Goal: Task Accomplishment & Management: Manage account settings

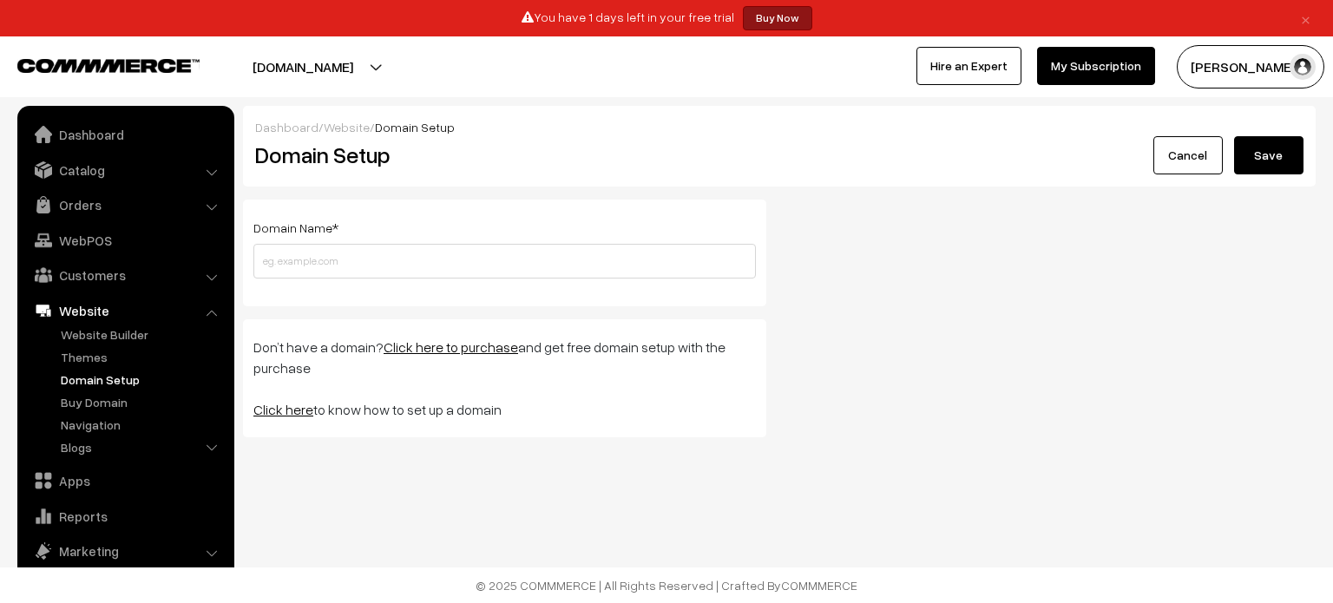
click at [296, 415] on link "Click here" at bounding box center [283, 409] width 60 height 17
click at [541, 246] on input "text" at bounding box center [504, 261] width 503 height 35
paste input "[URL][DOMAIN_NAME]"
type input "[DOMAIN_NAME]"
click at [1234, 136] on button "Save" at bounding box center [1268, 155] width 69 height 38
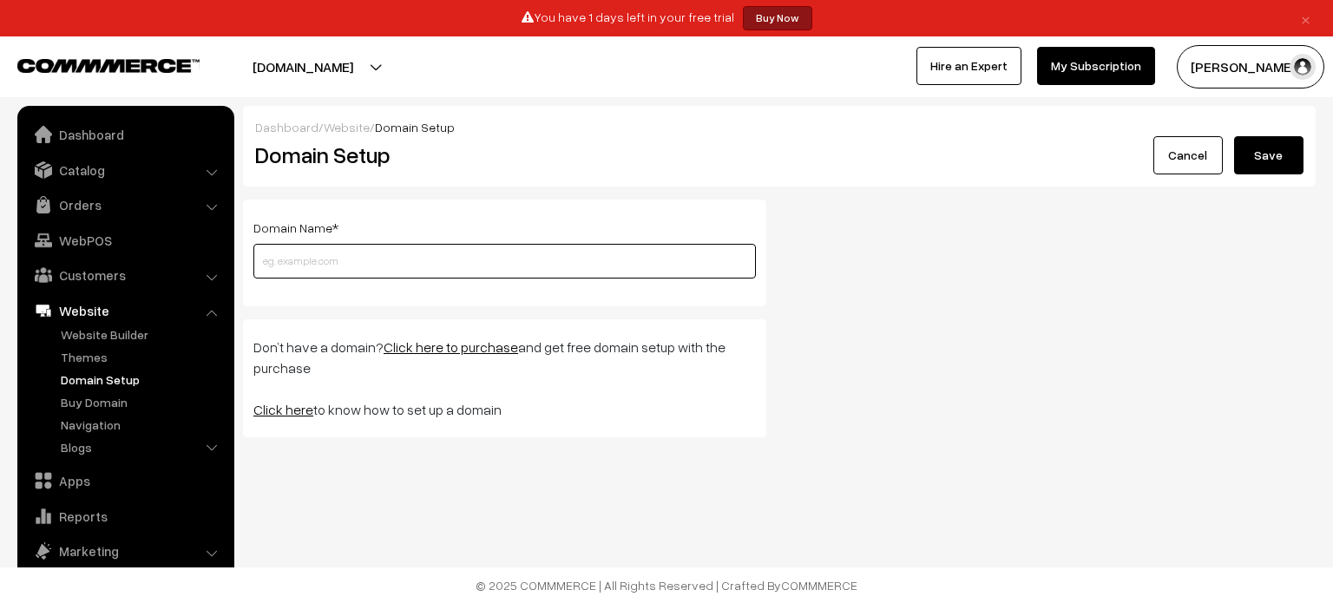
click at [574, 270] on input "text" at bounding box center [504, 261] width 503 height 35
paste input "[URL][DOMAIN_NAME]"
type input "[DOMAIN_NAME]"
click at [1294, 161] on button "Save" at bounding box center [1268, 155] width 69 height 38
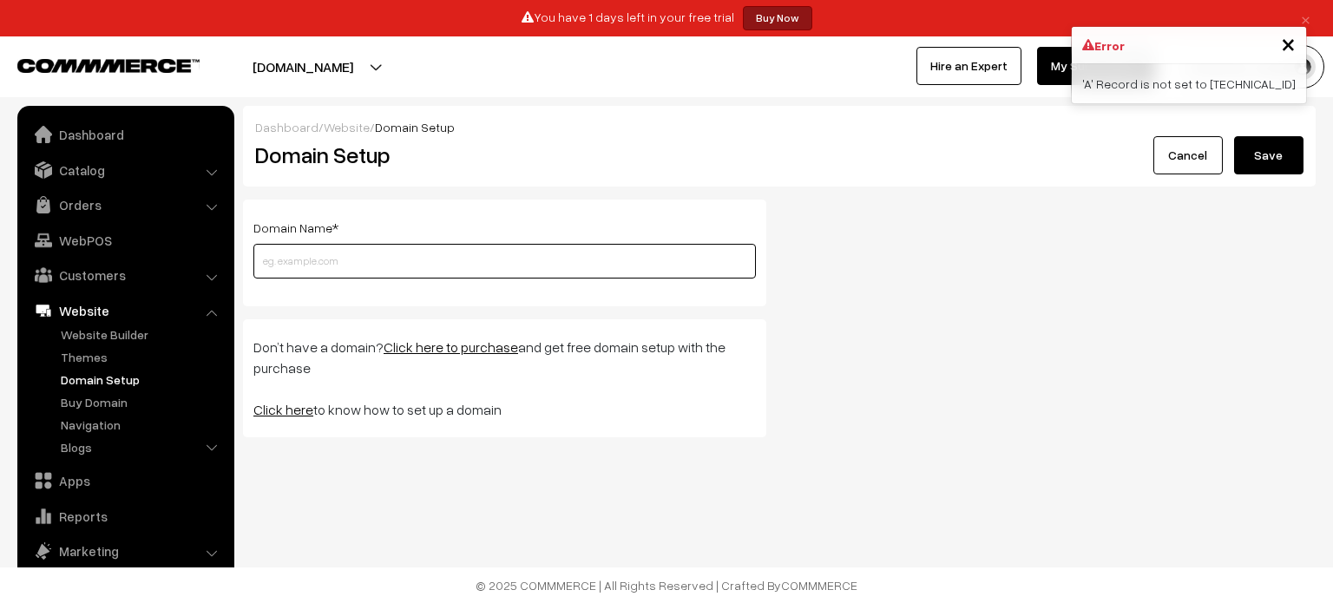
click at [692, 262] on input "text" at bounding box center [504, 261] width 503 height 35
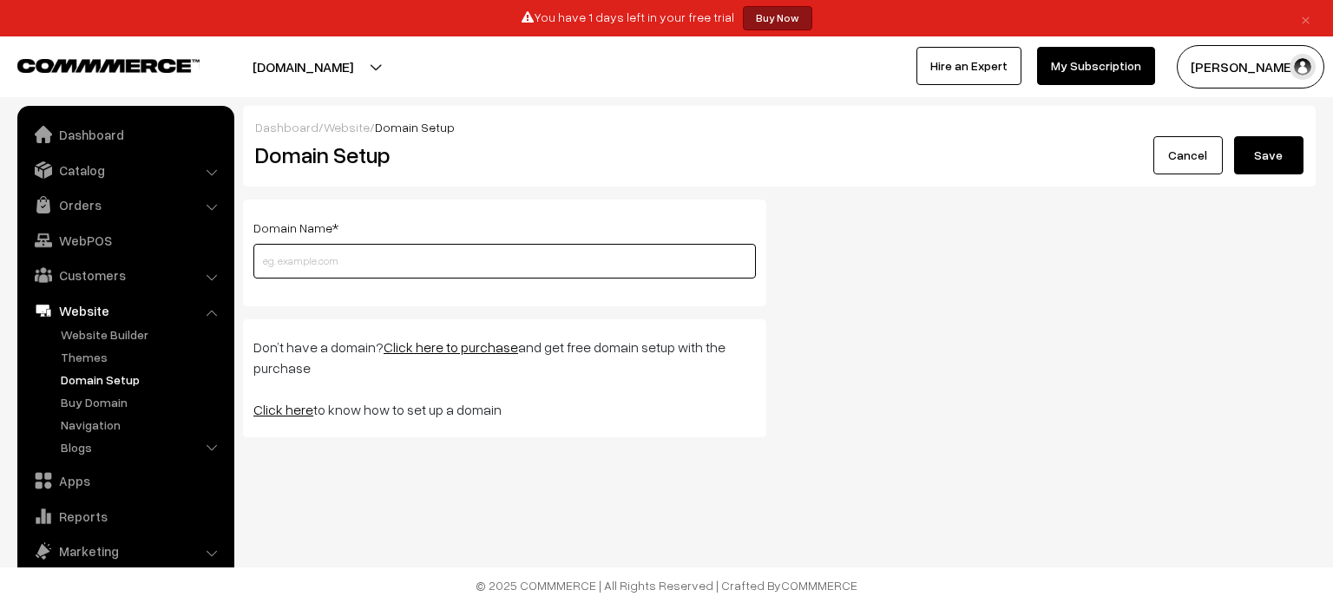
paste input "[URL][DOMAIN_NAME]"
type input "[DOMAIN_NAME]"
click at [1234, 136] on button "Save" at bounding box center [1268, 155] width 69 height 38
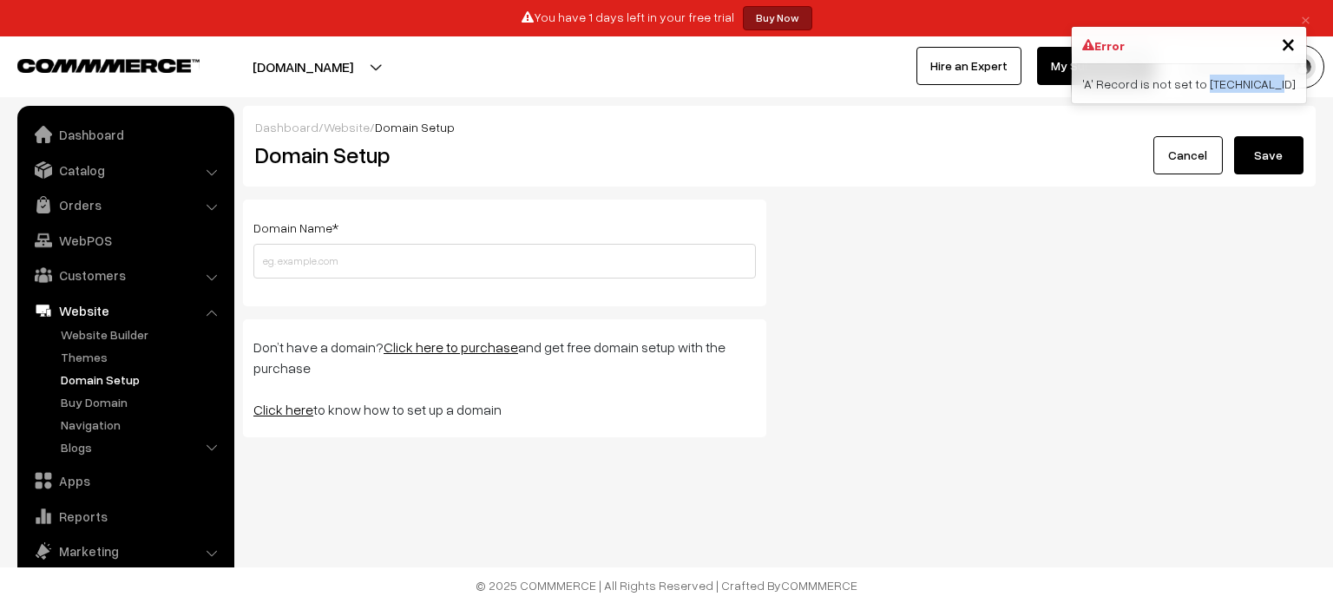
drag, startPoint x: 1236, startPoint y: 86, endPoint x: 1299, endPoint y: 85, distance: 62.5
click at [1299, 85] on div "'A' Record is not set to 34.93.99.148" at bounding box center [1189, 83] width 234 height 39
copy div "34.93.99.148"
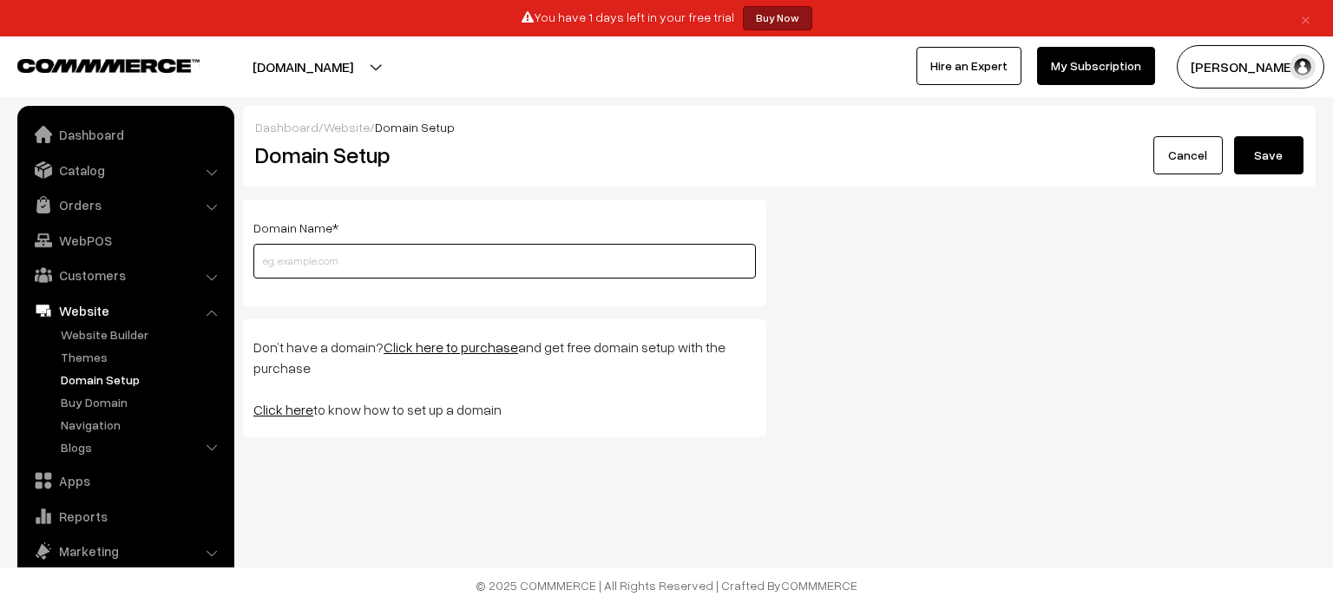
click at [602, 270] on input "text" at bounding box center [504, 261] width 503 height 35
paste input "34.93.99.148"
click at [1234, 136] on button "Save" at bounding box center [1268, 155] width 69 height 38
paste input "developersyndicate.in"
paste input "[URL][DOMAIN_NAME]"
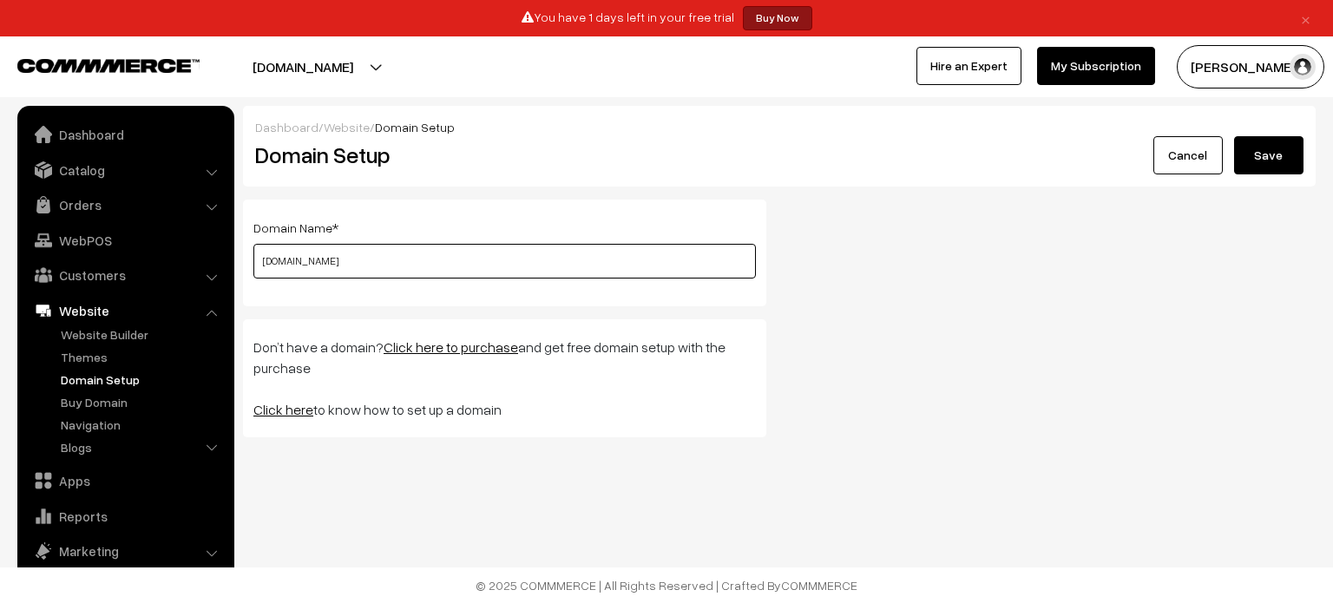
type input "[DOMAIN_NAME]"
click at [1234, 136] on button "Save" at bounding box center [1268, 155] width 69 height 38
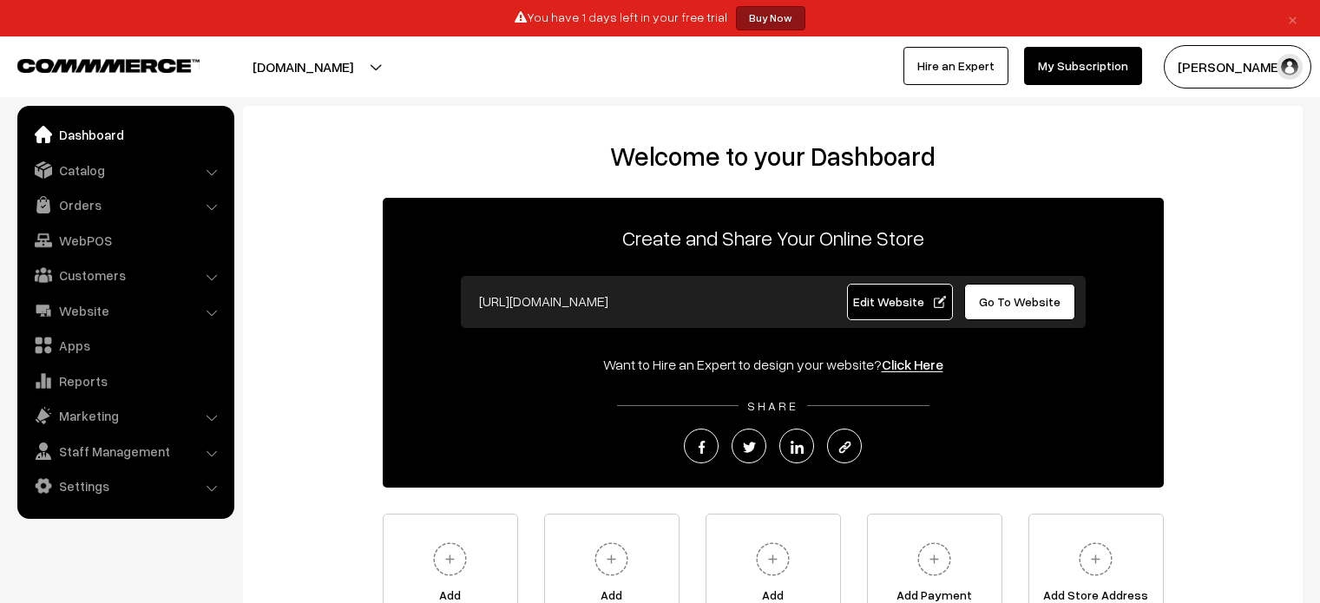
scroll to position [108, 0]
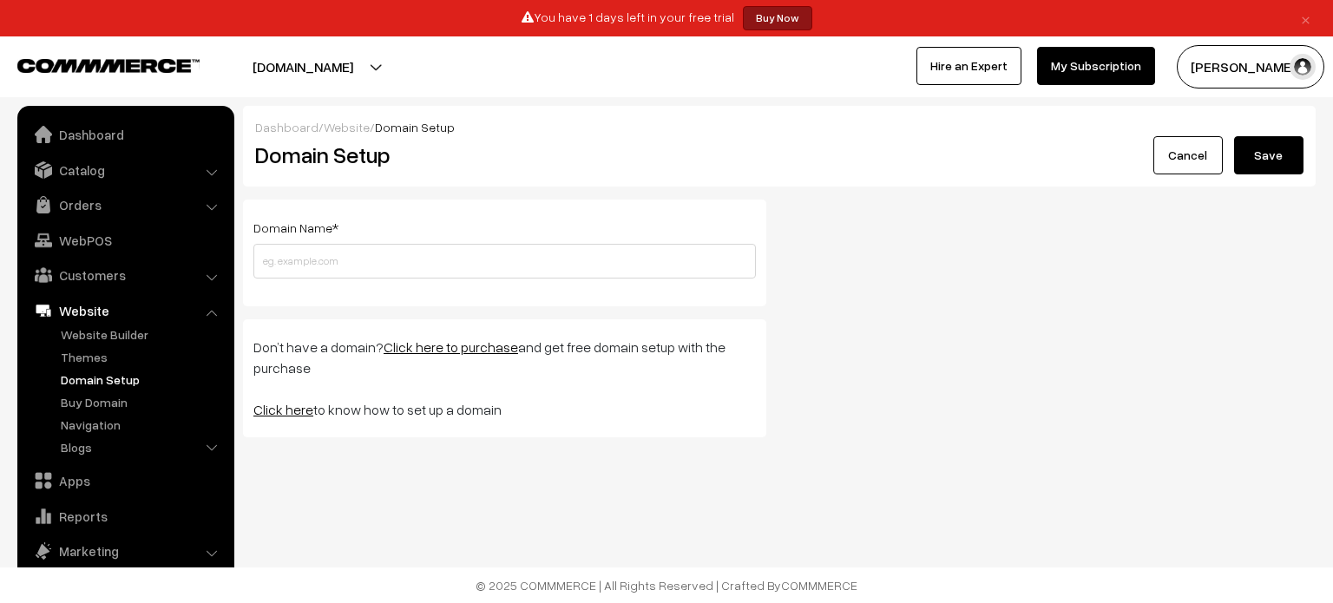
click at [1267, 173] on button "Save" at bounding box center [1268, 155] width 69 height 38
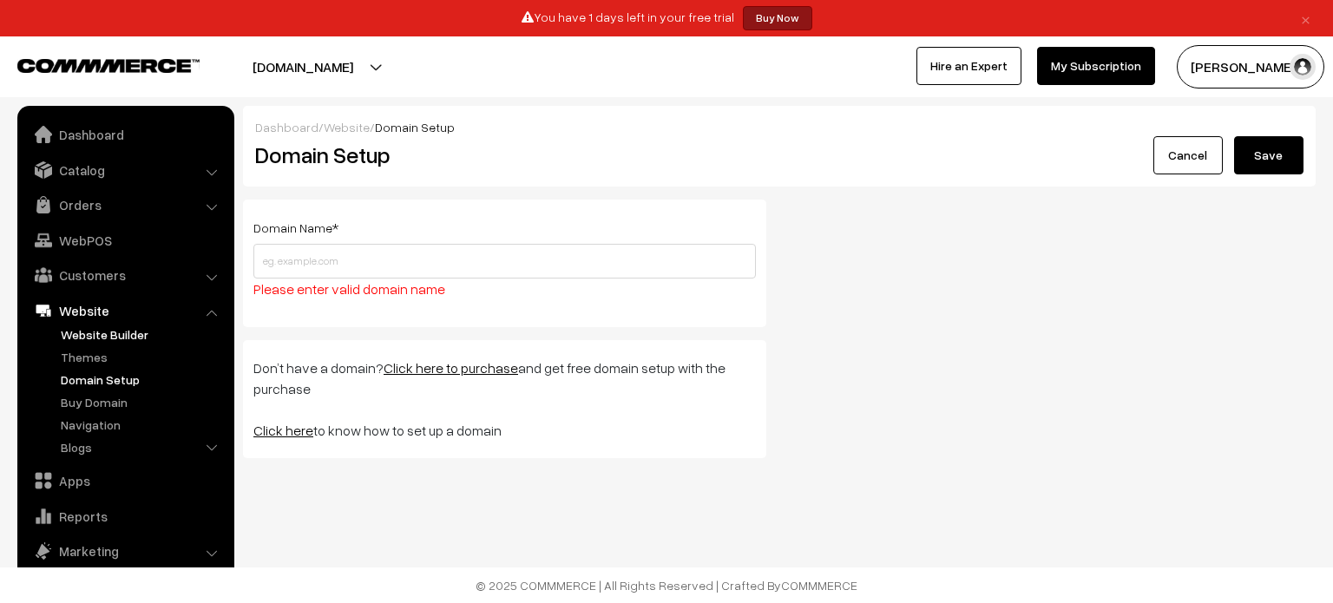
click at [122, 341] on link "Website Builder" at bounding box center [142, 335] width 172 height 18
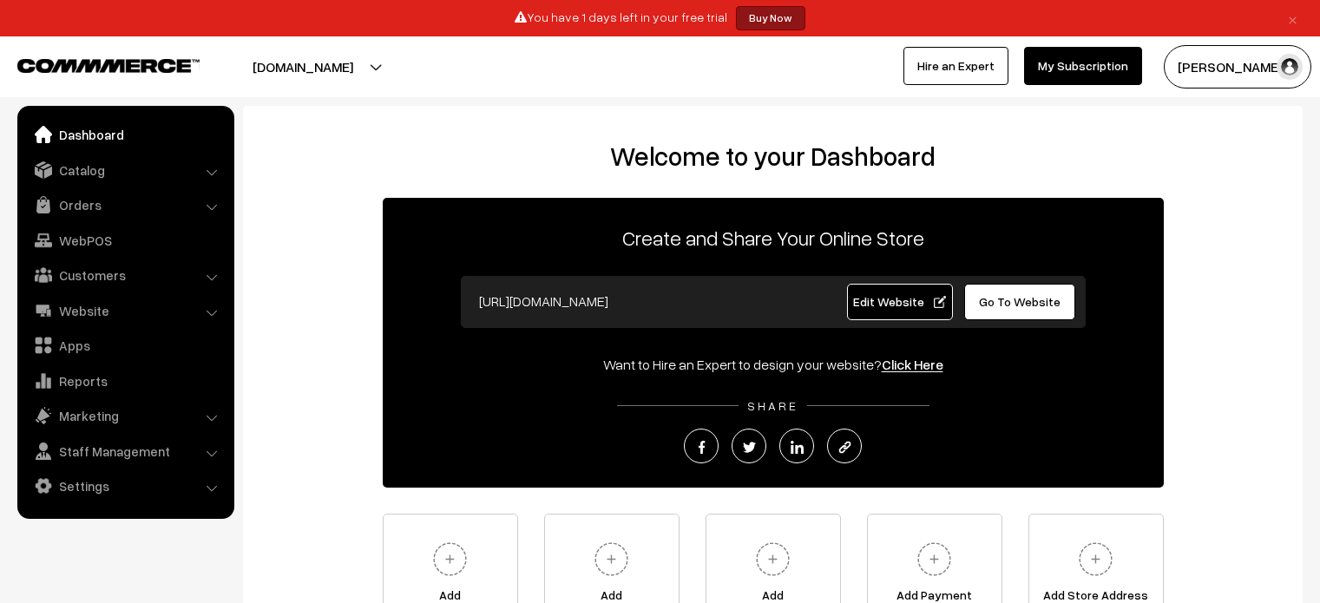
scroll to position [108, 0]
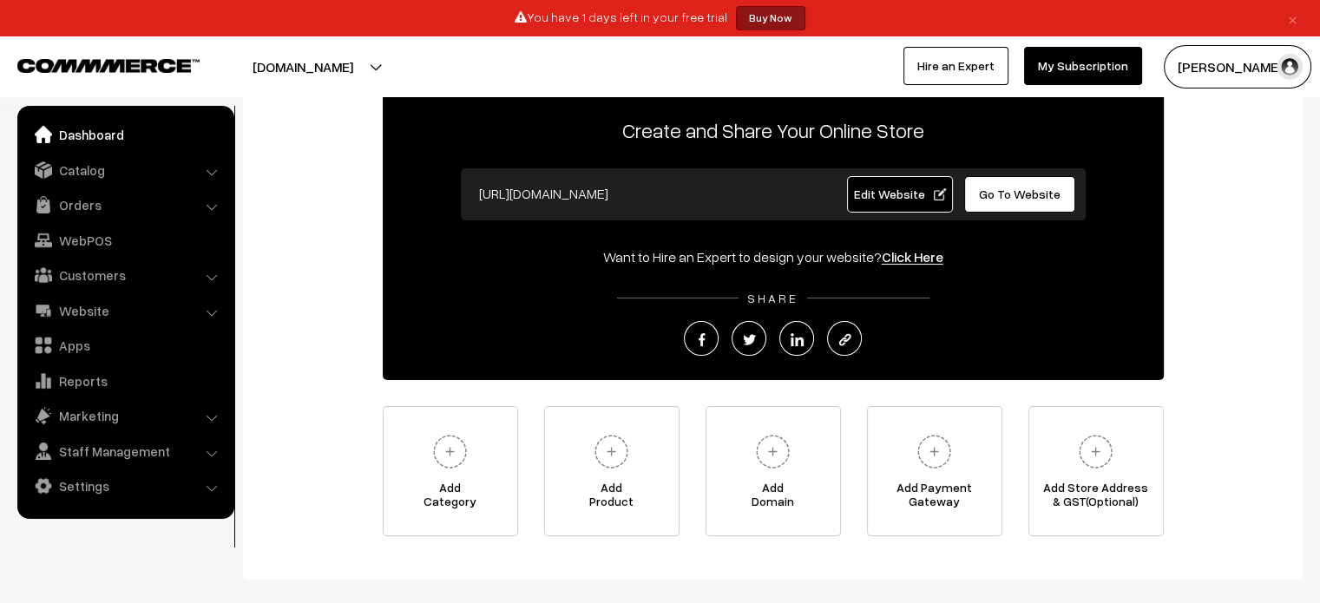
click at [931, 254] on link "Click Here" at bounding box center [913, 256] width 62 height 17
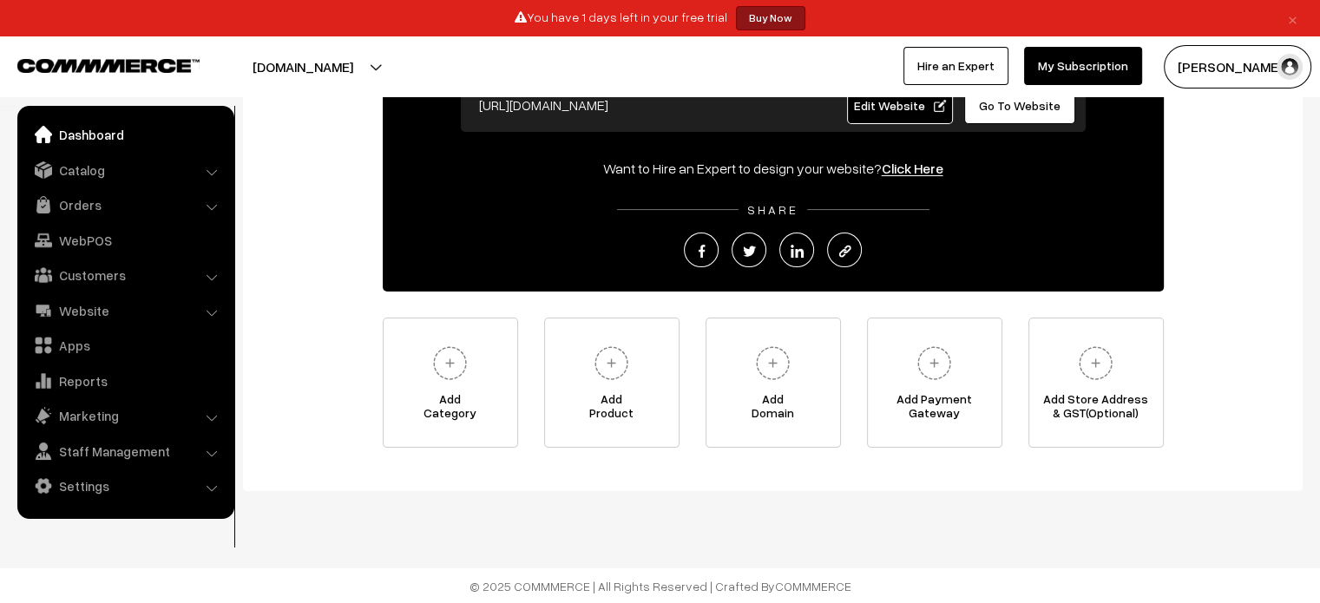
scroll to position [0, 0]
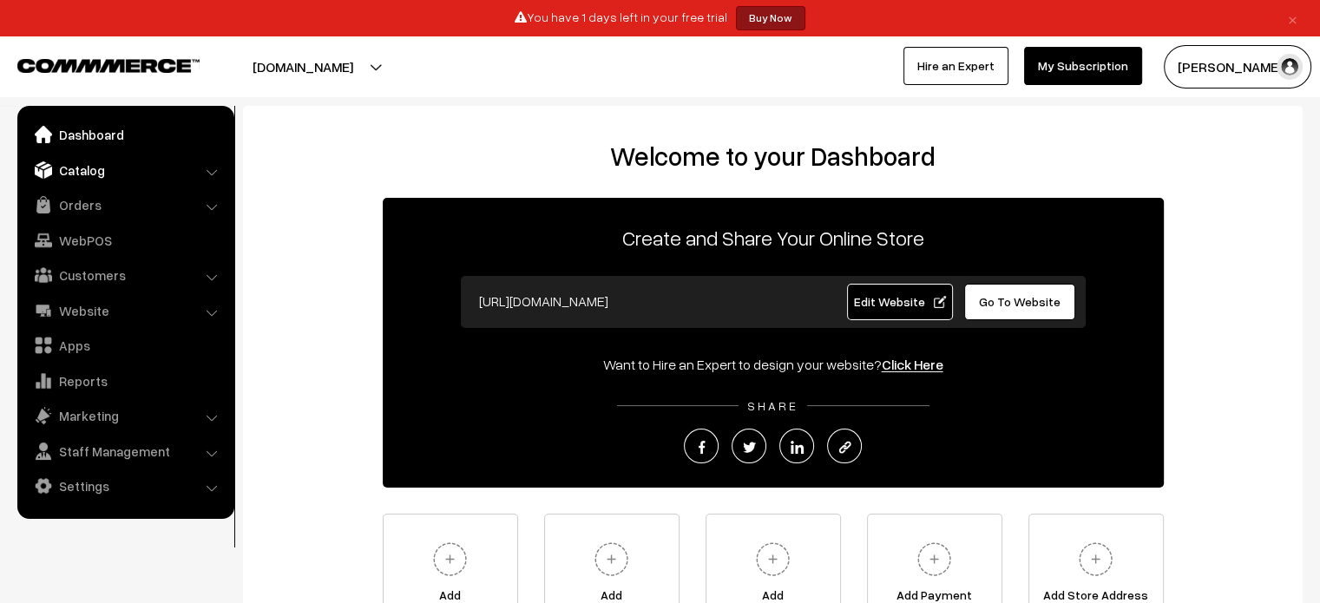
click at [193, 162] on link "Catalog" at bounding box center [125, 170] width 207 height 31
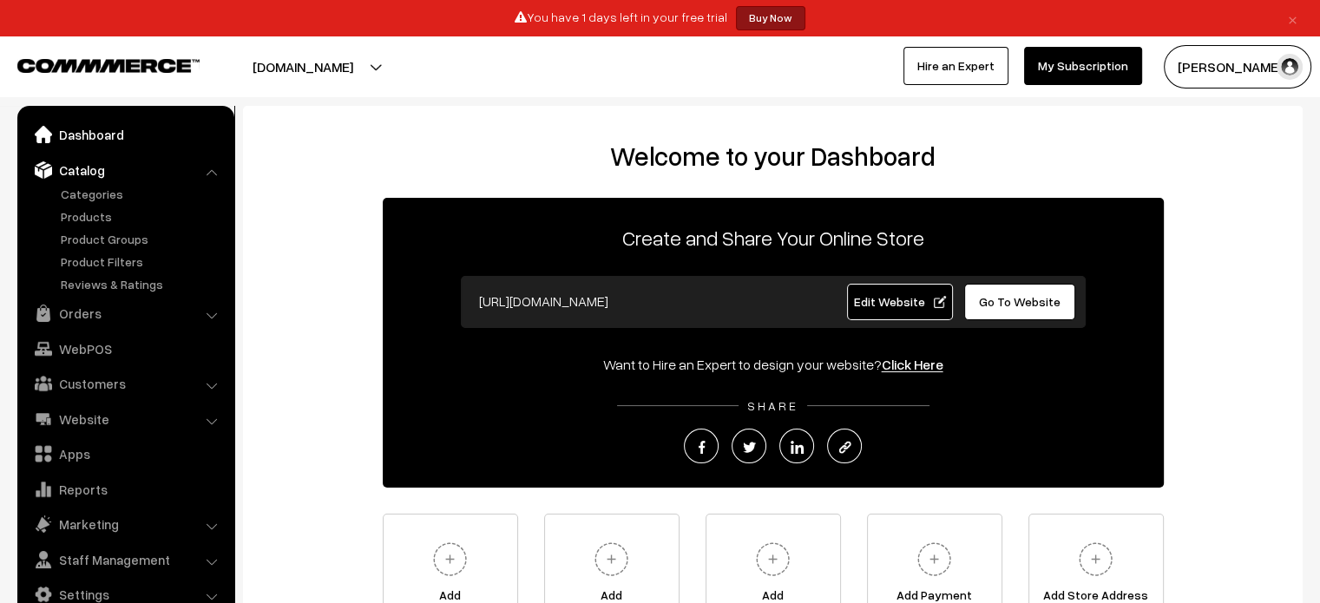
click at [132, 135] on link "Dashboard" at bounding box center [125, 134] width 207 height 31
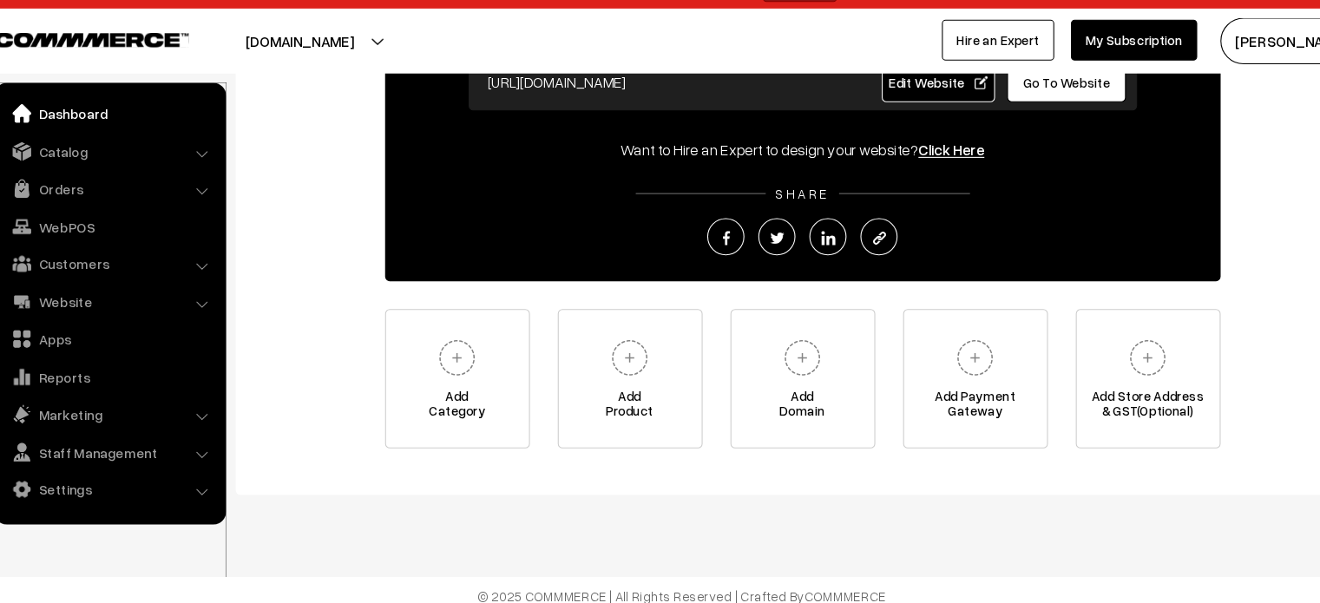
scroll to position [196, 0]
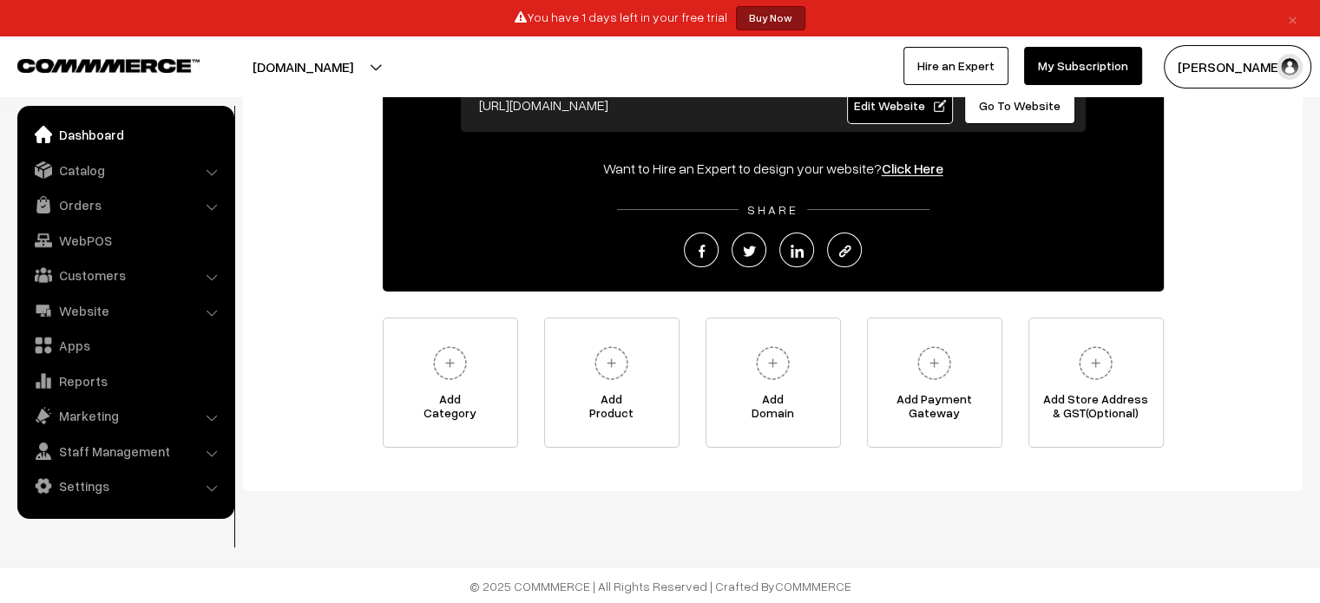
click at [375, 73] on button "[DOMAIN_NAME]" at bounding box center [303, 66] width 222 height 43
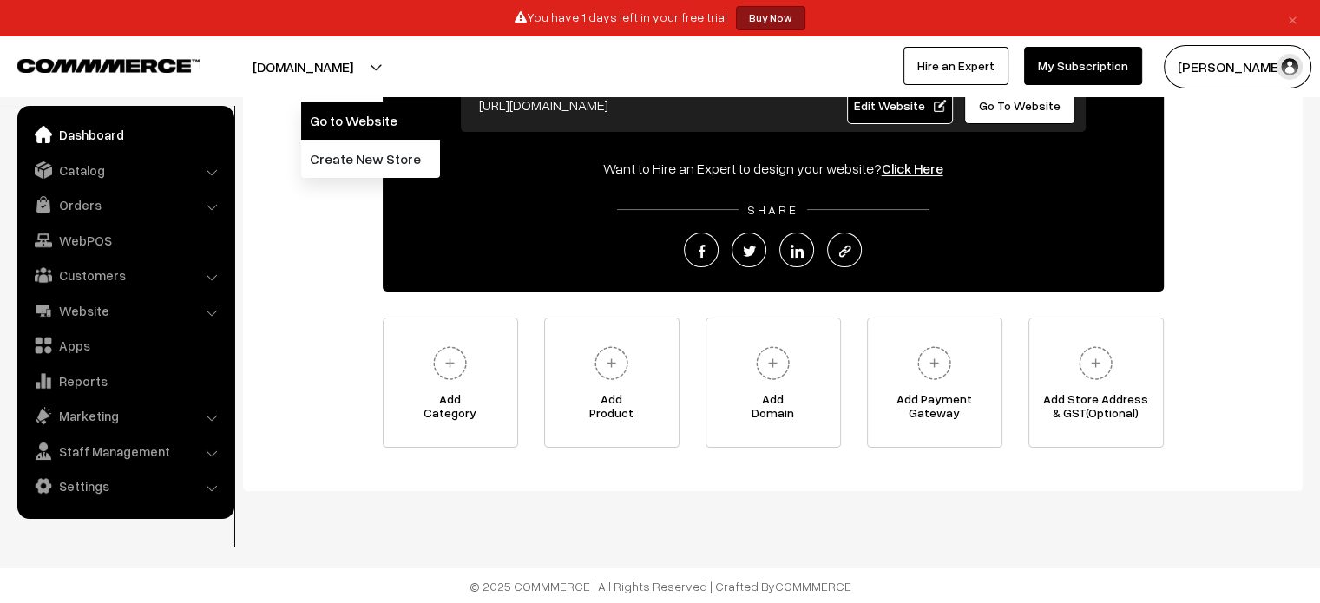
click at [385, 133] on link "Go to Website" at bounding box center [370, 121] width 139 height 38
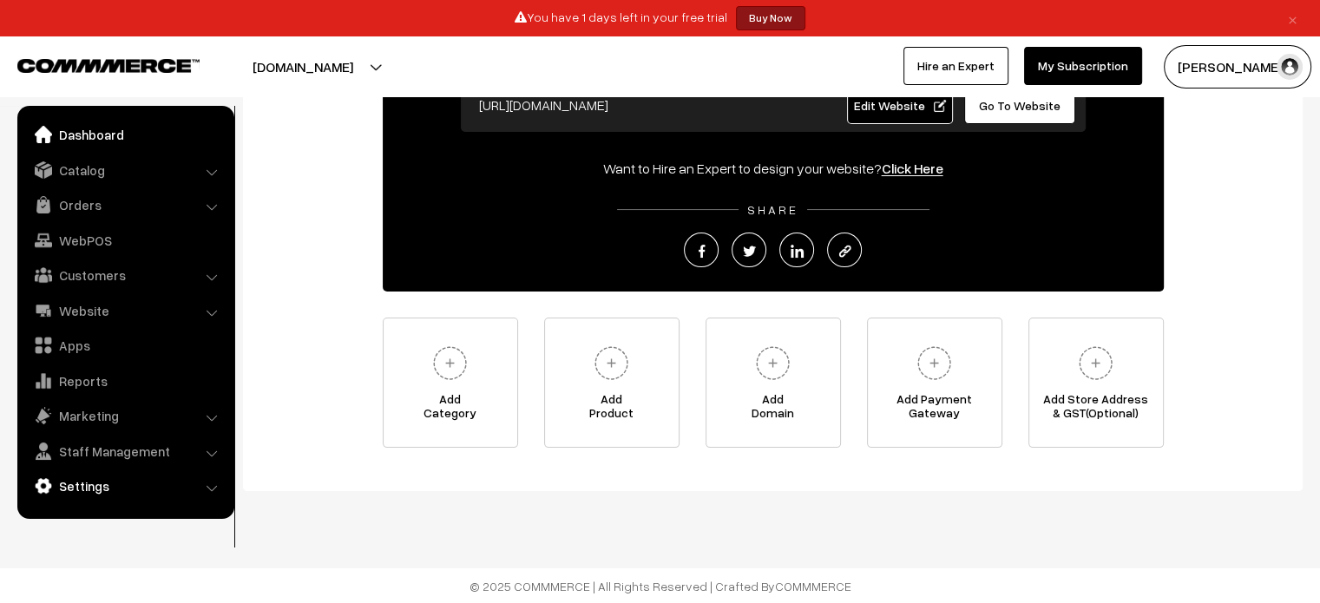
click at [212, 482] on link "Settings" at bounding box center [125, 486] width 207 height 31
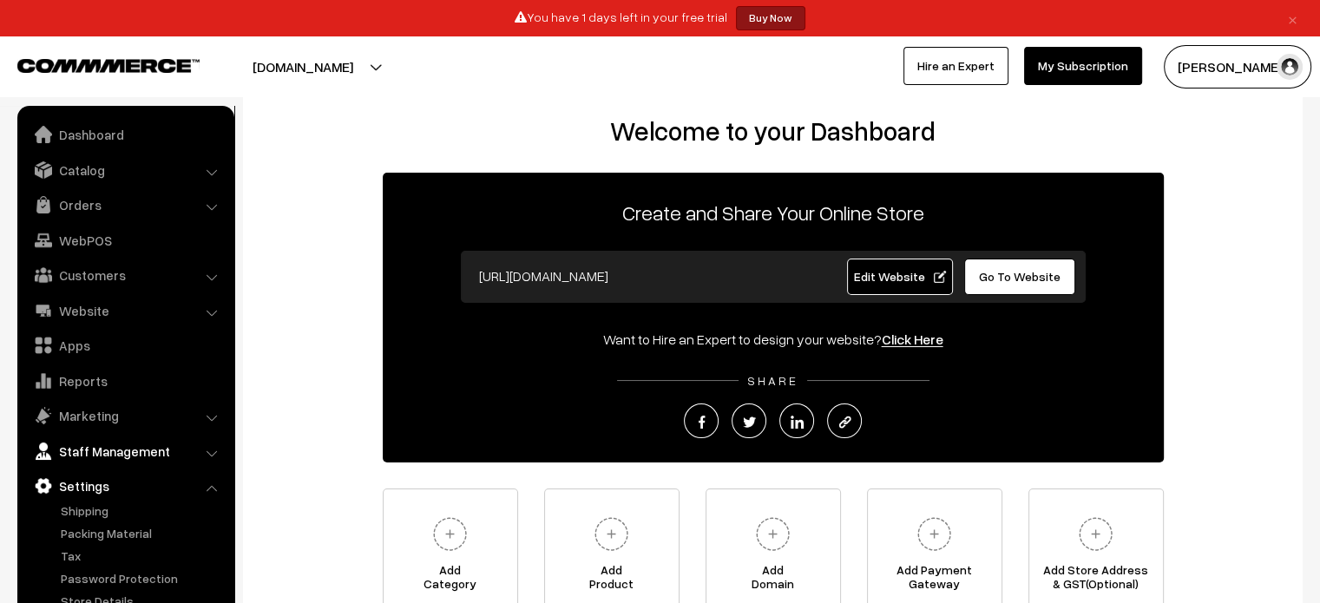
scroll to position [0, 0]
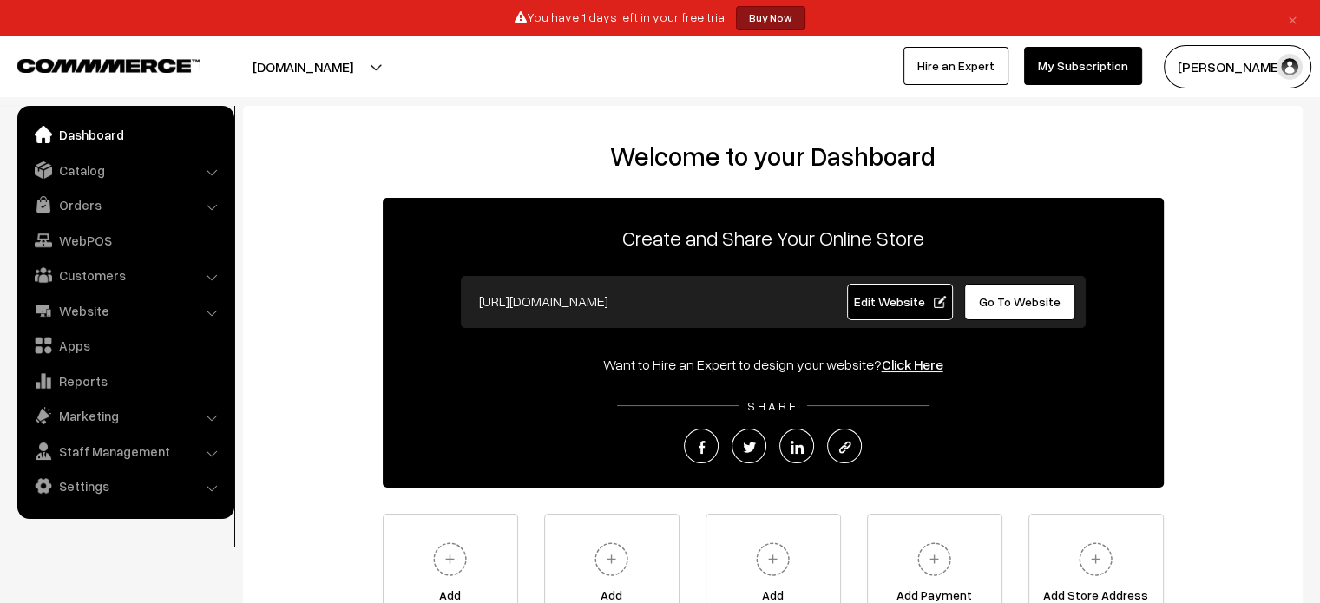
click at [212, 491] on li "Settings Shipping" at bounding box center [126, 486] width 208 height 31
click at [212, 484] on li "Settings Shipping" at bounding box center [126, 486] width 208 height 31
click at [91, 495] on link "Settings" at bounding box center [125, 486] width 207 height 31
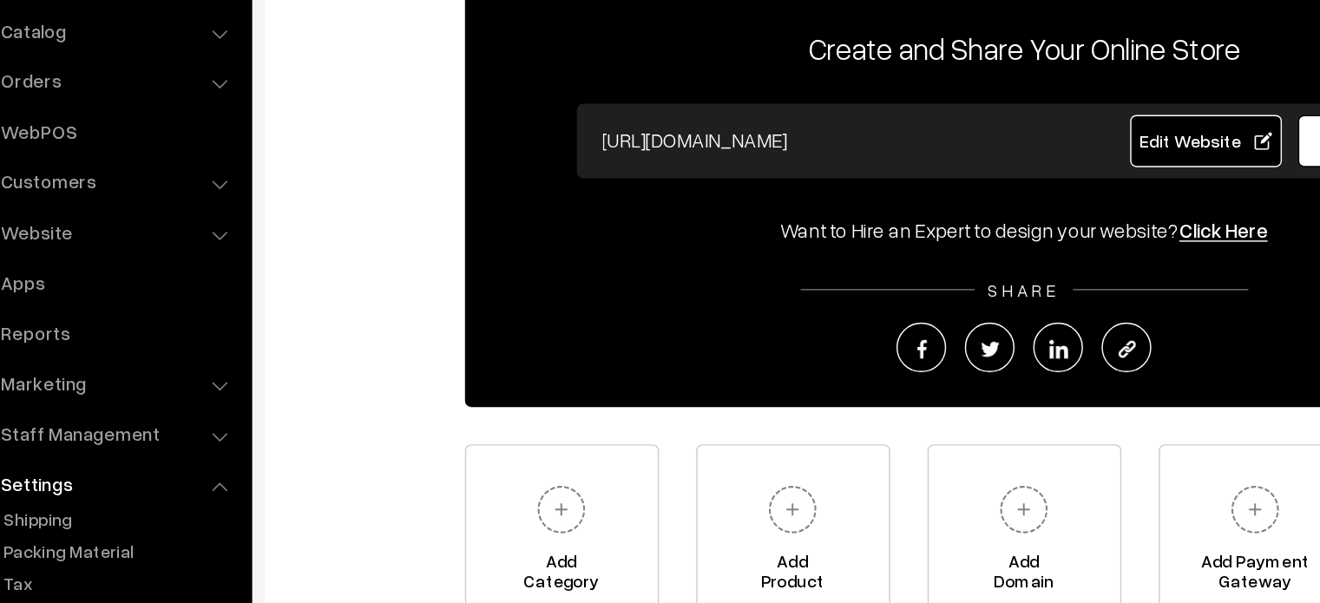
scroll to position [55, 0]
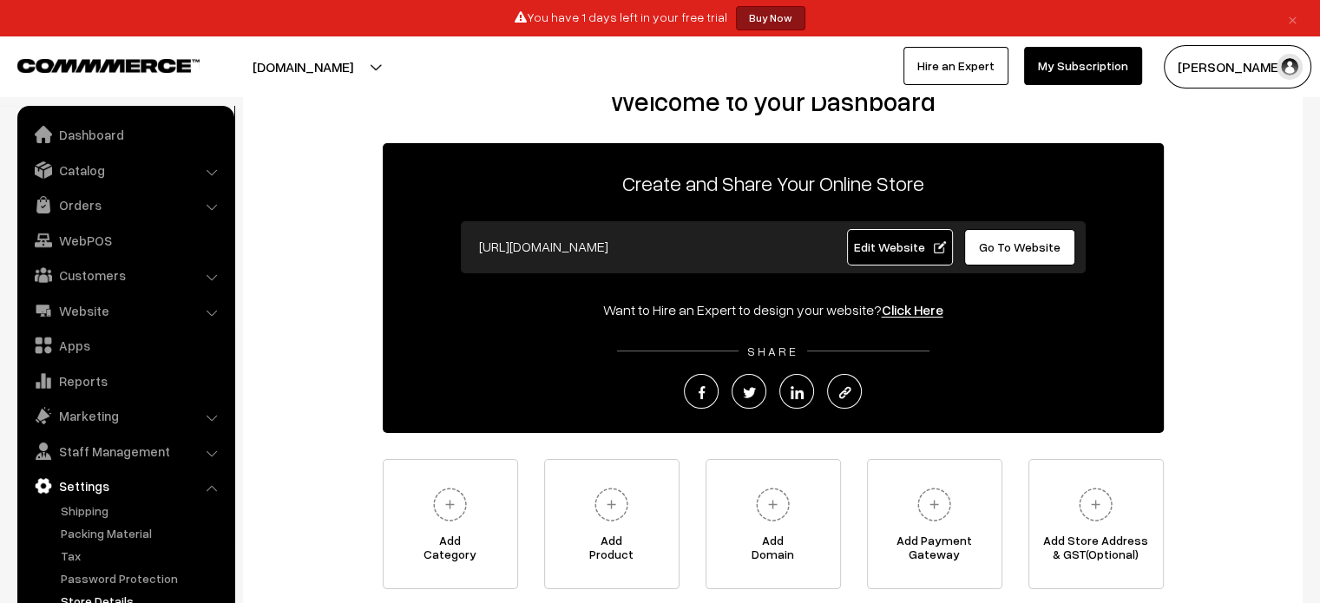
click at [116, 596] on link "Store Details" at bounding box center [142, 601] width 172 height 18
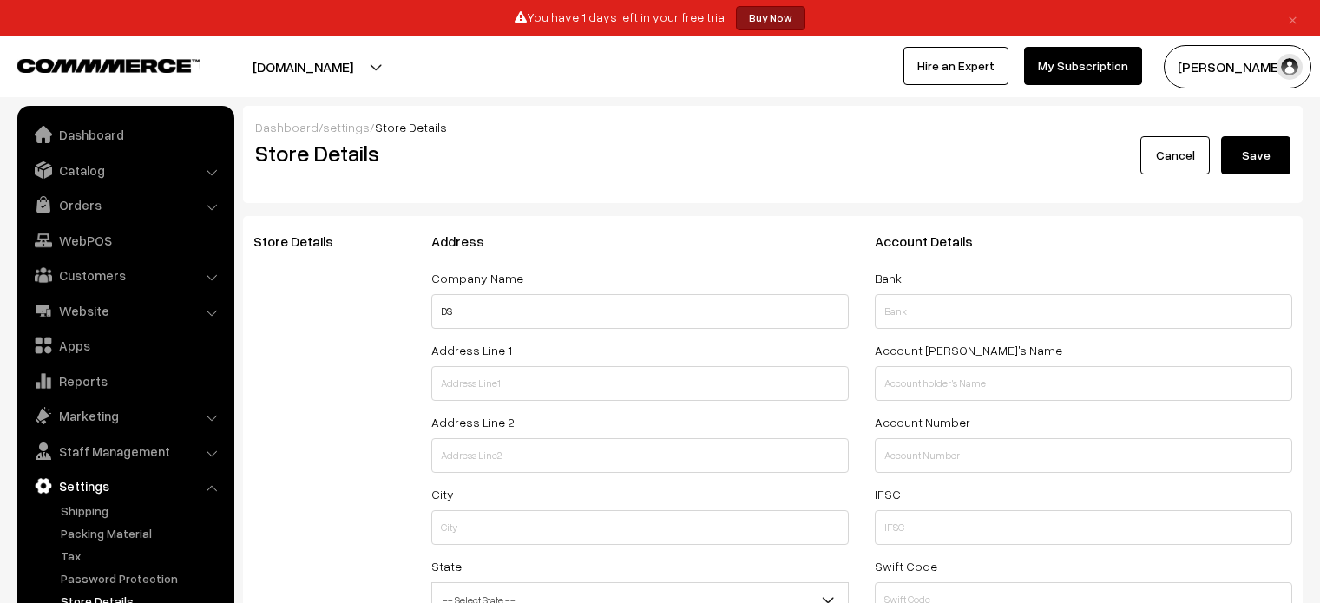
select select "99"
click at [141, 325] on link "Website" at bounding box center [125, 310] width 207 height 31
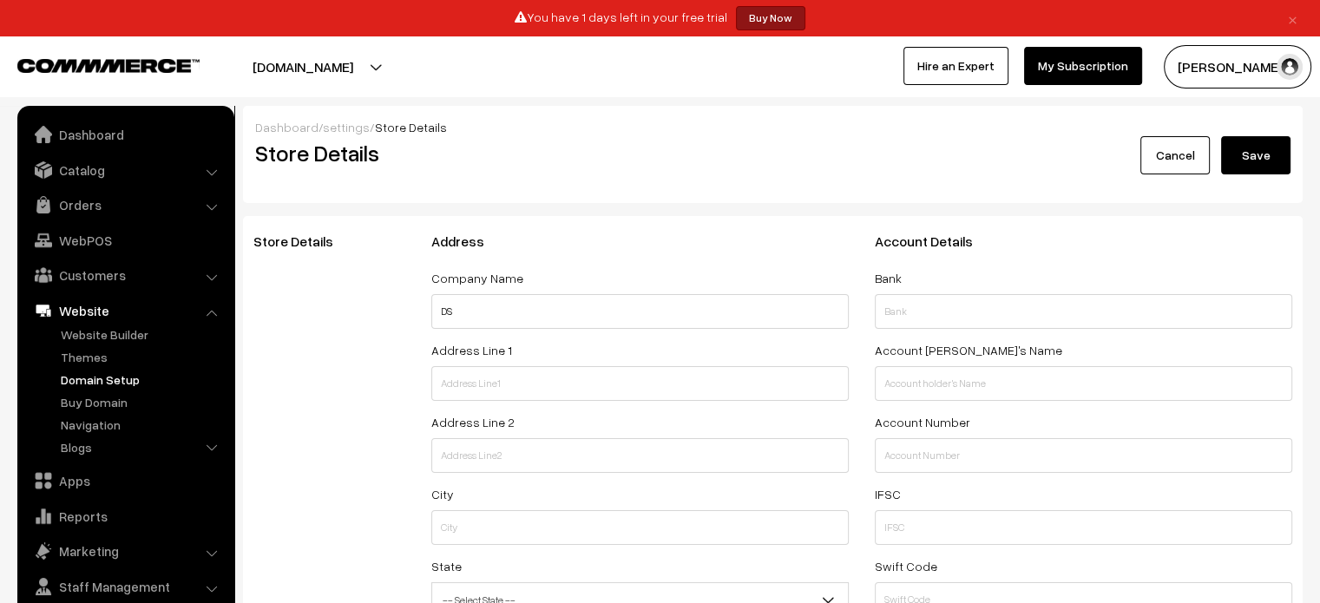
click at [109, 379] on link "Domain Setup" at bounding box center [142, 380] width 172 height 18
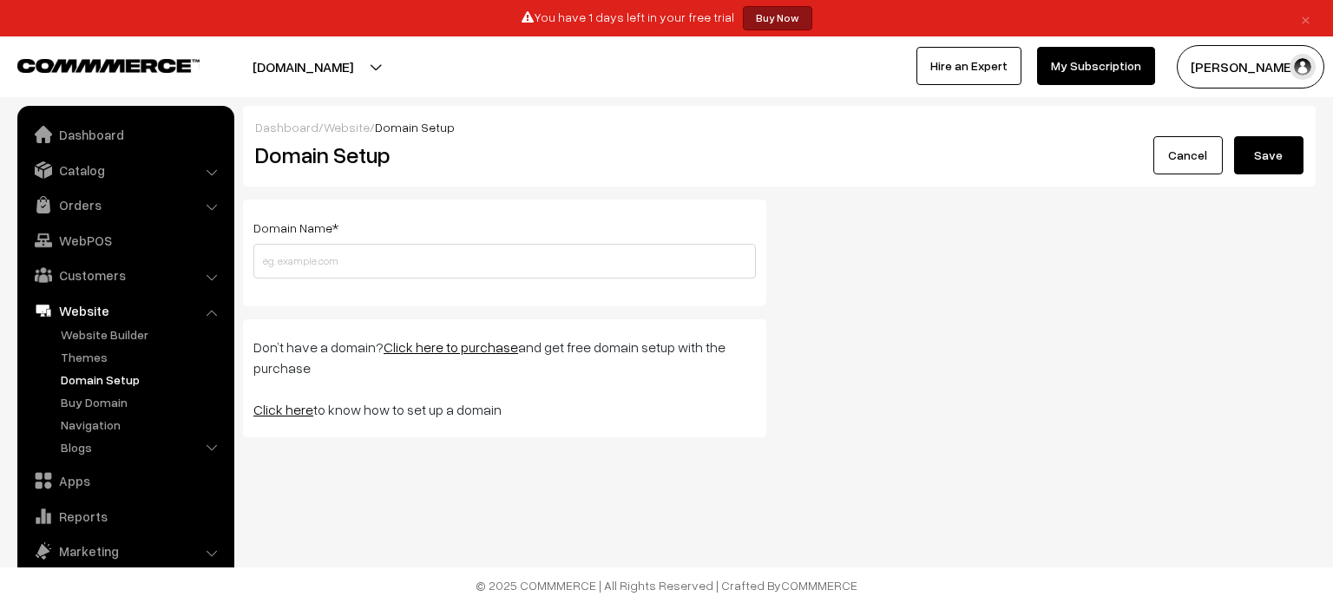
click at [278, 413] on link "Click here" at bounding box center [283, 409] width 60 height 17
click at [440, 345] on link "Click here to purchase" at bounding box center [451, 347] width 135 height 17
click at [497, 270] on input "text" at bounding box center [504, 261] width 503 height 35
paste input "[URL][DOMAIN_NAME]"
type input "[DOMAIN_NAME]"
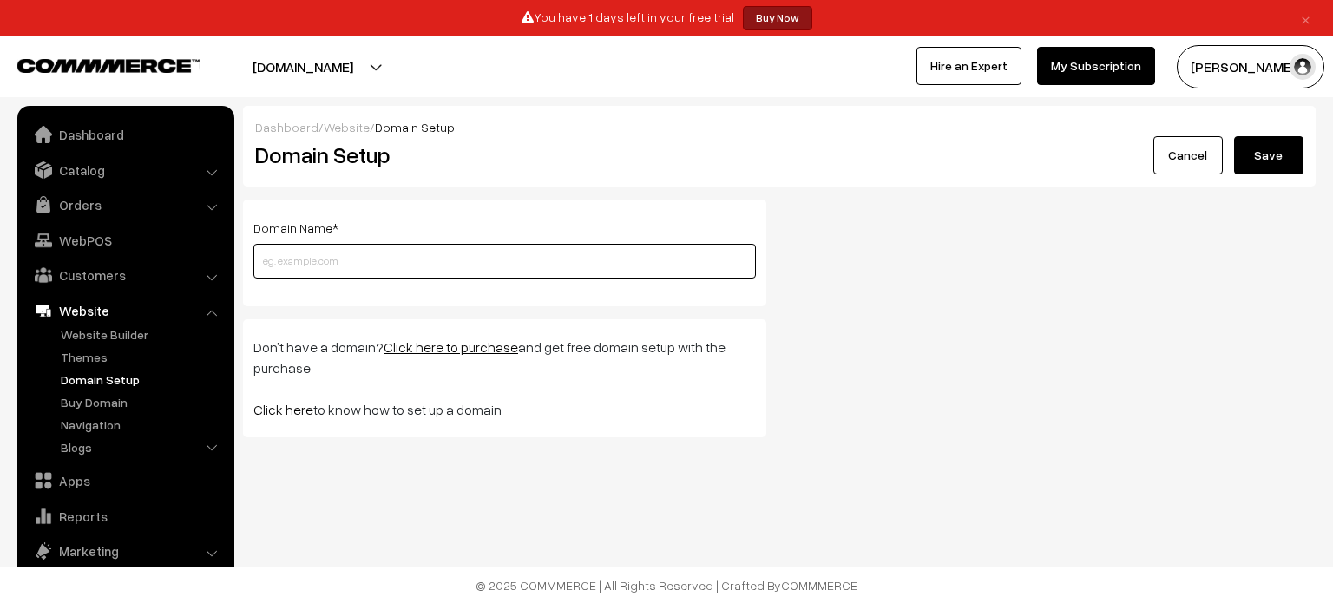
paste input "[DOMAIN_NAME]"
type input "[DOMAIN_NAME]"
click at [1234, 136] on button "Save" at bounding box center [1268, 155] width 69 height 38
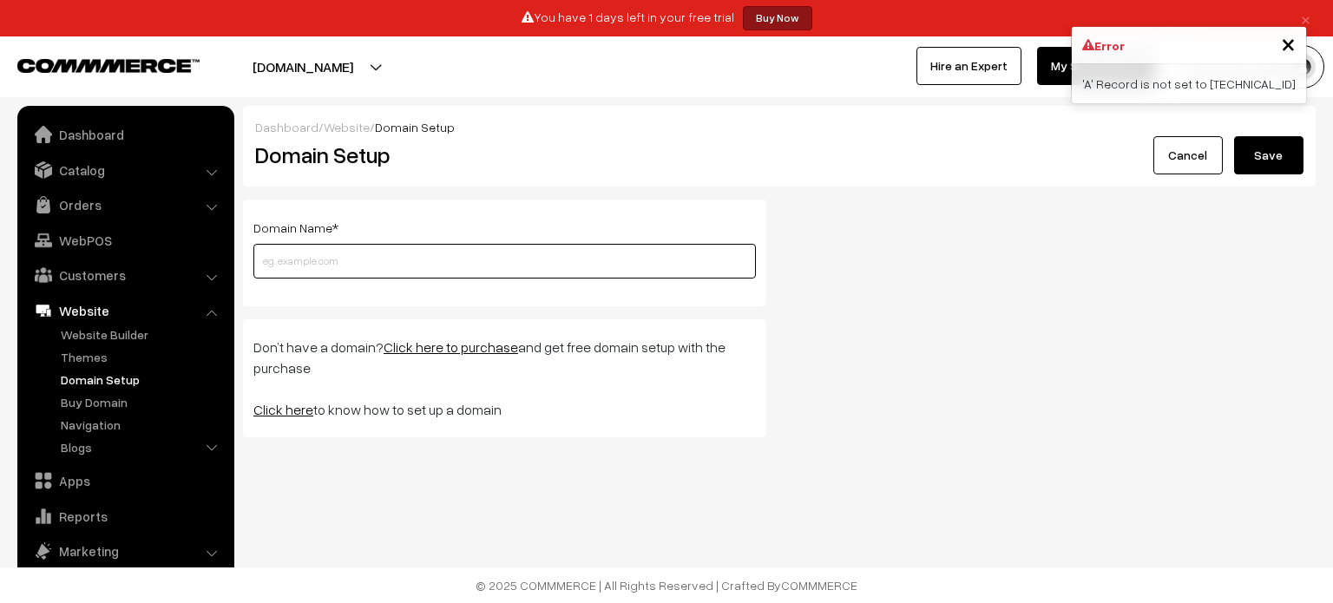
click at [497, 270] on input "text" at bounding box center [504, 261] width 503 height 35
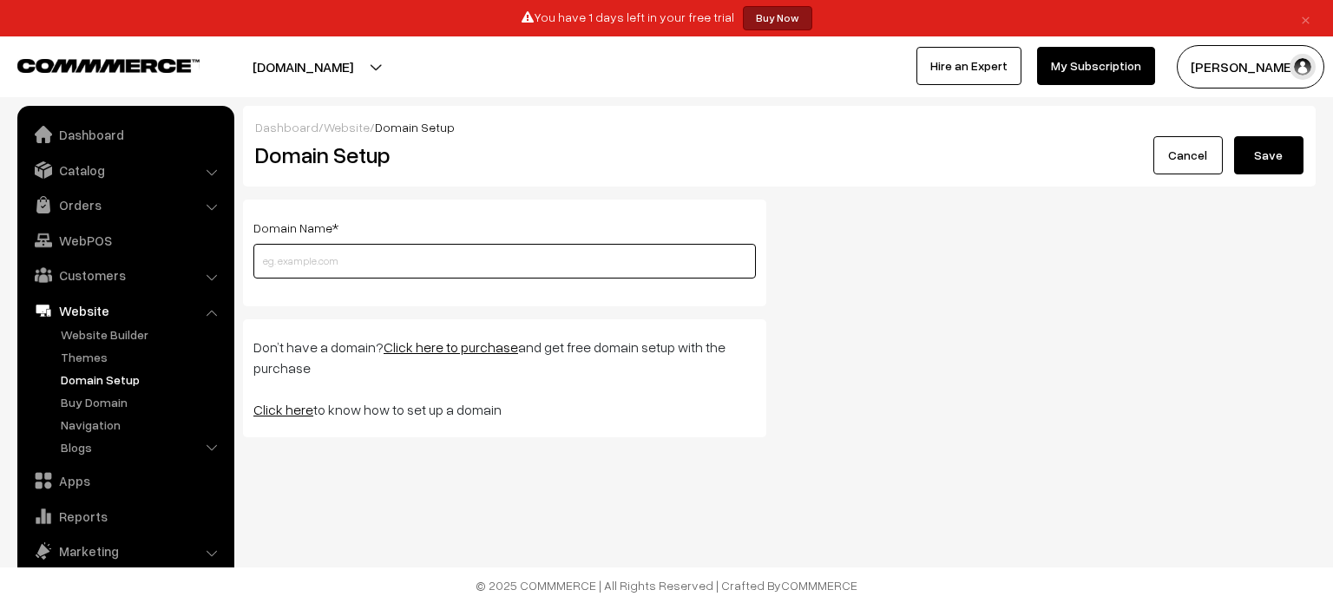
paste input "[DOMAIN_NAME]"
type input "[DOMAIN_NAME]"
click at [1234, 136] on button "Save" at bounding box center [1268, 155] width 69 height 38
click at [636, 260] on input "text" at bounding box center [504, 261] width 503 height 35
paste input "[DOMAIN_NAME]"
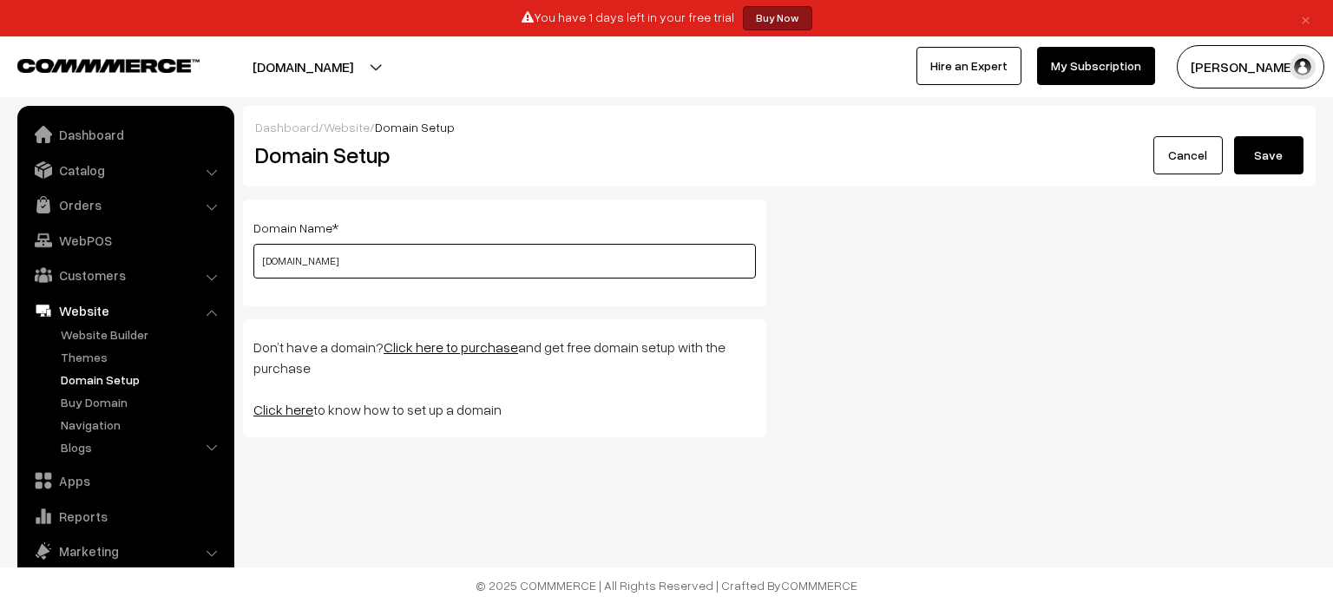
type input "[DOMAIN_NAME]"
click at [1234, 136] on button "Save" at bounding box center [1268, 155] width 69 height 38
click at [396, 278] on input "text" at bounding box center [504, 261] width 503 height 35
paste input "ecom.developersyndicate.in"
type input "ecom.developersyndicate.in"
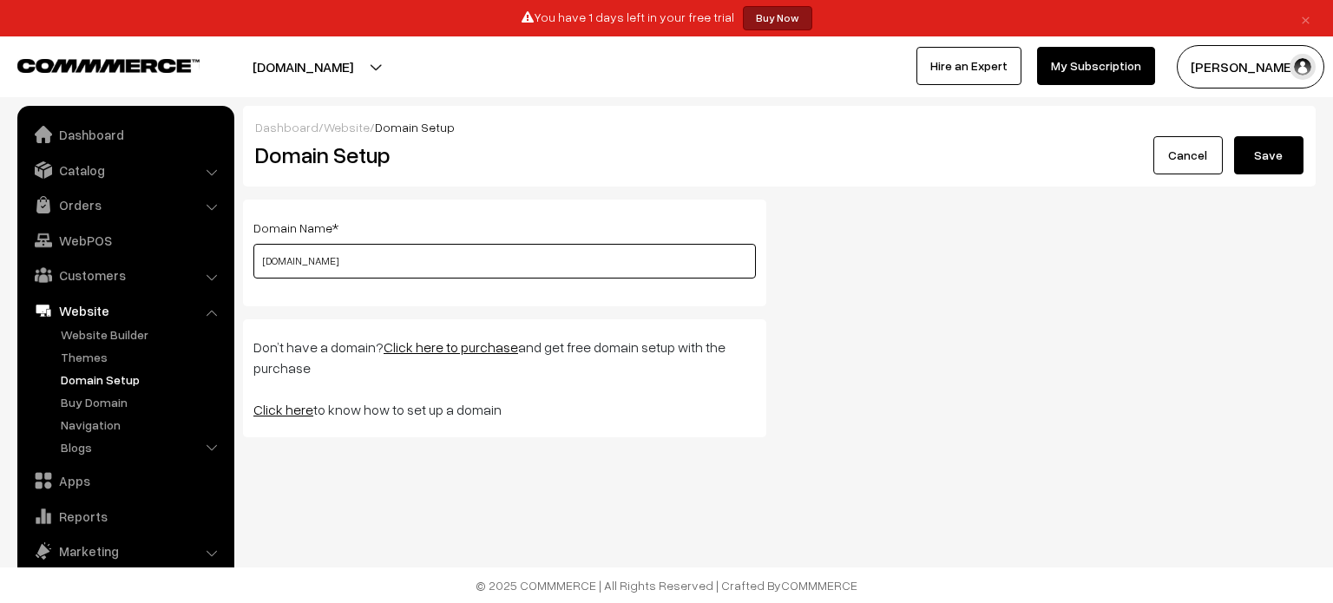
click at [1234, 136] on button "Save" at bounding box center [1268, 155] width 69 height 38
click at [507, 269] on input "text" at bounding box center [504, 261] width 503 height 35
paste input "[DOMAIN_NAME]"
type input "[DOMAIN_NAME]"
click at [1234, 136] on button "Save" at bounding box center [1268, 155] width 69 height 38
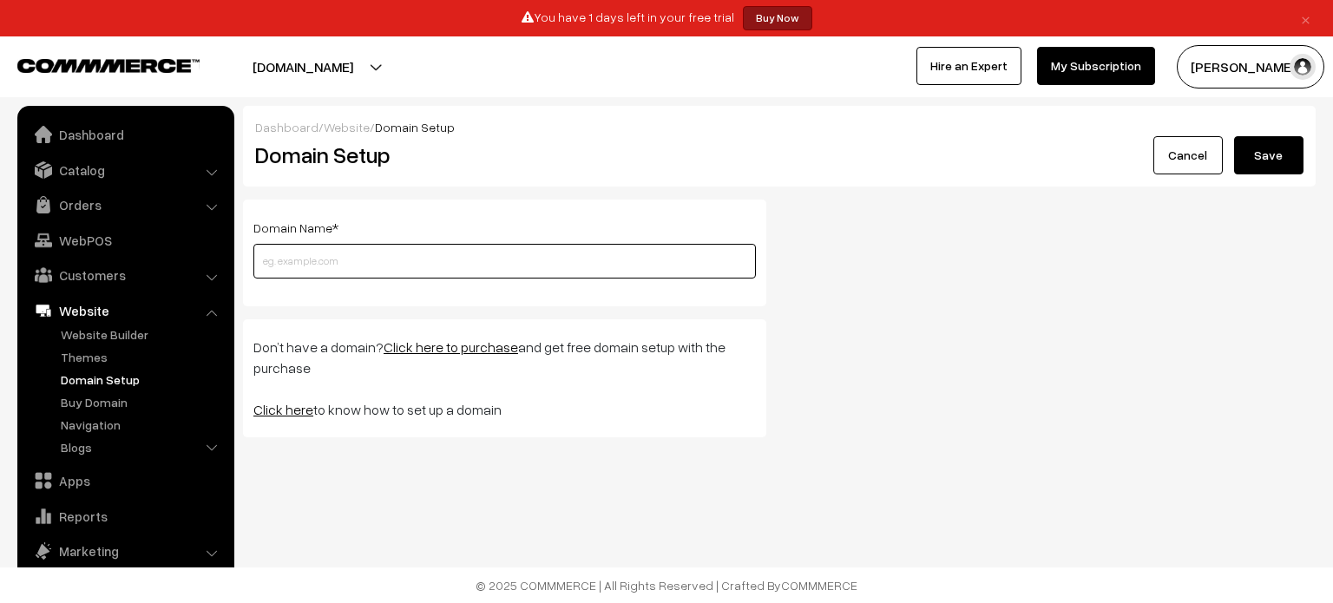
click at [507, 269] on input "text" at bounding box center [504, 261] width 503 height 35
paste input "[DOMAIN_NAME]"
type input "[DOMAIN_NAME]"
click at [1234, 136] on button "Save" at bounding box center [1268, 155] width 69 height 38
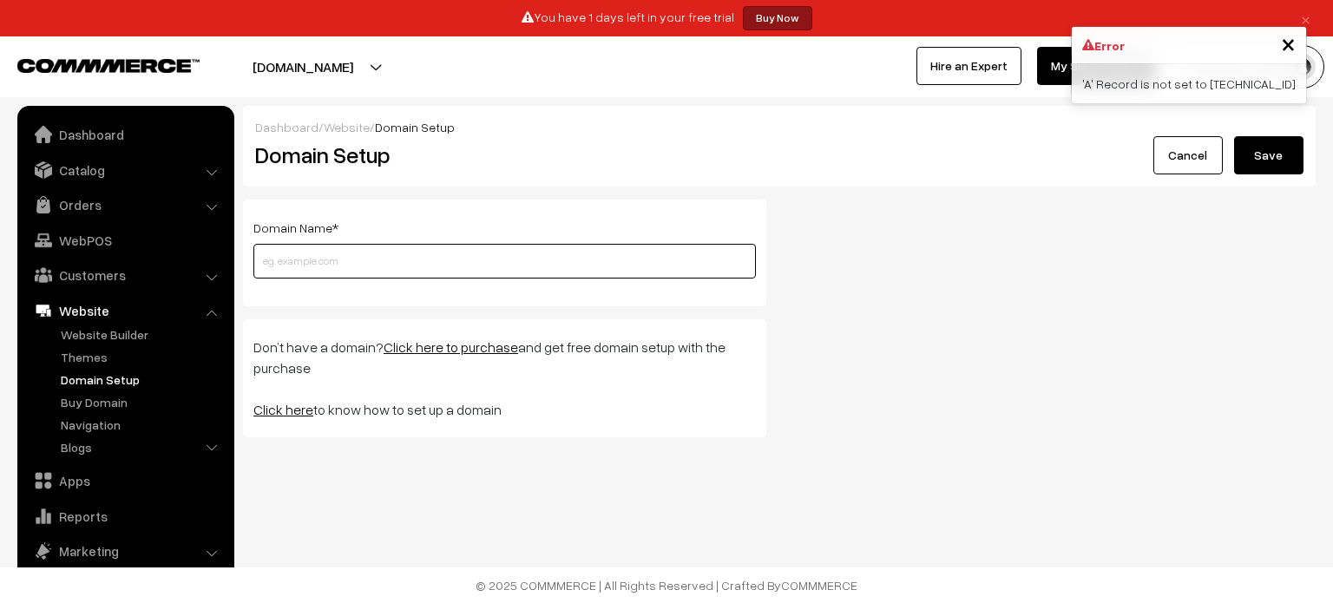
click at [507, 269] on input "text" at bounding box center [504, 261] width 503 height 35
paste input "ecom.developersyndicate.in"
type input "ecom.developersyndicate.in"
click at [1234, 136] on button "Save" at bounding box center [1268, 155] width 69 height 38
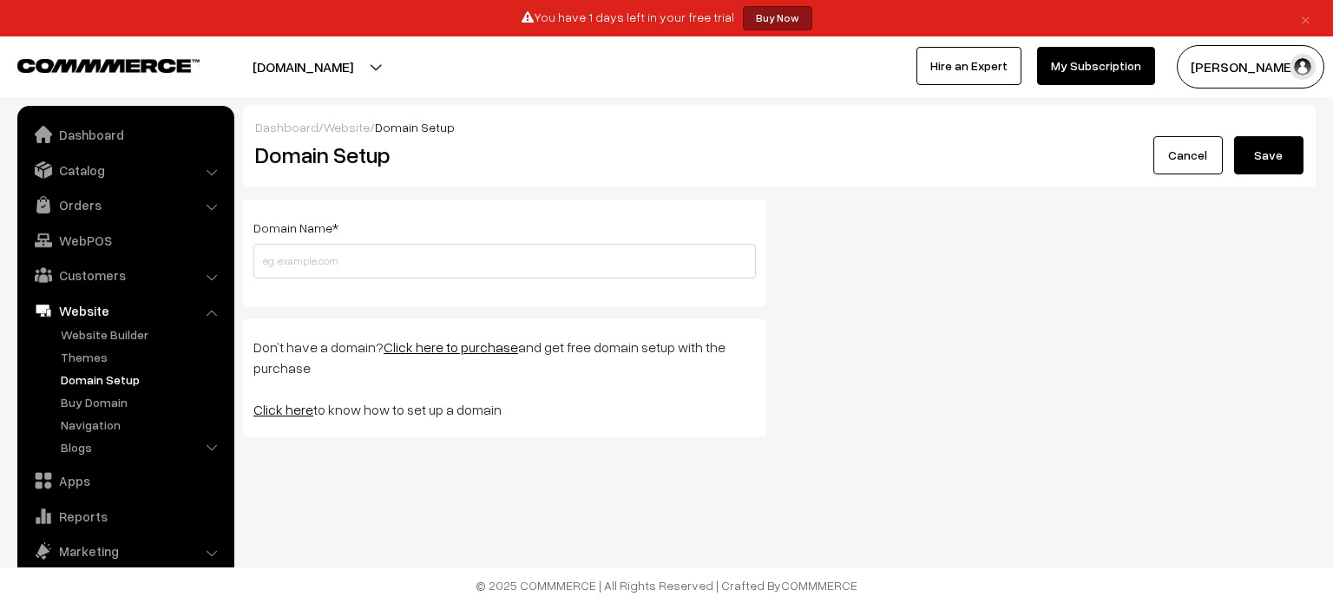
click at [213, 173] on li "Catalog Categories" at bounding box center [126, 170] width 208 height 31
click at [206, 169] on li "Catalog Categories" at bounding box center [126, 170] width 208 height 31
click at [194, 176] on link "Catalog" at bounding box center [125, 170] width 207 height 31
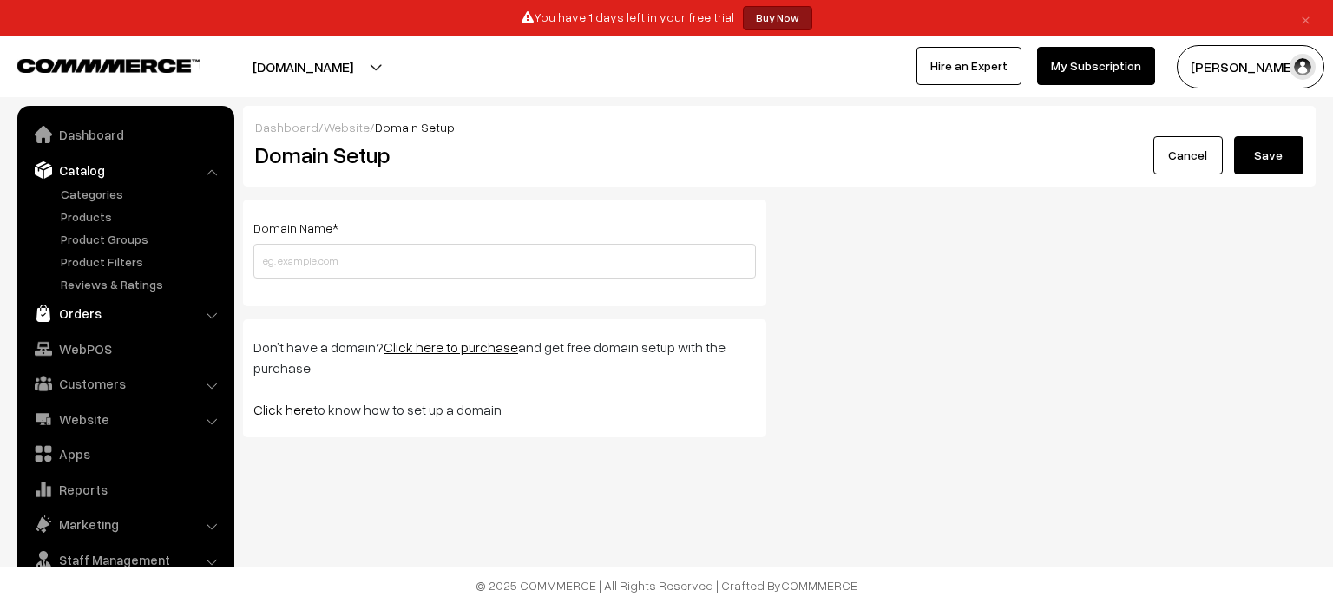
click at [209, 308] on link "Orders" at bounding box center [125, 313] width 207 height 31
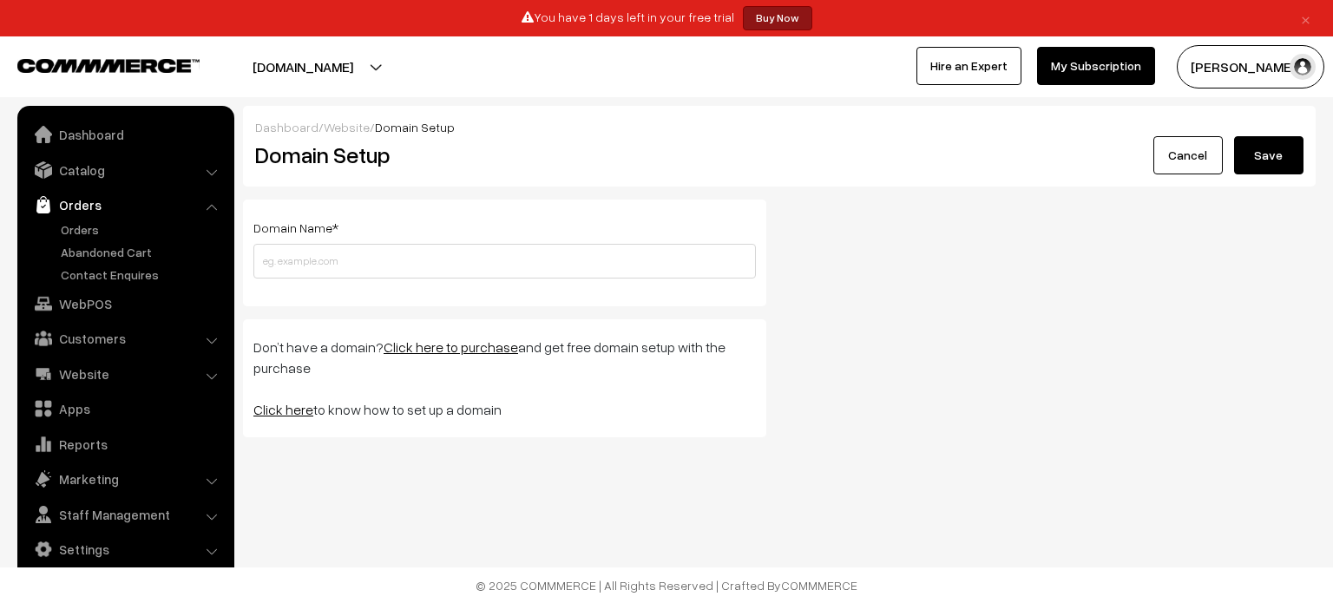
click at [206, 378] on li "Website Website Builder Authors" at bounding box center [126, 374] width 208 height 31
click at [136, 382] on link "Website" at bounding box center [125, 374] width 207 height 31
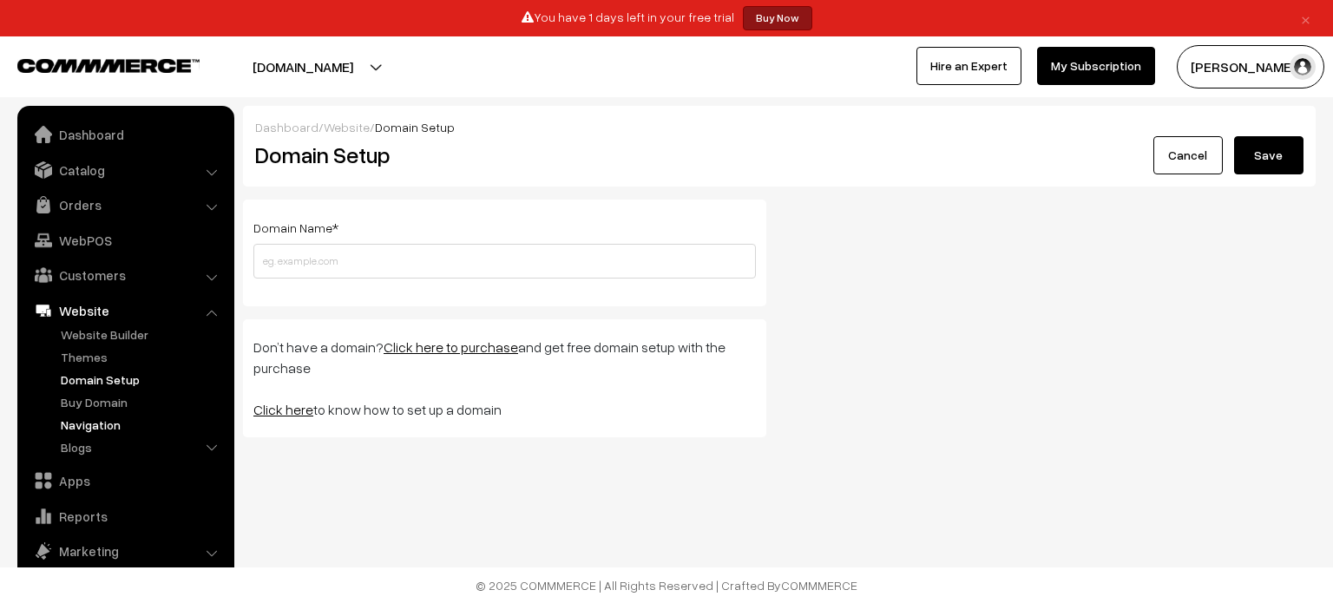
click at [128, 424] on link "Navigation" at bounding box center [142, 425] width 172 height 18
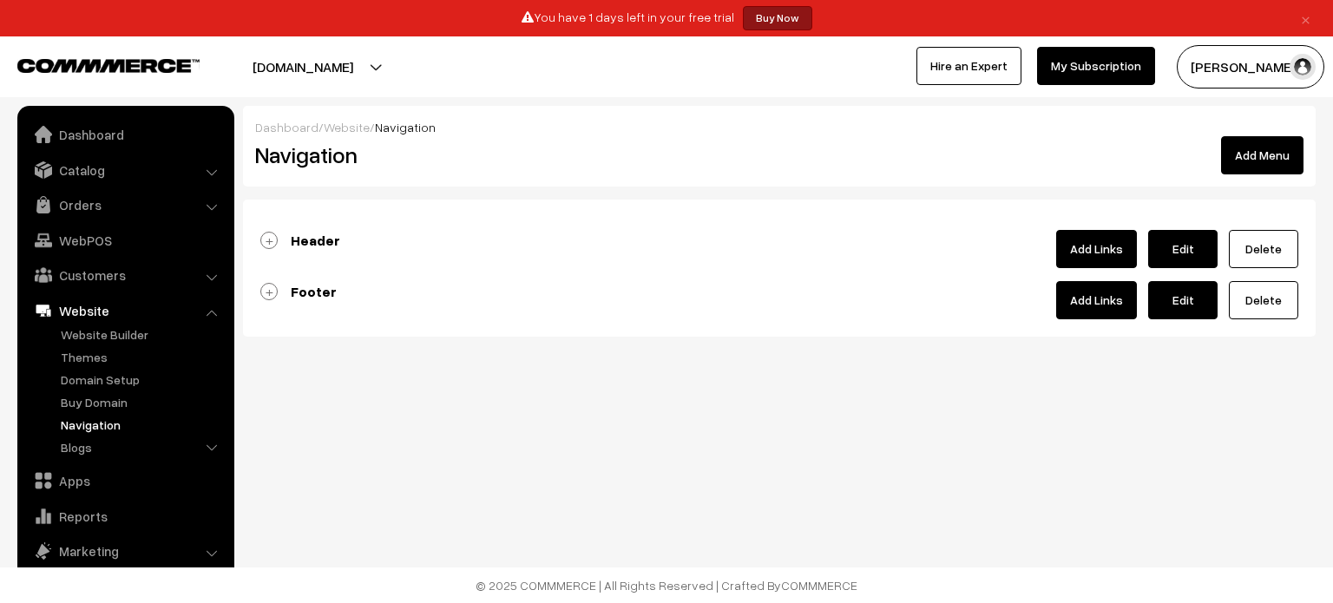
click at [1181, 298] on link "Edit" at bounding box center [1182, 300] width 69 height 38
type input "Footer"
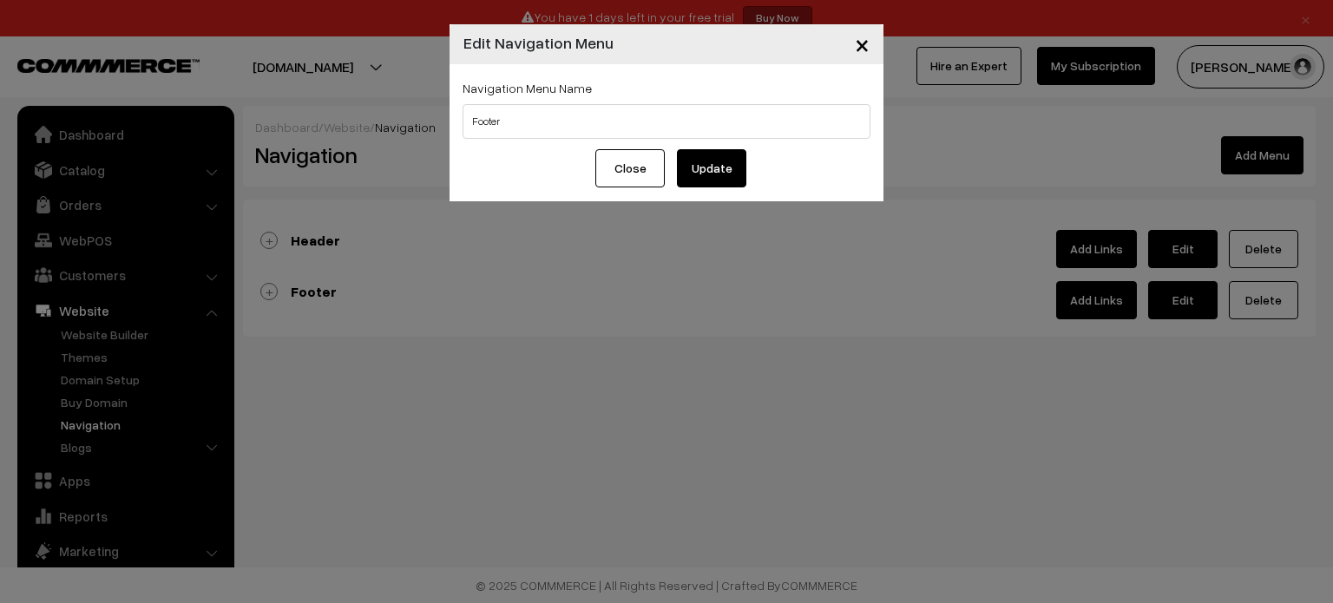
click at [710, 162] on button "Update" at bounding box center [711, 168] width 69 height 38
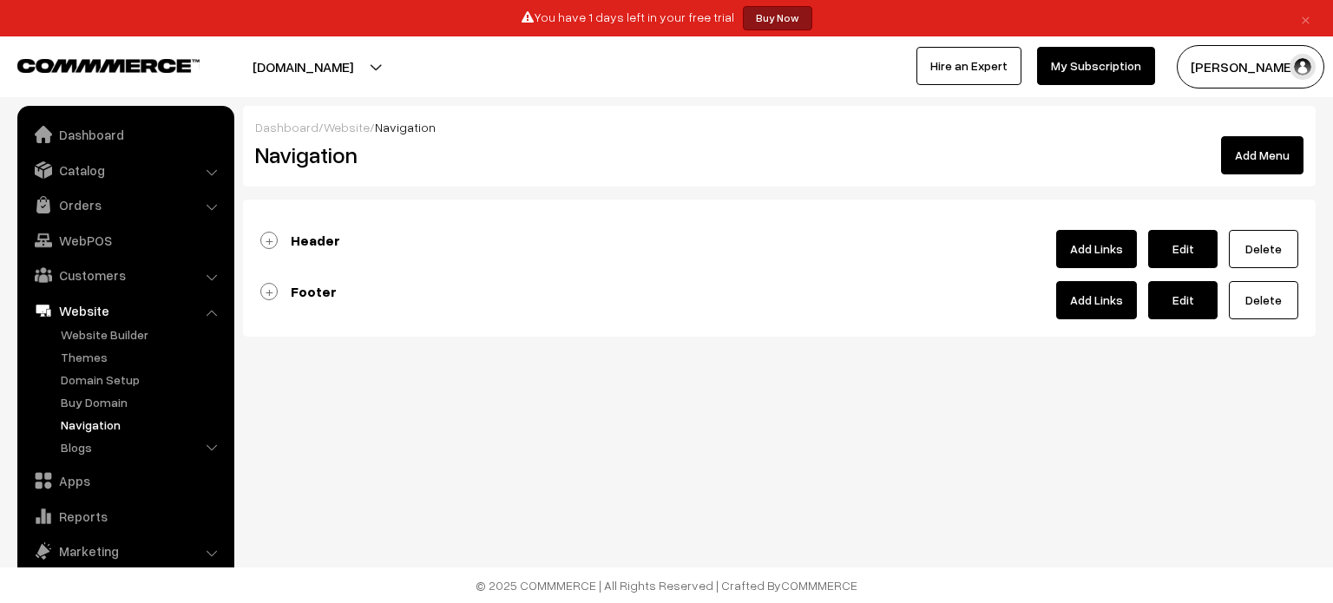
click at [271, 293] on link "Footer" at bounding box center [298, 291] width 76 height 17
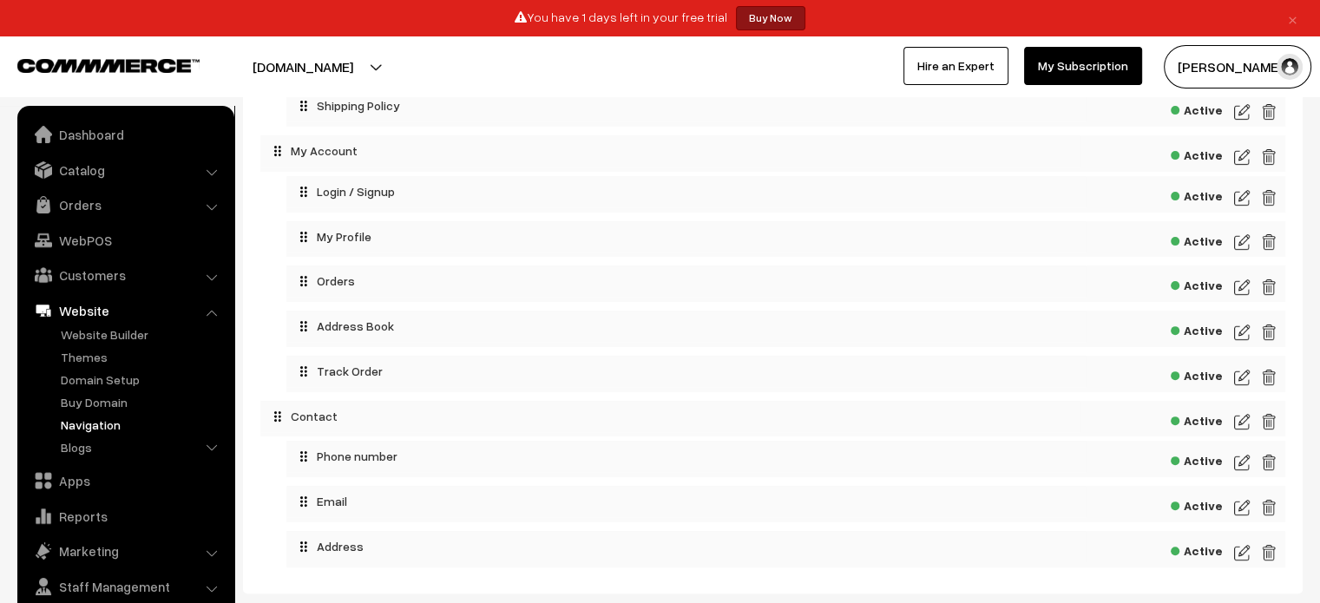
scroll to position [546, 0]
click at [1236, 502] on img at bounding box center [1242, 505] width 16 height 21
click at [1241, 549] on img at bounding box center [1242, 550] width 16 height 21
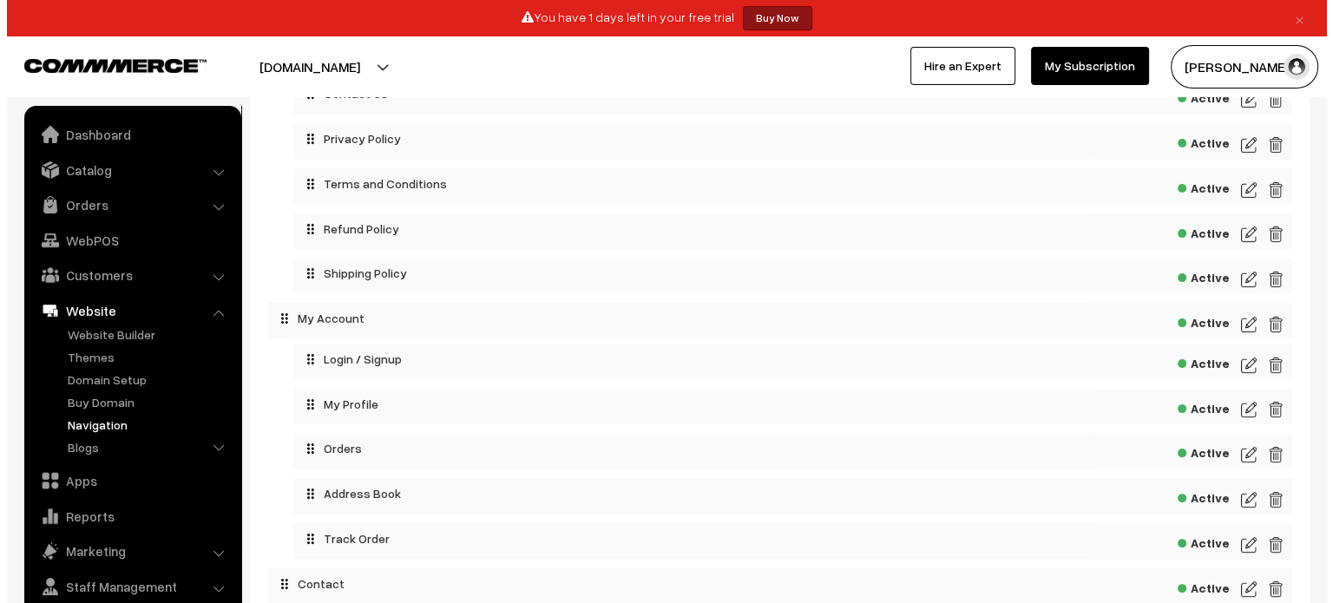
scroll to position [648, 0]
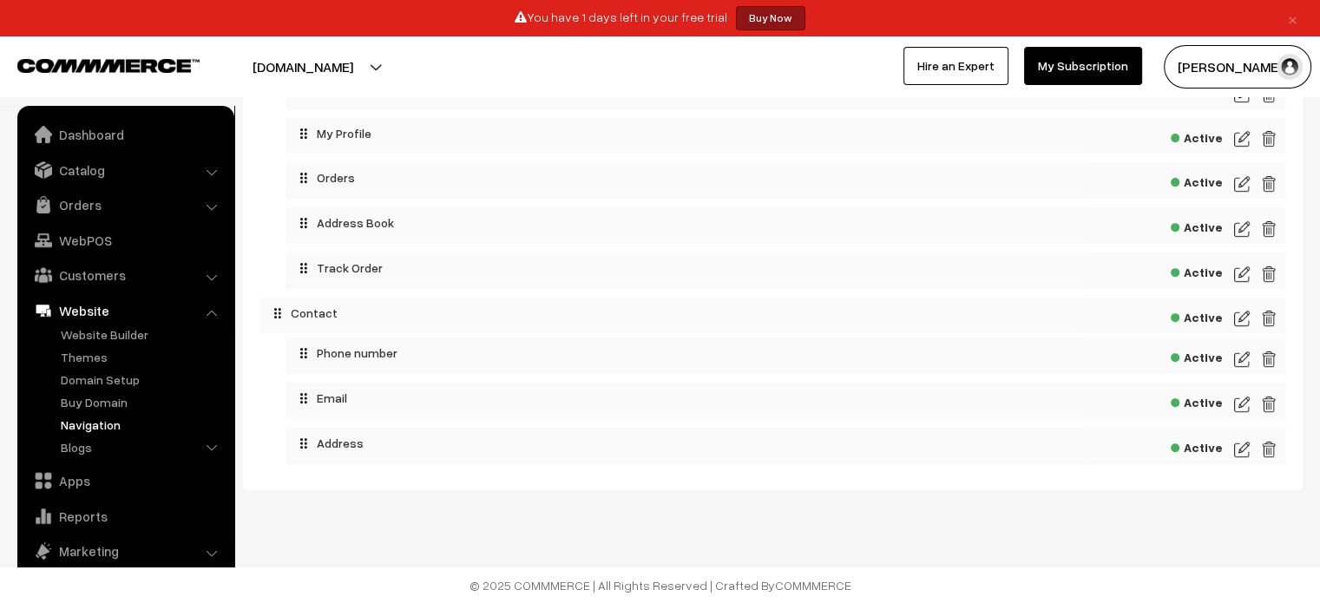
click at [1234, 447] on img at bounding box center [1242, 449] width 16 height 21
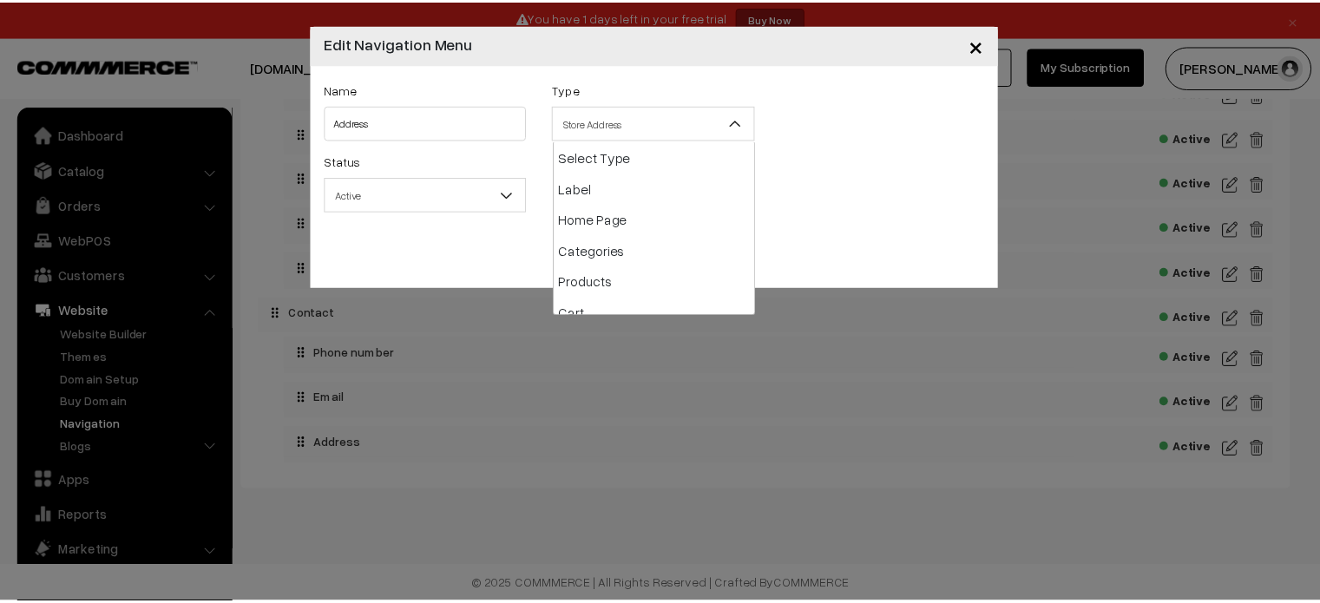
scroll to position [250, 0]
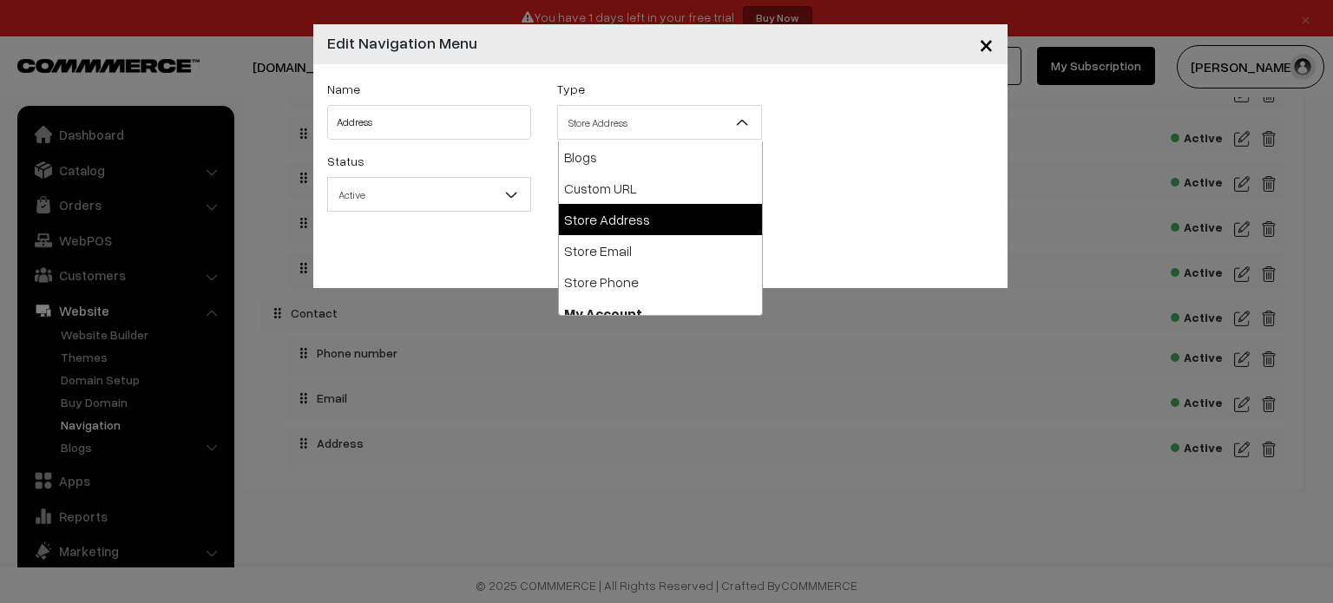
click at [648, 110] on span "Store Address" at bounding box center [659, 123] width 203 height 30
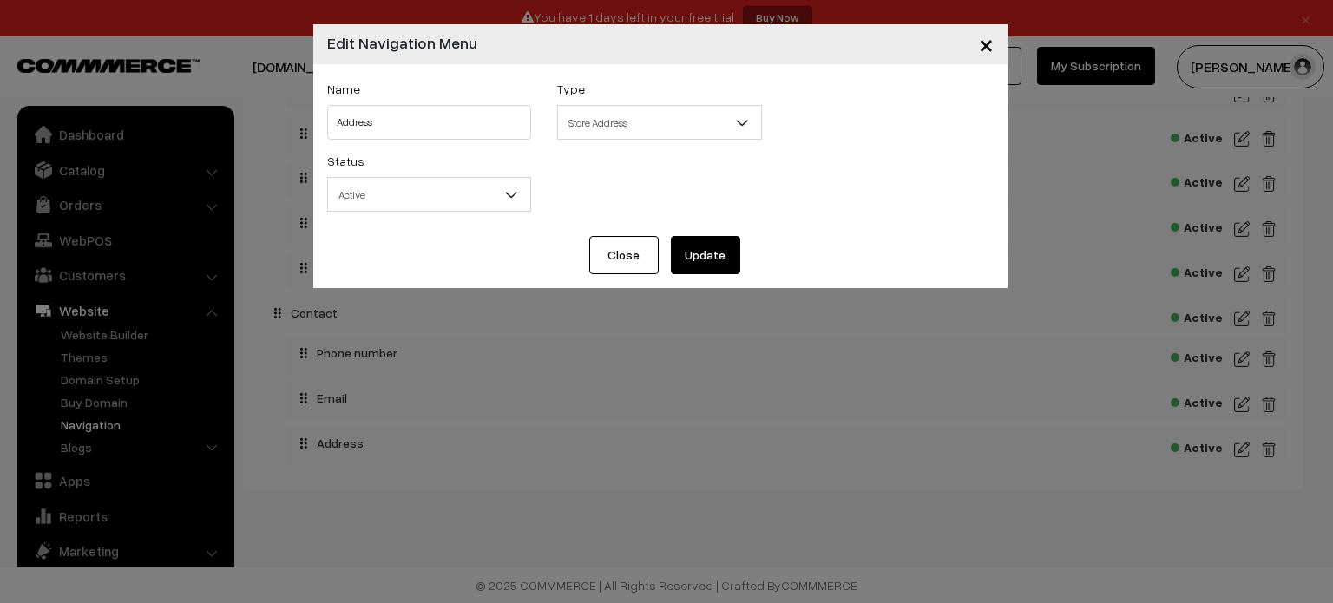
click at [648, 110] on span "Store Address" at bounding box center [659, 123] width 203 height 30
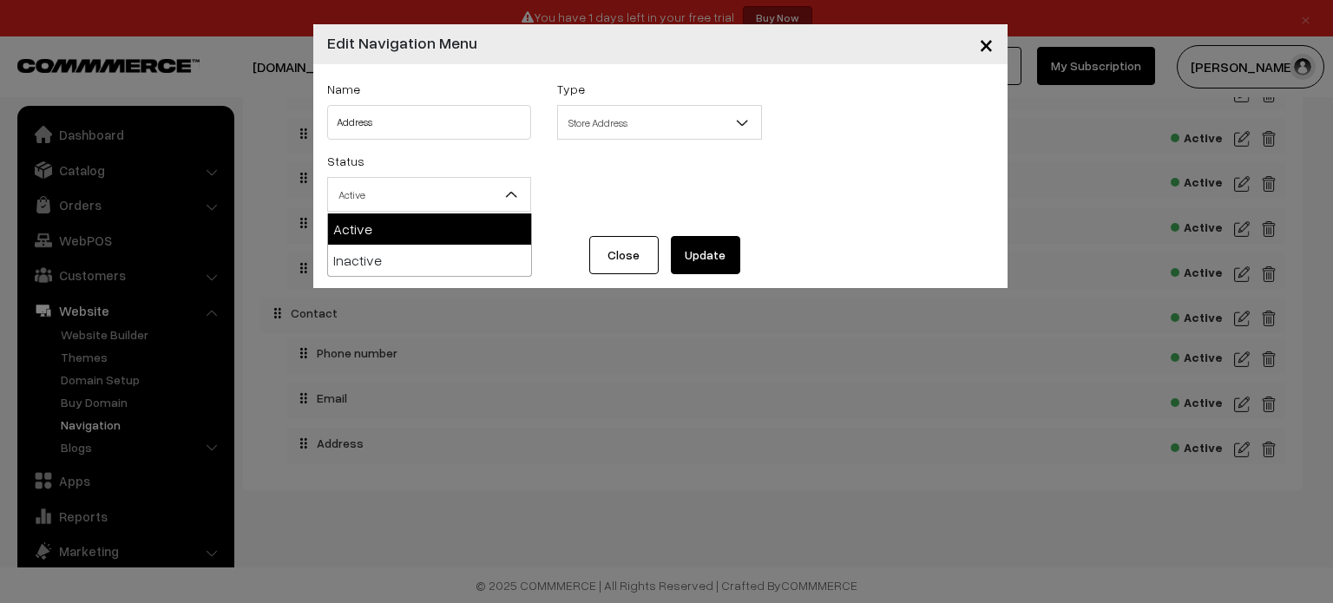
click at [476, 194] on span "Active" at bounding box center [429, 195] width 203 height 30
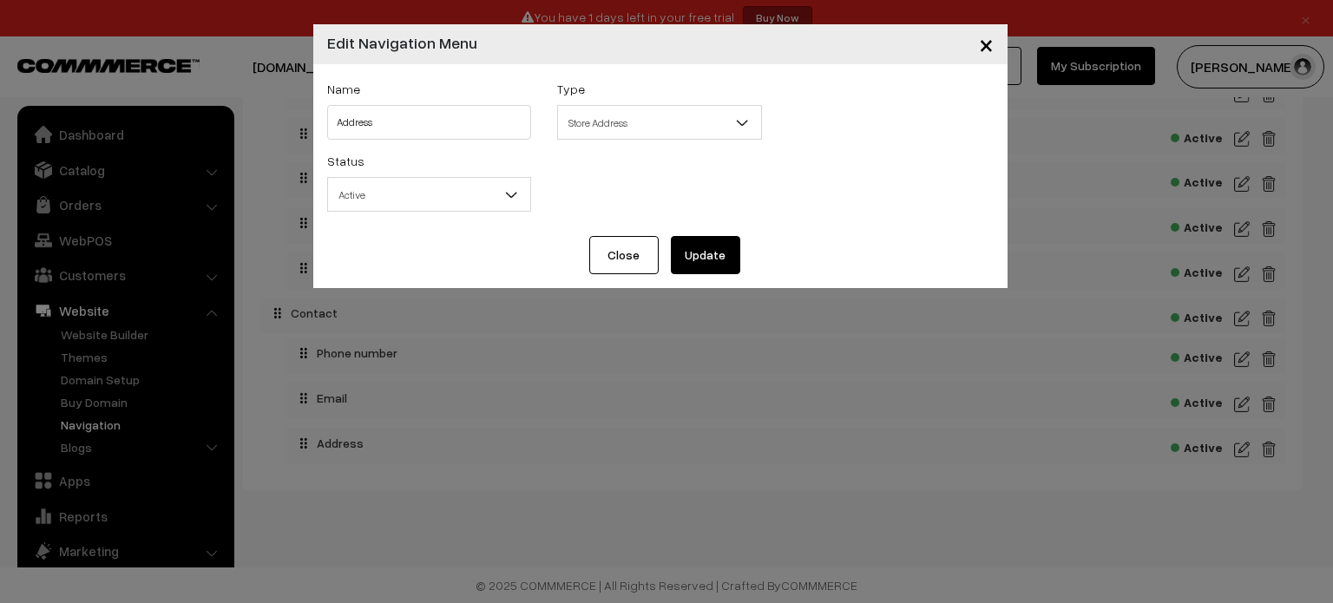
click at [476, 194] on span "Active" at bounding box center [429, 195] width 203 height 30
click at [619, 249] on button "Close" at bounding box center [623, 255] width 69 height 38
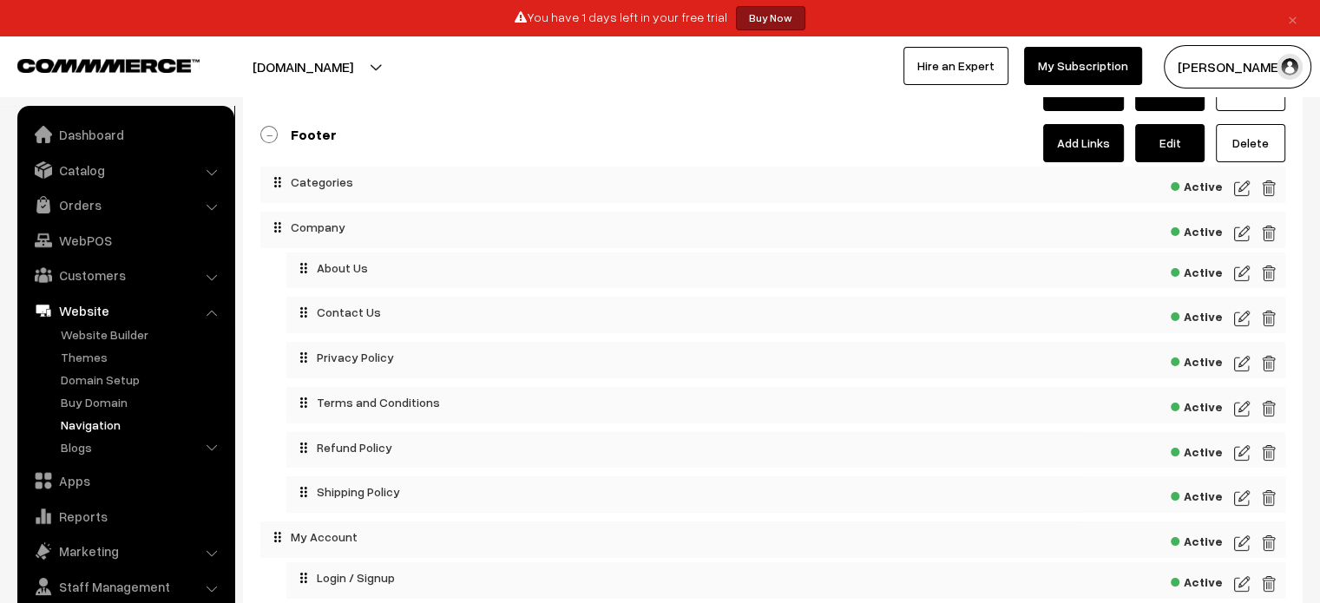
scroll to position [0, 0]
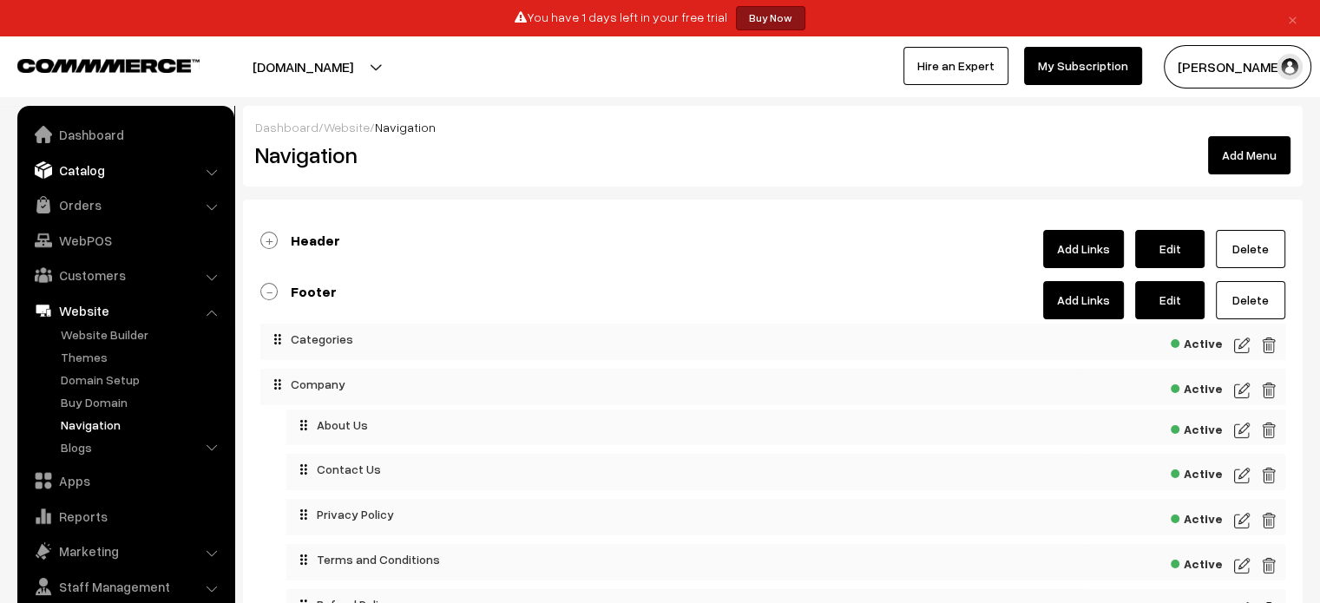
click at [225, 176] on link "Catalog" at bounding box center [125, 170] width 207 height 31
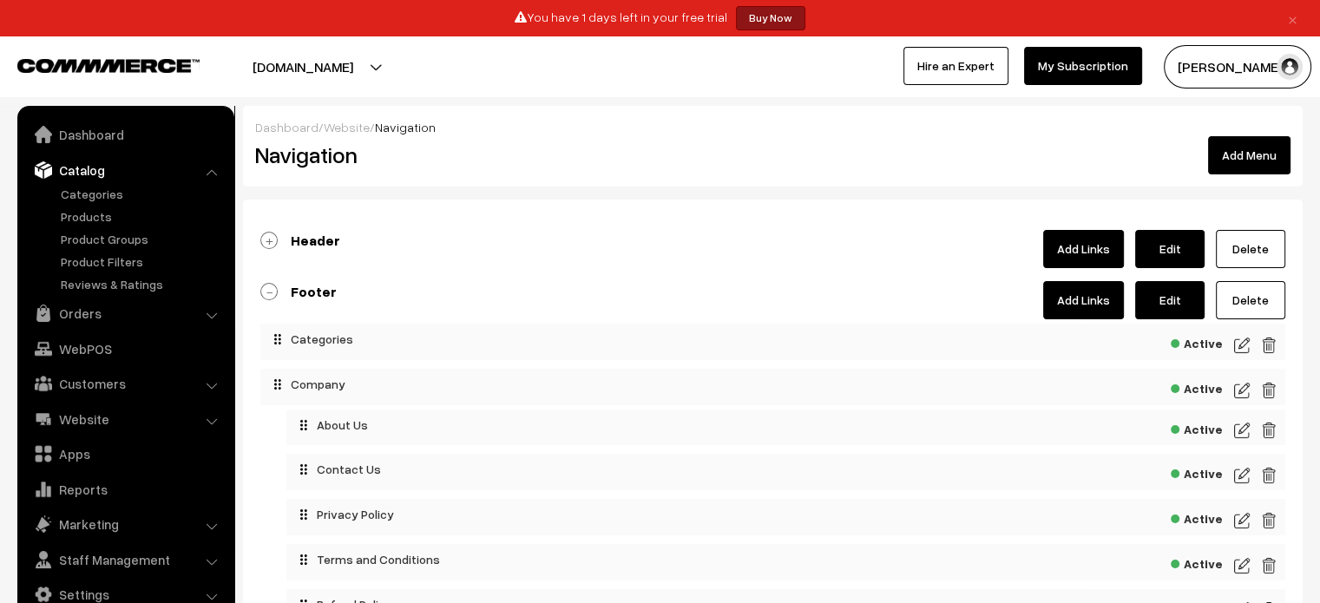
click at [215, 181] on link "Catalog" at bounding box center [125, 170] width 207 height 31
click at [208, 167] on li "Catalog Categories" at bounding box center [126, 225] width 208 height 140
click at [104, 167] on link "Catalog" at bounding box center [125, 170] width 207 height 31
click at [85, 169] on link "Catalog" at bounding box center [125, 170] width 207 height 31
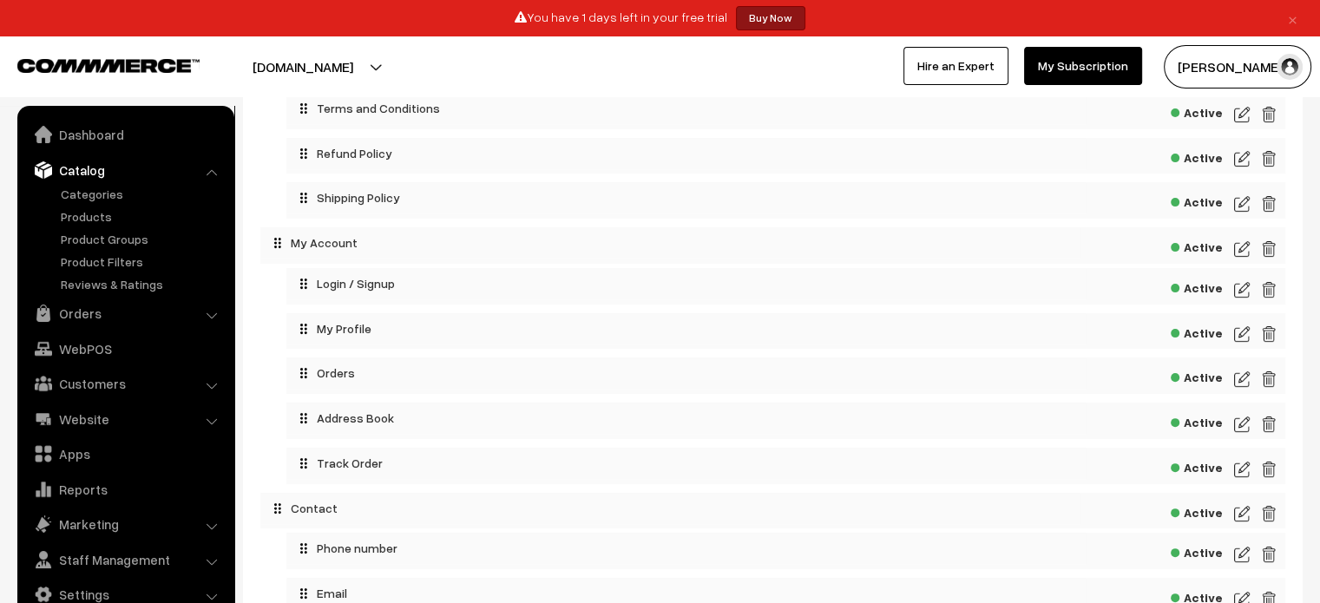
scroll to position [648, 0]
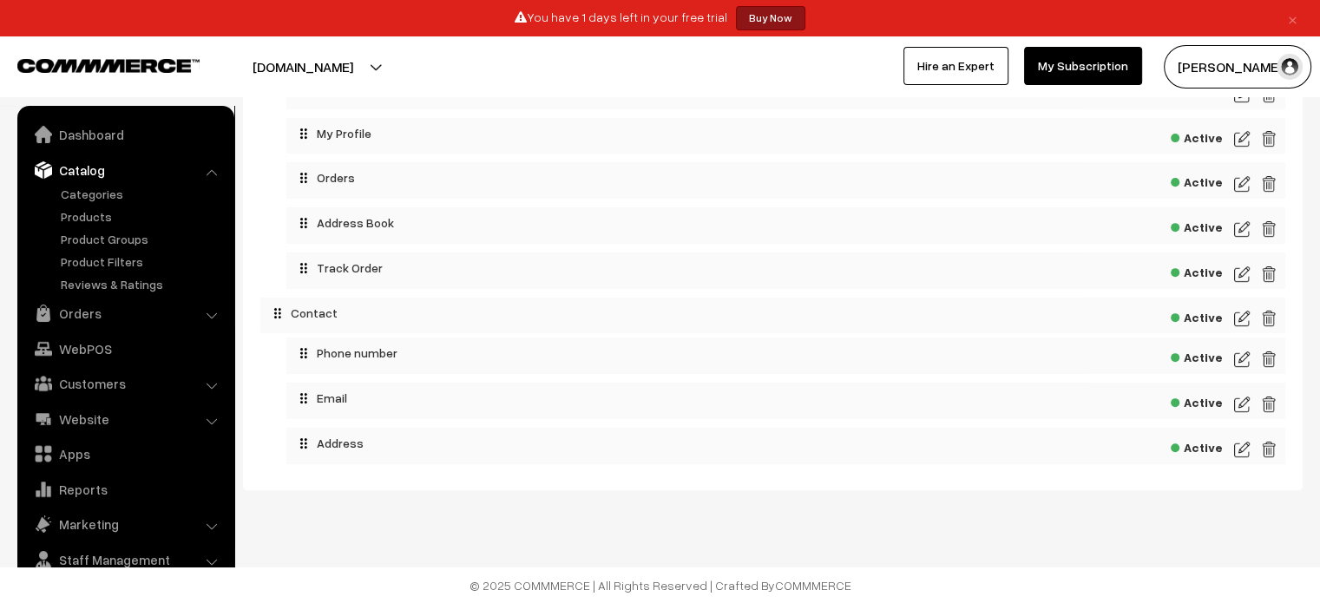
click at [76, 166] on link "Catalog" at bounding box center [125, 170] width 207 height 31
click at [49, 172] on img at bounding box center [43, 169] width 17 height 17
click at [197, 547] on link "Staff Management" at bounding box center [125, 559] width 207 height 31
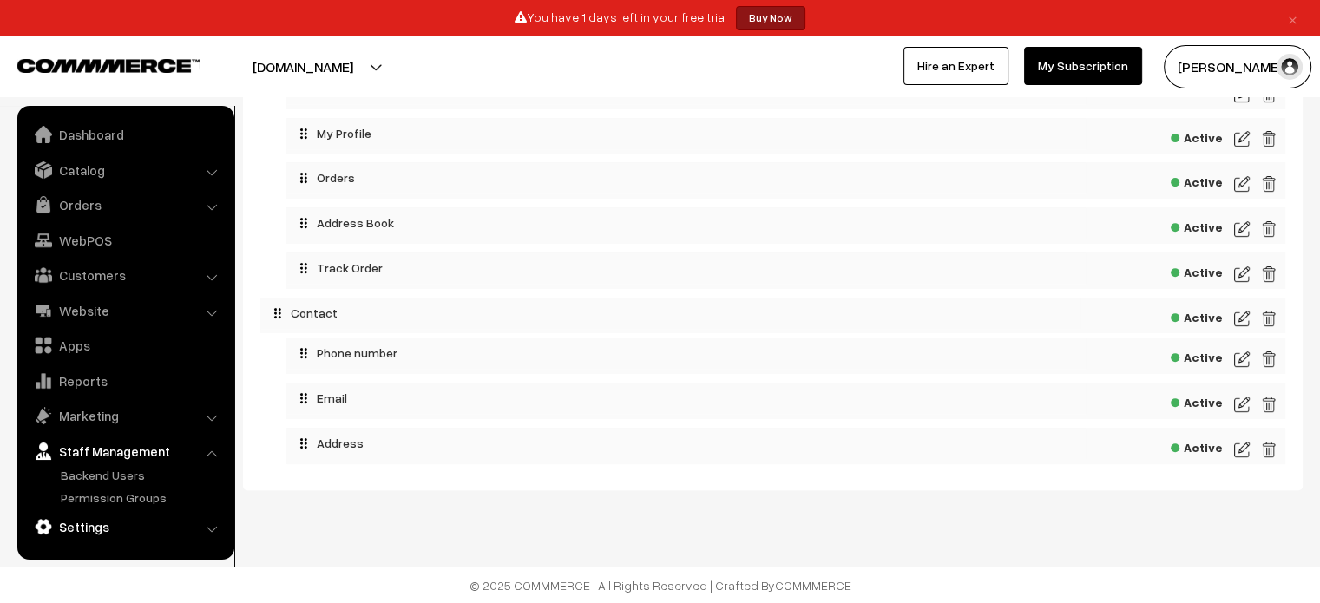
click at [154, 536] on link "Settings" at bounding box center [125, 526] width 207 height 31
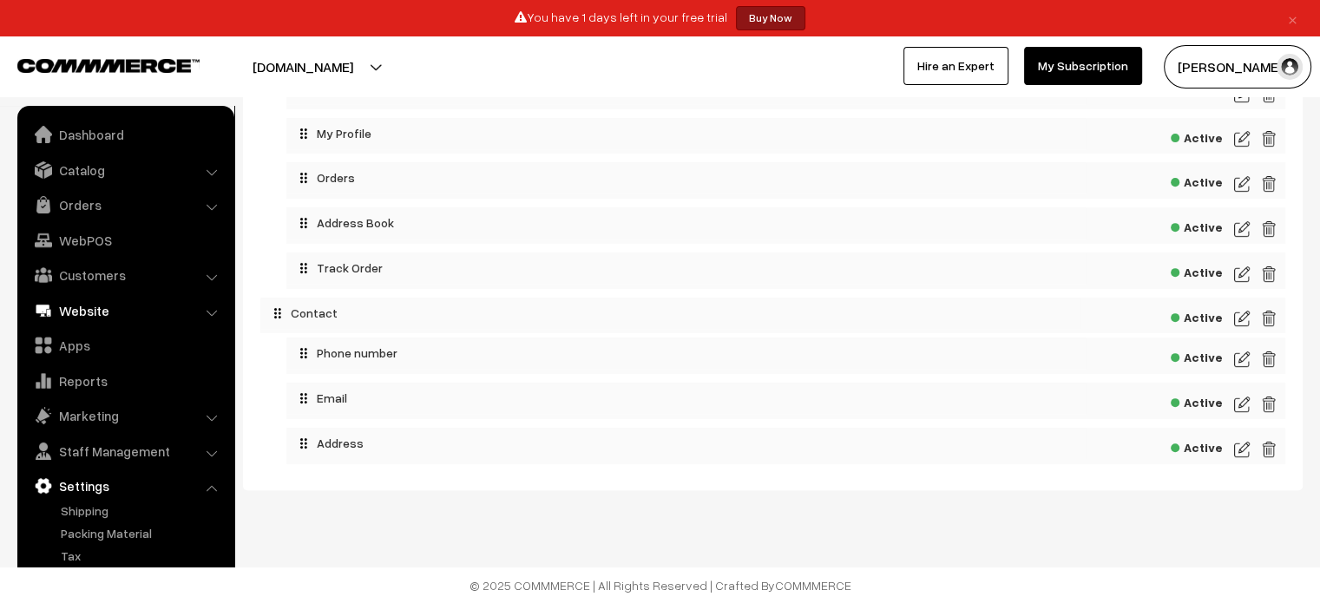
click at [124, 315] on link "Website" at bounding box center [125, 310] width 207 height 31
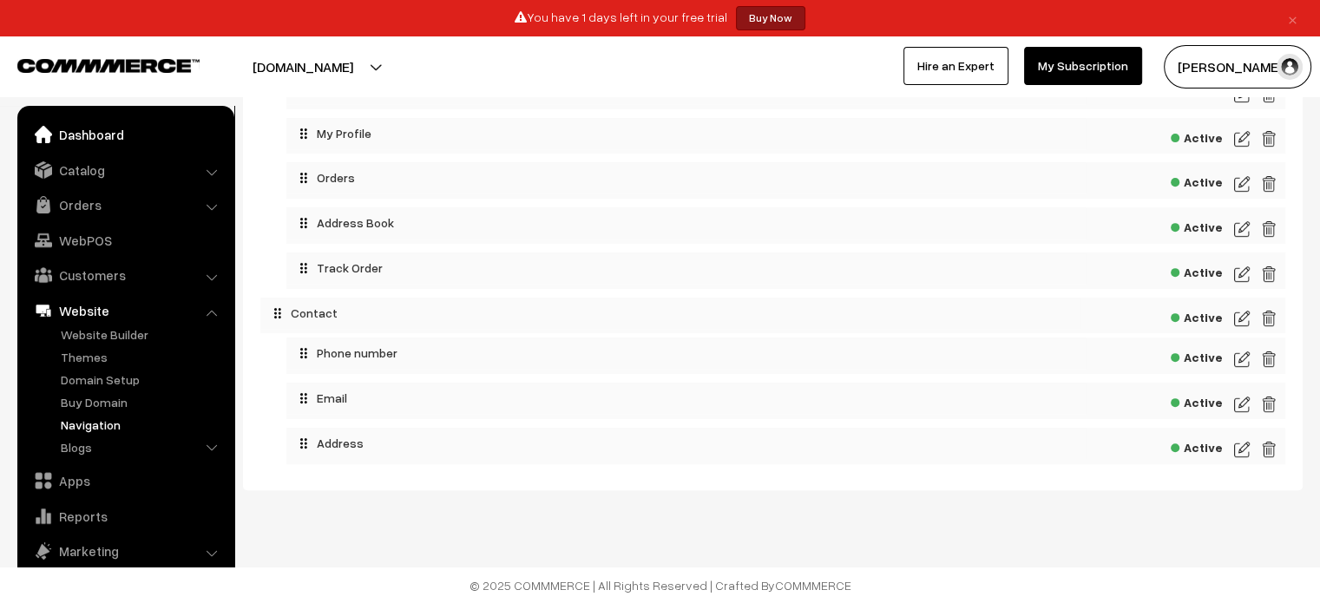
click at [104, 136] on link "Dashboard" at bounding box center [125, 134] width 207 height 31
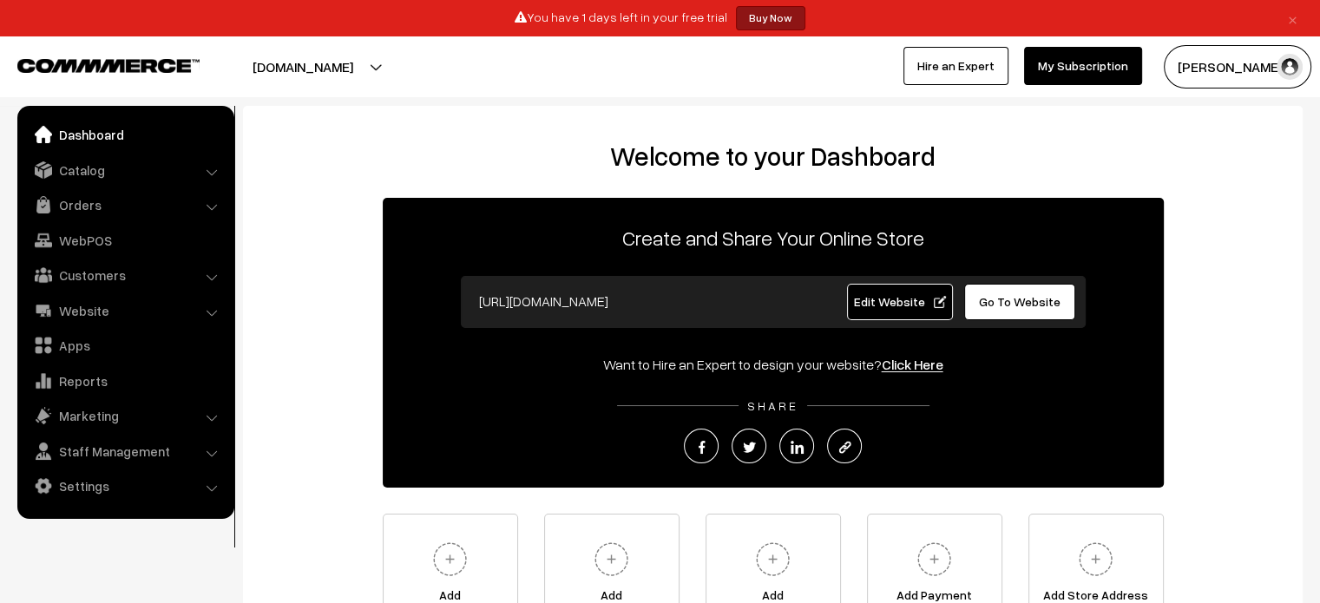
click at [1223, 65] on button "[PERSON_NAME]" at bounding box center [1238, 66] width 148 height 43
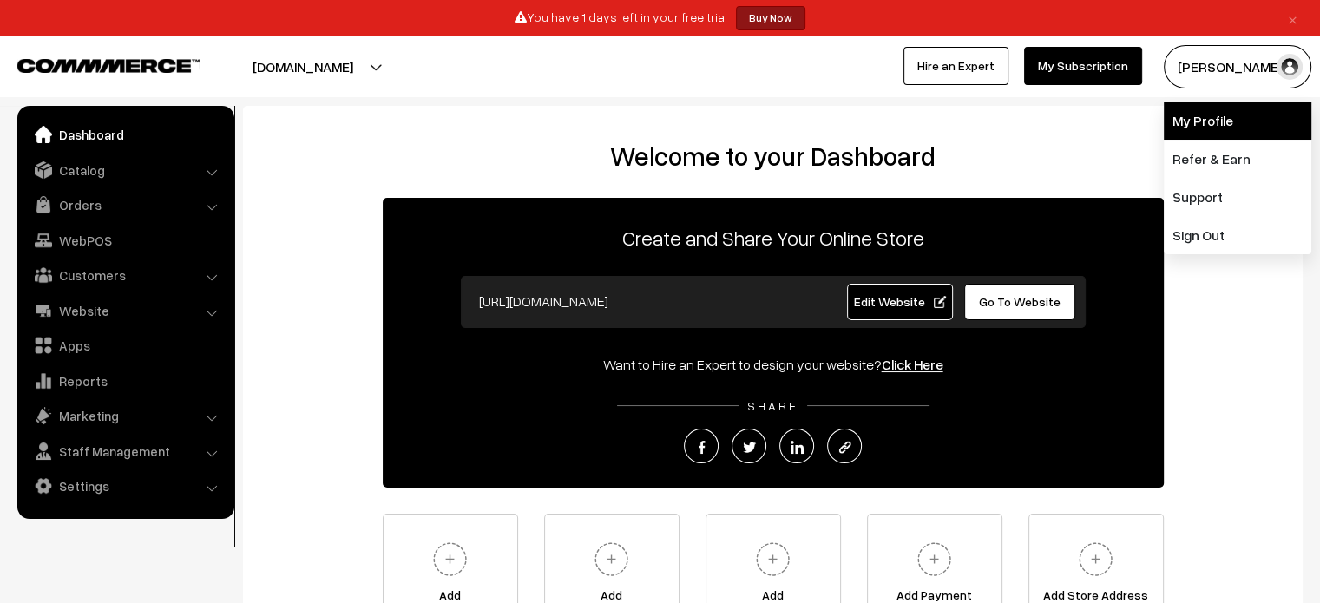
click at [1194, 129] on link "My Profile" at bounding box center [1238, 121] width 148 height 38
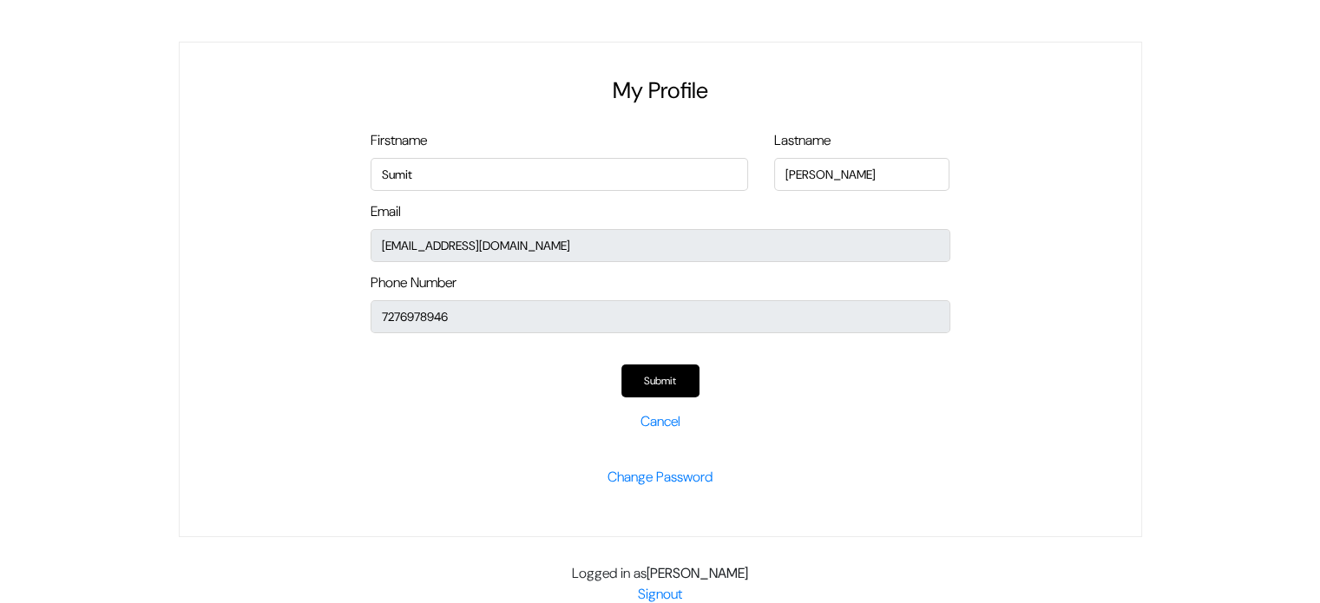
scroll to position [31, 0]
click at [665, 416] on link "Cancel" at bounding box center [661, 422] width 40 height 18
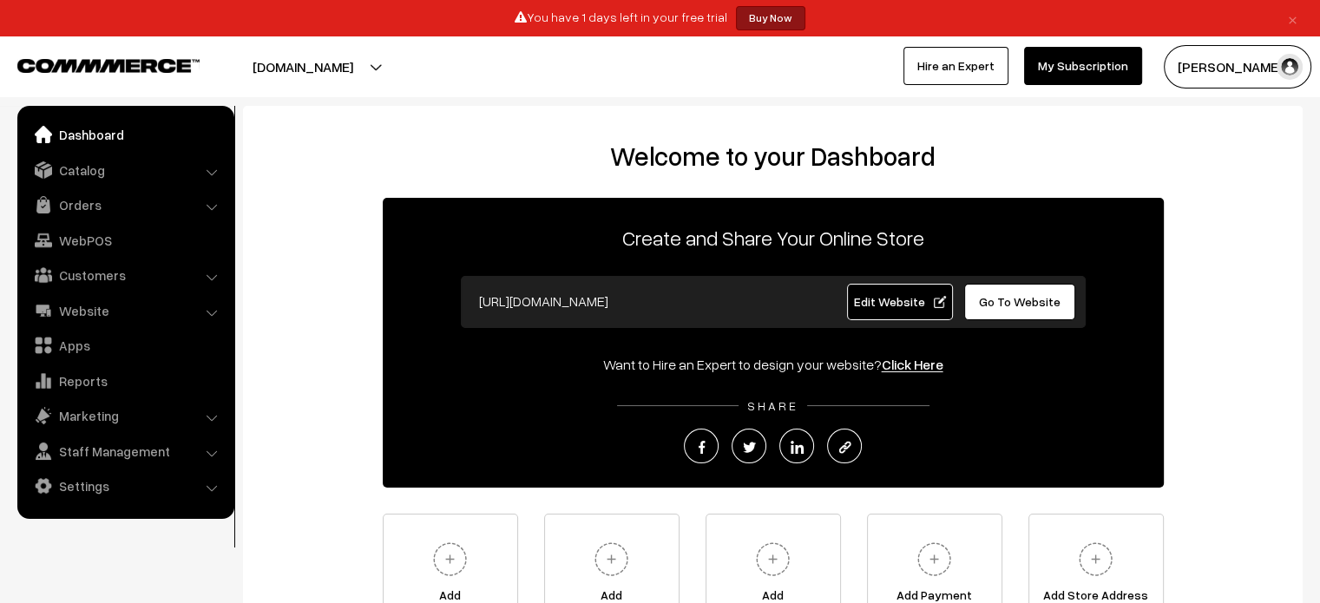
click at [1178, 56] on button "[PERSON_NAME]" at bounding box center [1238, 66] width 148 height 43
click at [366, 68] on button "[DOMAIN_NAME]" at bounding box center [303, 66] width 222 height 43
click at [201, 474] on link "Settings" at bounding box center [125, 486] width 207 height 31
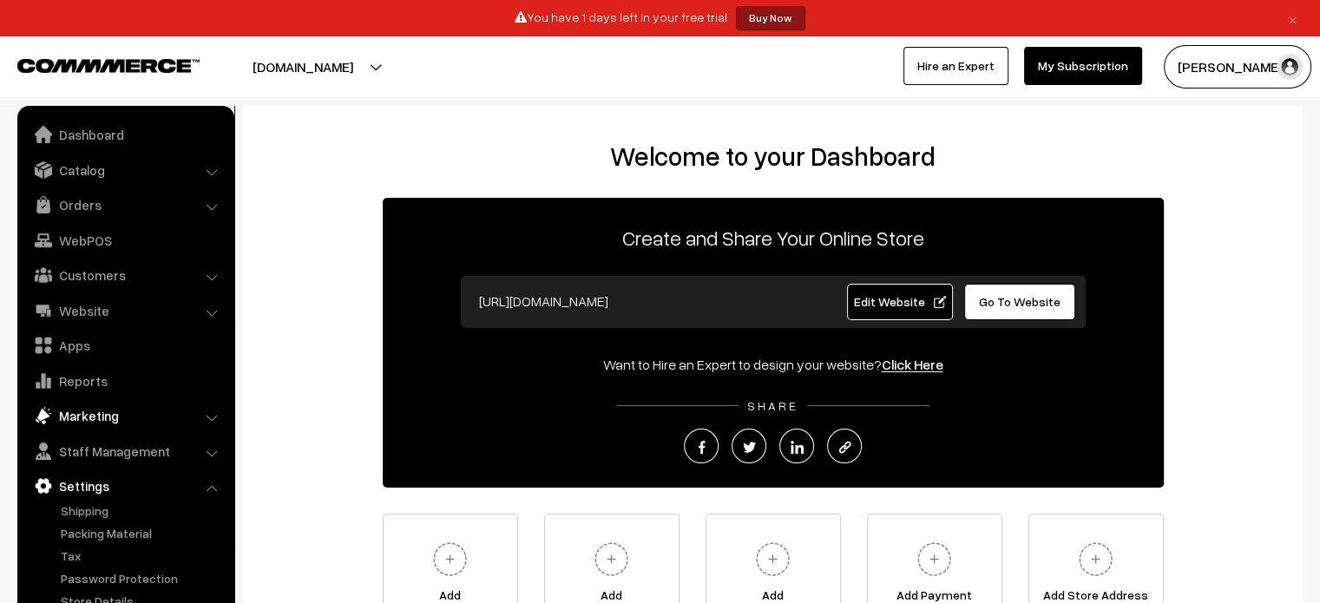
click at [205, 425] on link "Marketing" at bounding box center [125, 415] width 207 height 31
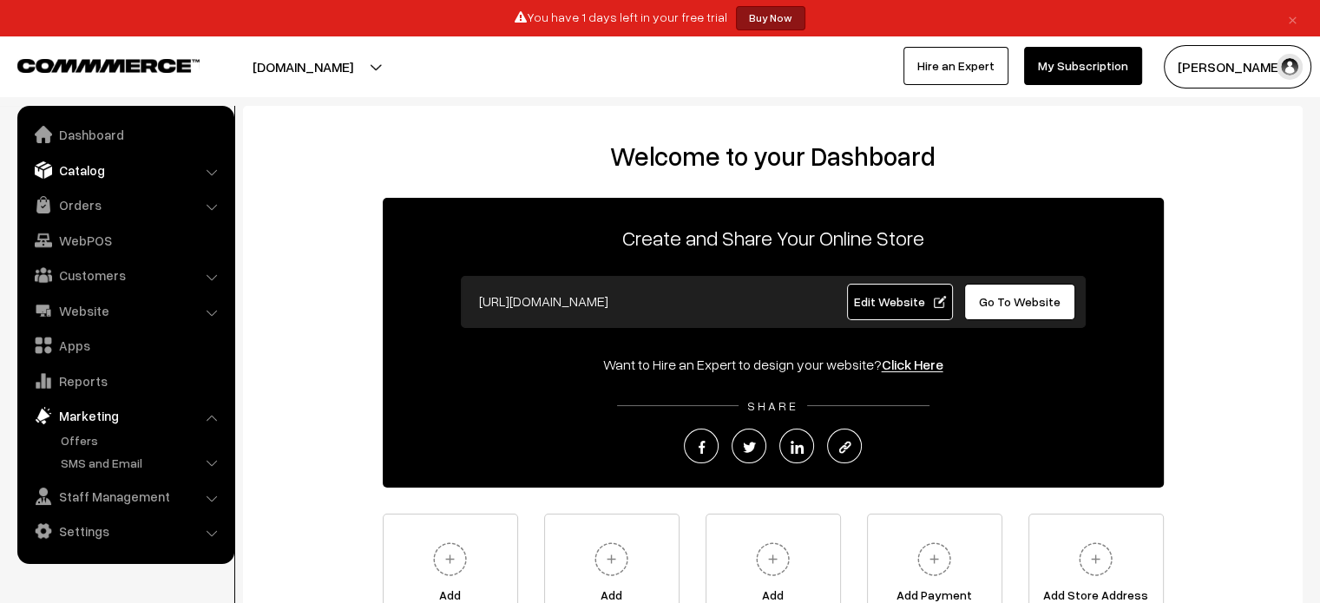
click at [201, 167] on link "Catalog" at bounding box center [125, 170] width 207 height 31
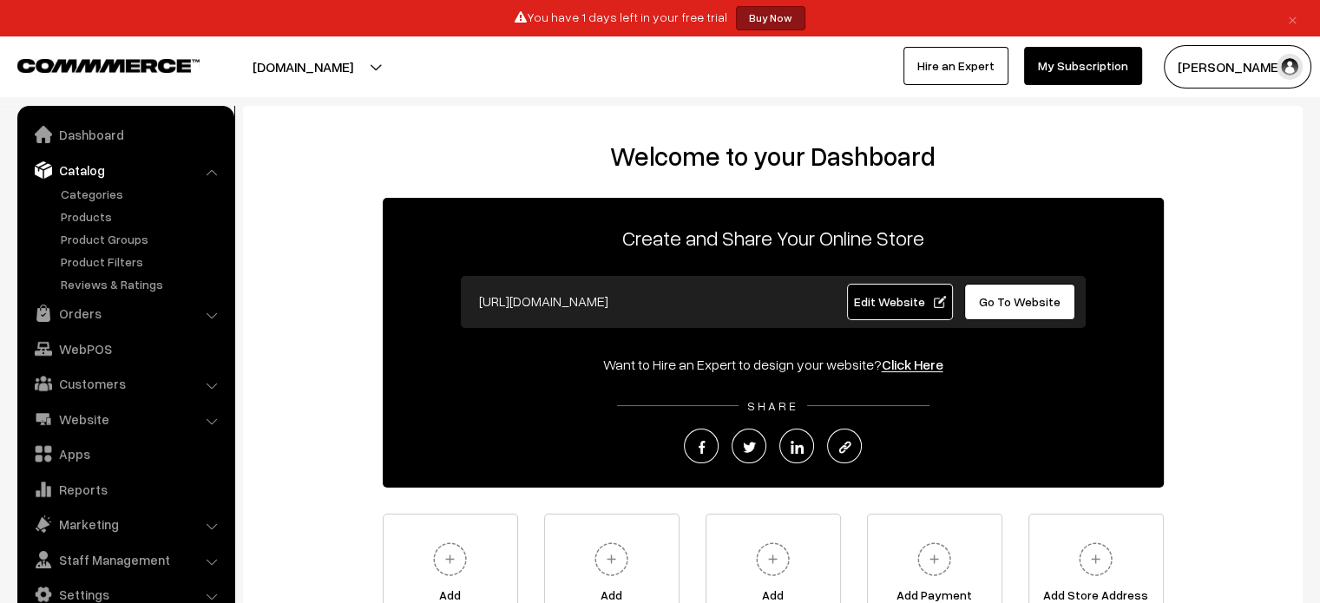
click at [201, 167] on link "Catalog" at bounding box center [125, 170] width 207 height 31
click at [208, 308] on link "Orders" at bounding box center [125, 313] width 207 height 31
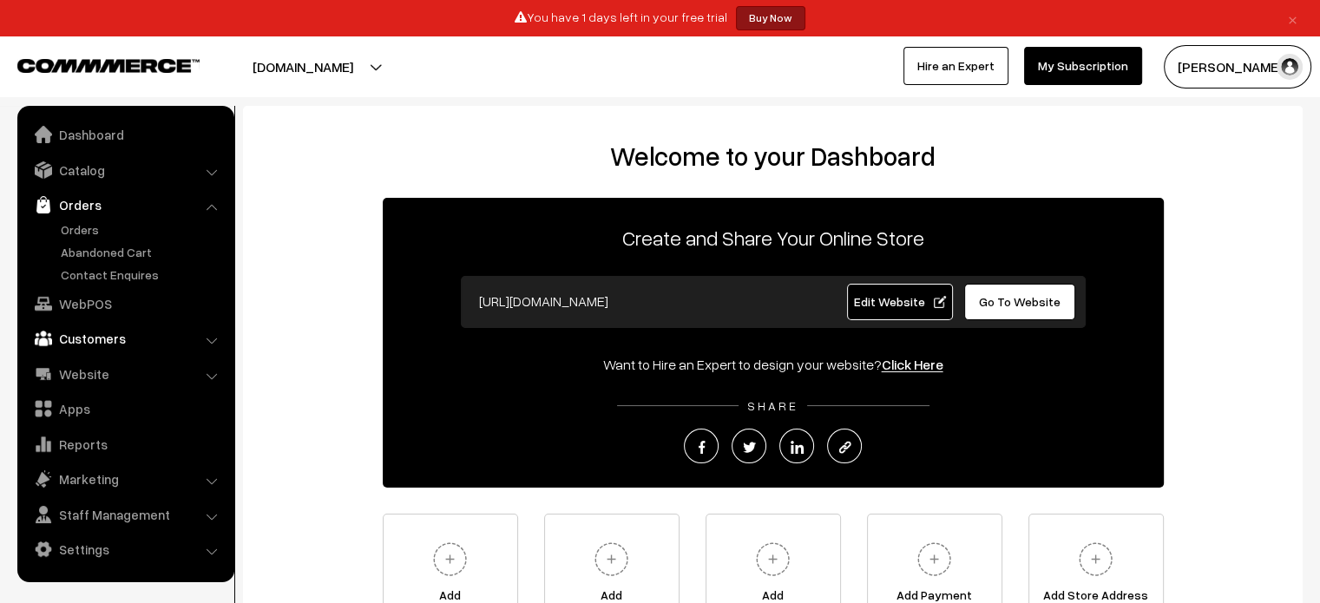
click at [208, 334] on link "Customers" at bounding box center [125, 338] width 207 height 31
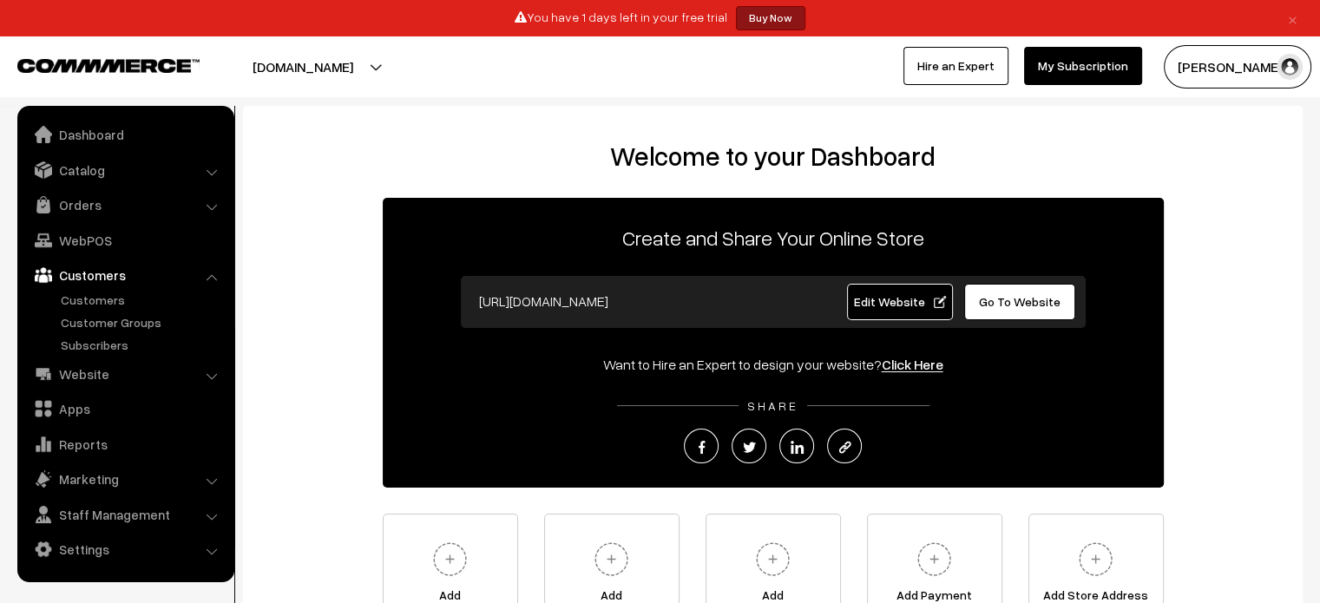
click at [215, 374] on li "Website Website Builder Authors" at bounding box center [126, 374] width 208 height 31
drag, startPoint x: 208, startPoint y: 376, endPoint x: 146, endPoint y: 374, distance: 62.5
click at [146, 374] on li "Website Website Builder Authors" at bounding box center [126, 374] width 208 height 31
click at [146, 374] on link "Website" at bounding box center [125, 374] width 207 height 31
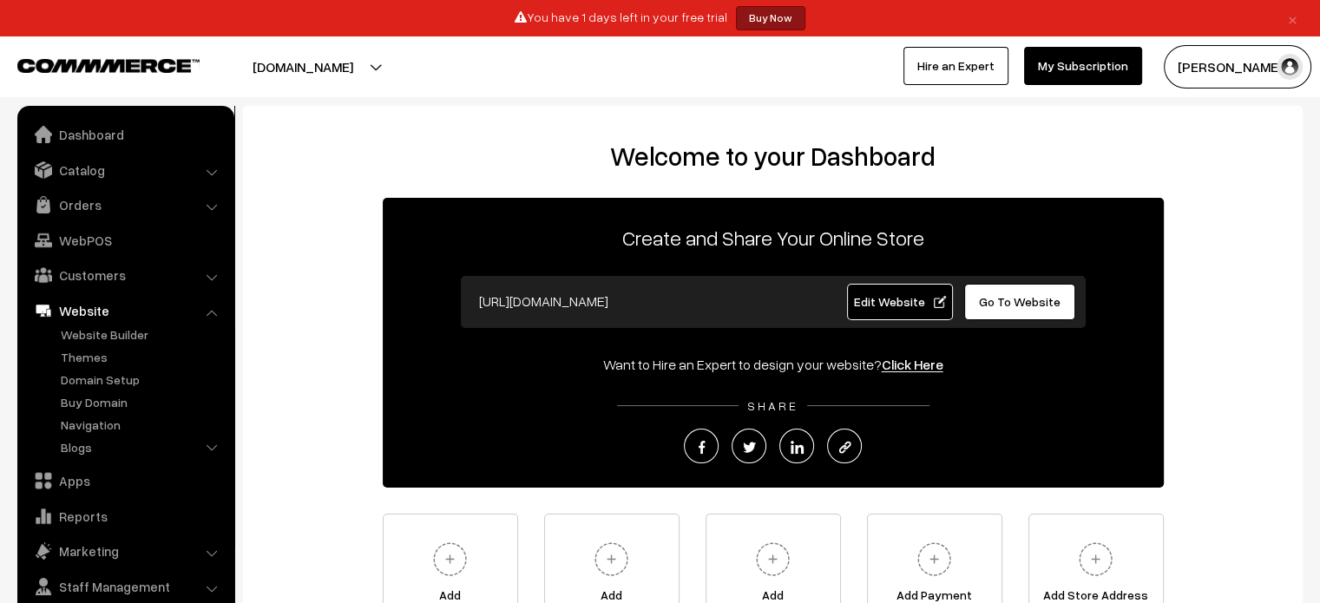
click at [156, 308] on link "Website" at bounding box center [125, 310] width 207 height 31
click at [139, 478] on link "Apps" at bounding box center [125, 480] width 207 height 31
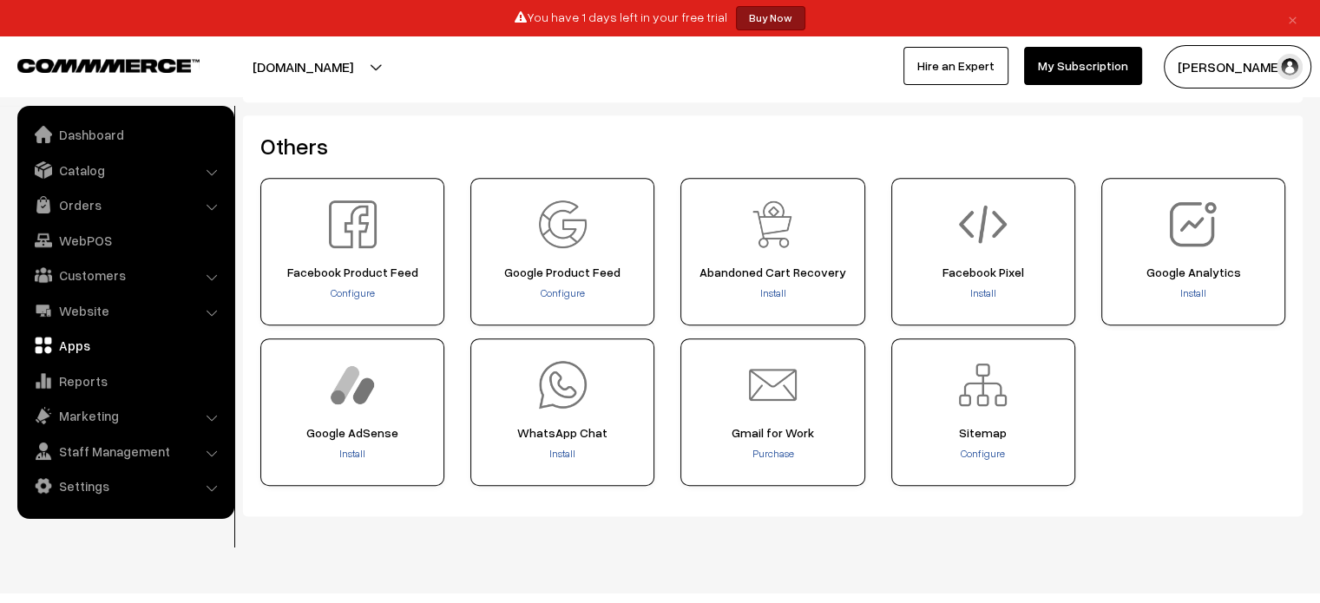
scroll to position [797, 0]
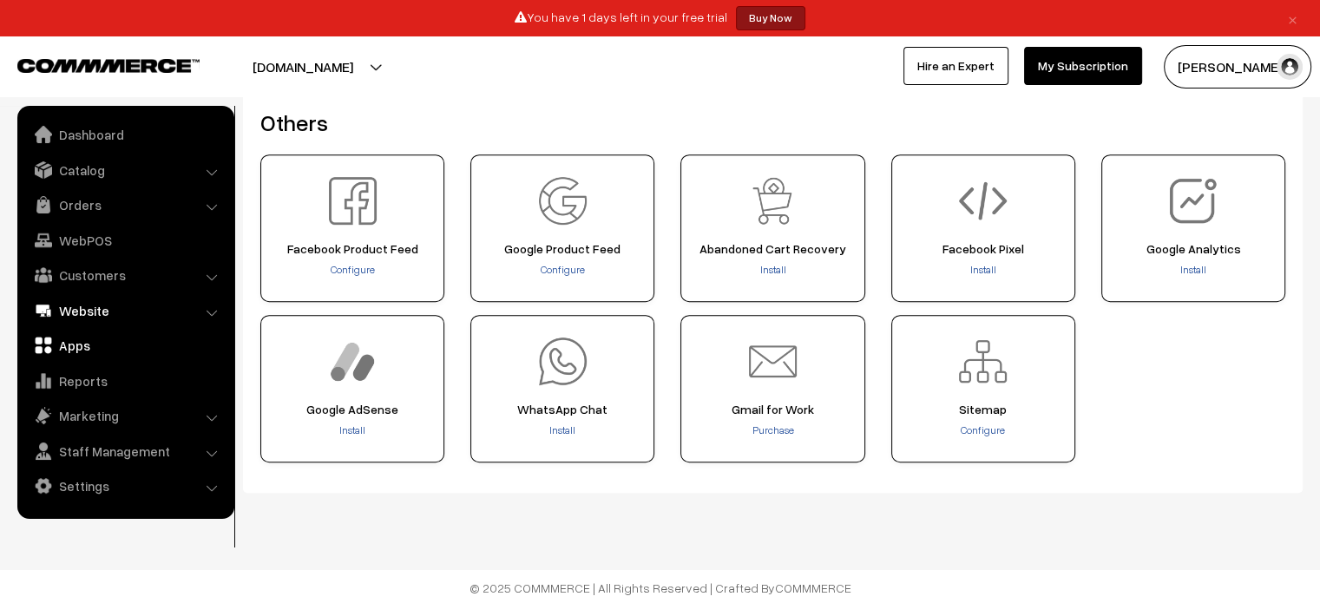
click at [190, 303] on link "Website" at bounding box center [125, 310] width 207 height 31
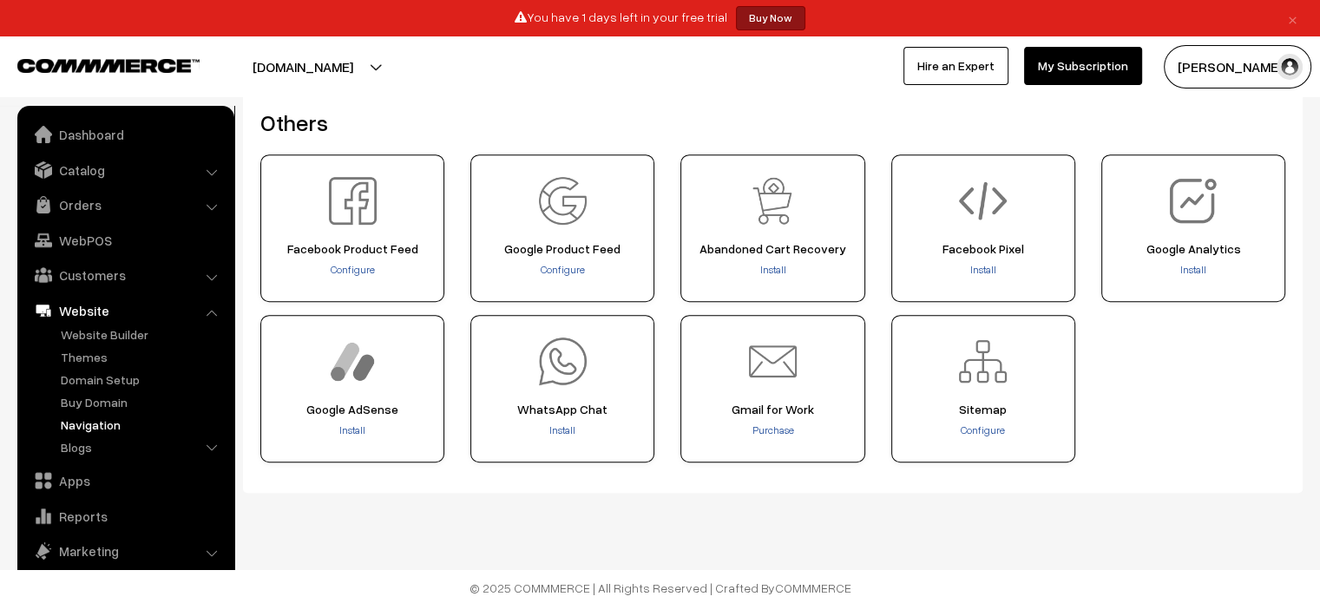
click at [109, 424] on link "Navigation" at bounding box center [142, 425] width 172 height 18
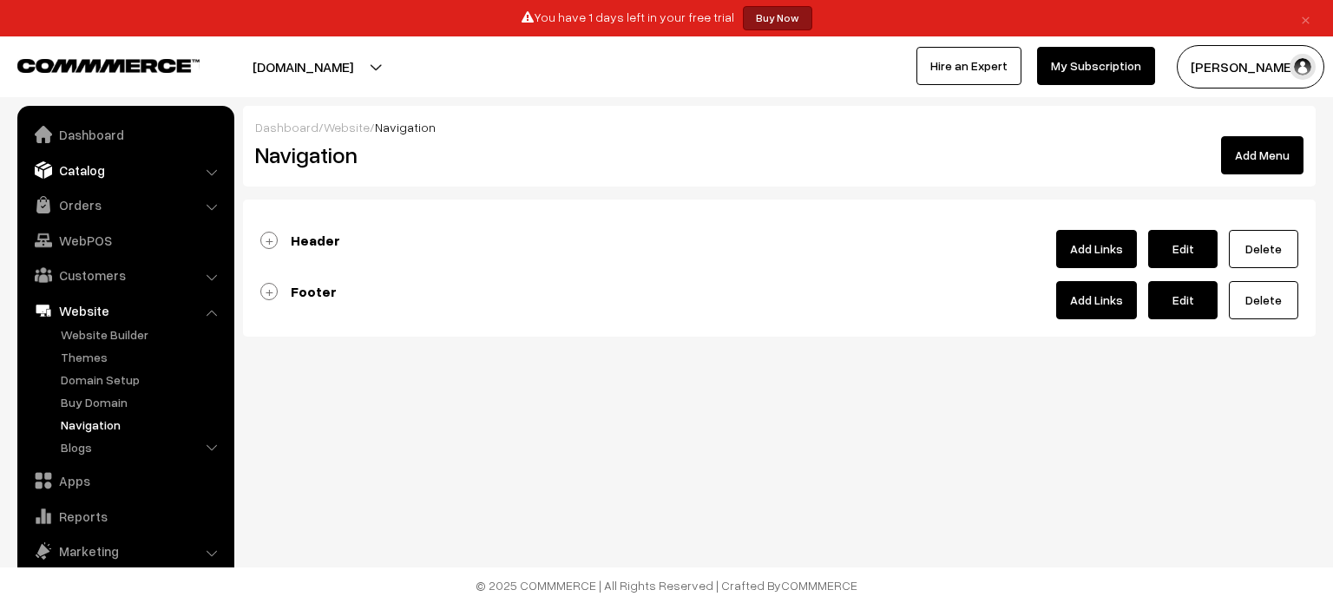
click at [208, 161] on link "Catalog" at bounding box center [125, 170] width 207 height 31
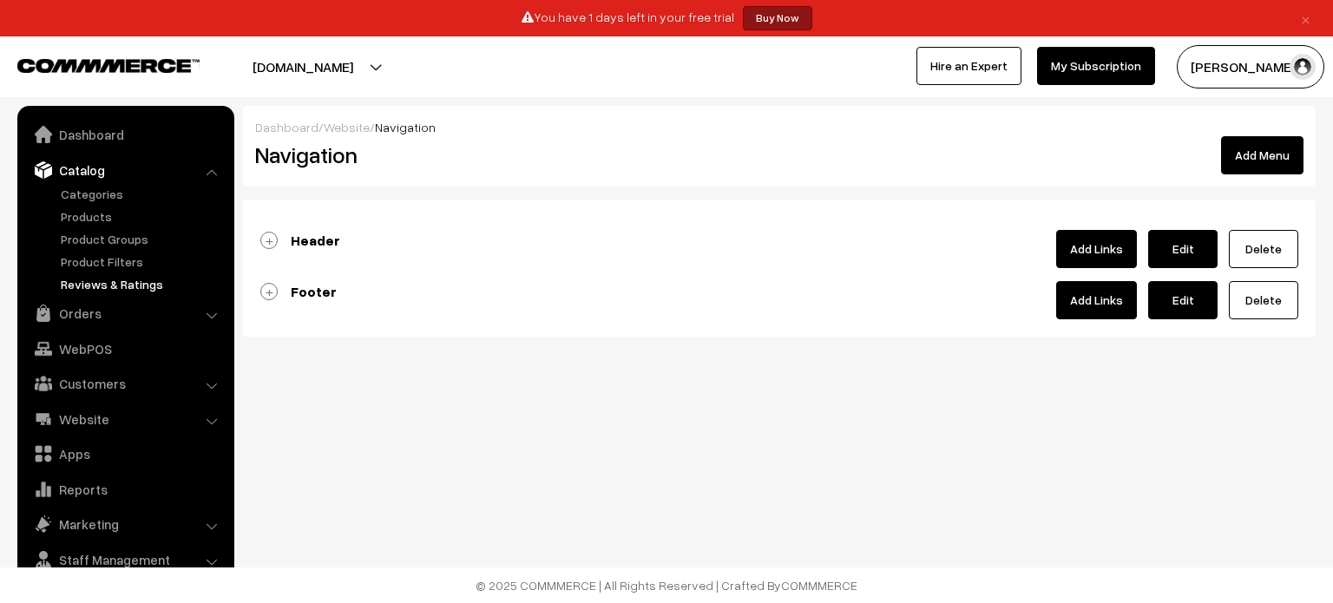
click at [126, 284] on link "Reviews & Ratings" at bounding box center [142, 284] width 172 height 18
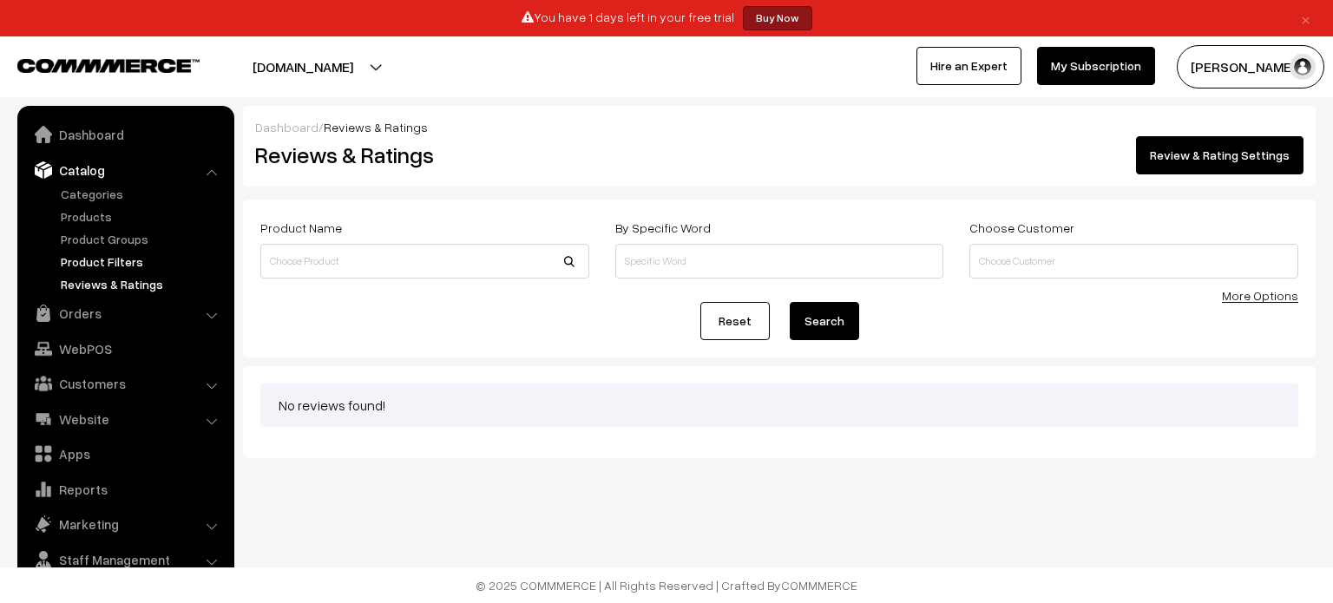
click at [128, 266] on link "Product Filters" at bounding box center [142, 262] width 172 height 18
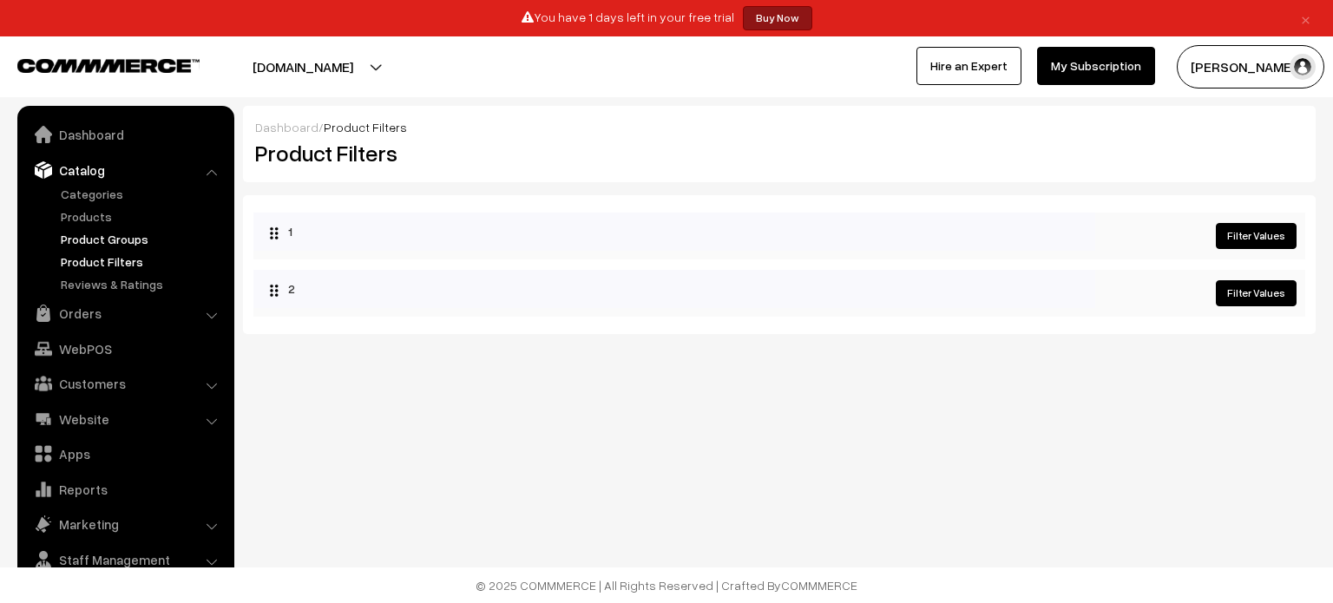
click at [123, 246] on link "Product Groups" at bounding box center [142, 239] width 172 height 18
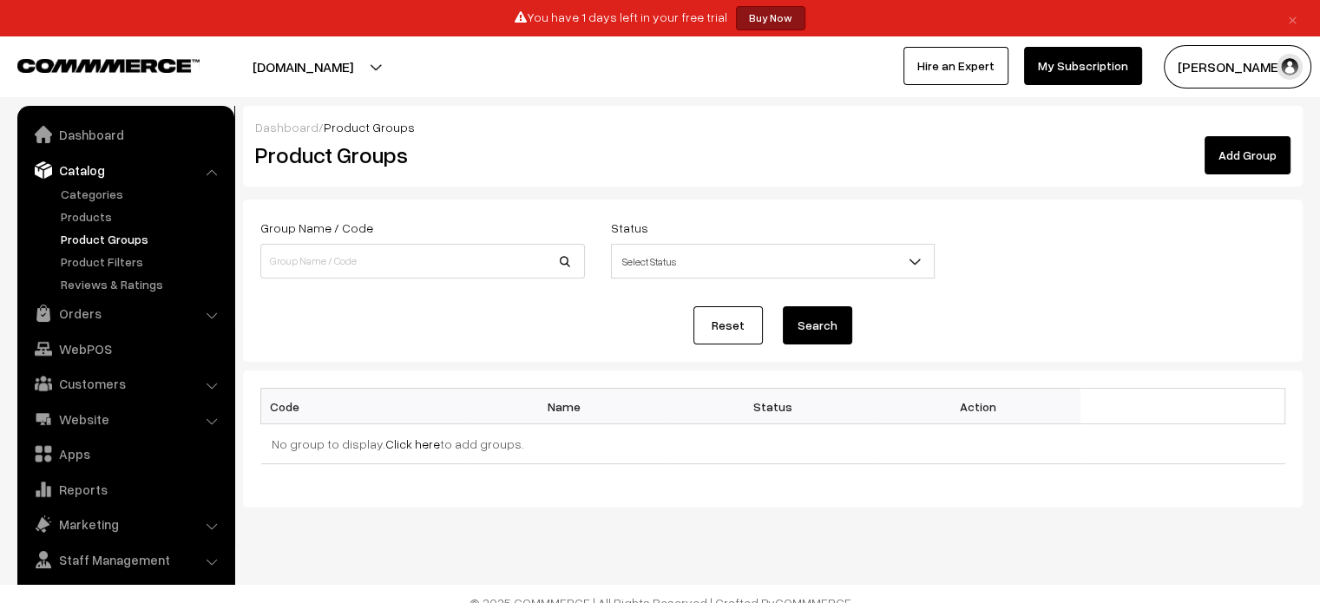
click at [115, 228] on ul "Categories" at bounding box center [126, 239] width 208 height 109
click at [104, 221] on link "Products" at bounding box center [142, 216] width 172 height 18
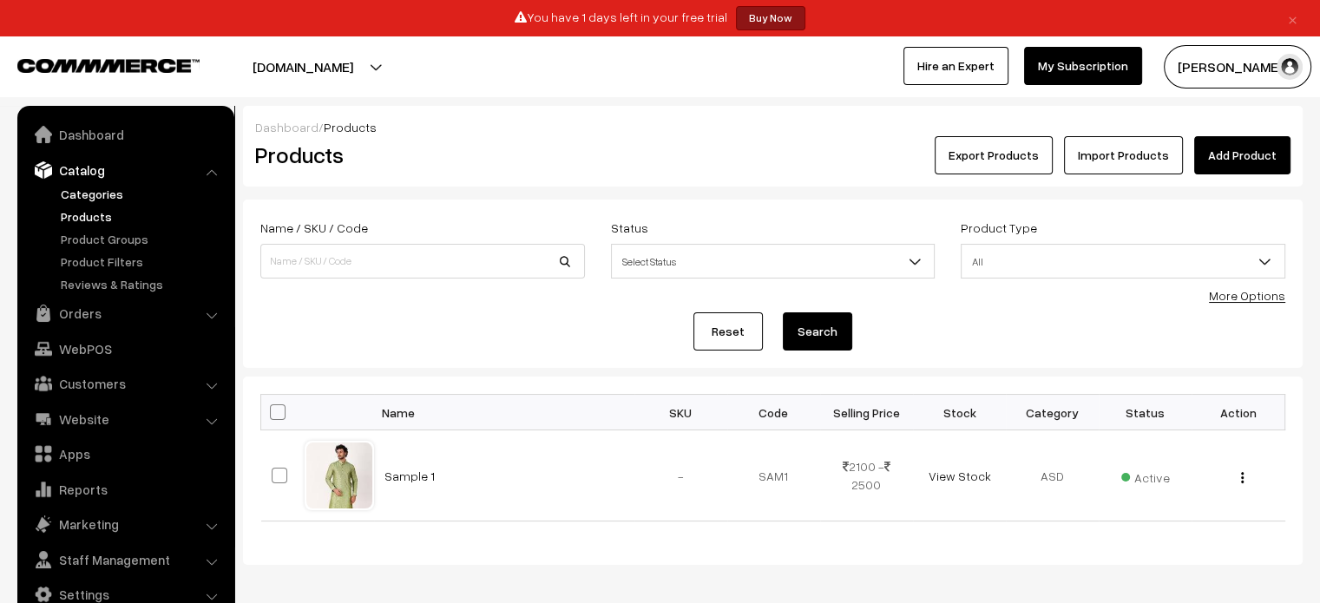
click at [101, 199] on link "Categories" at bounding box center [142, 194] width 172 height 18
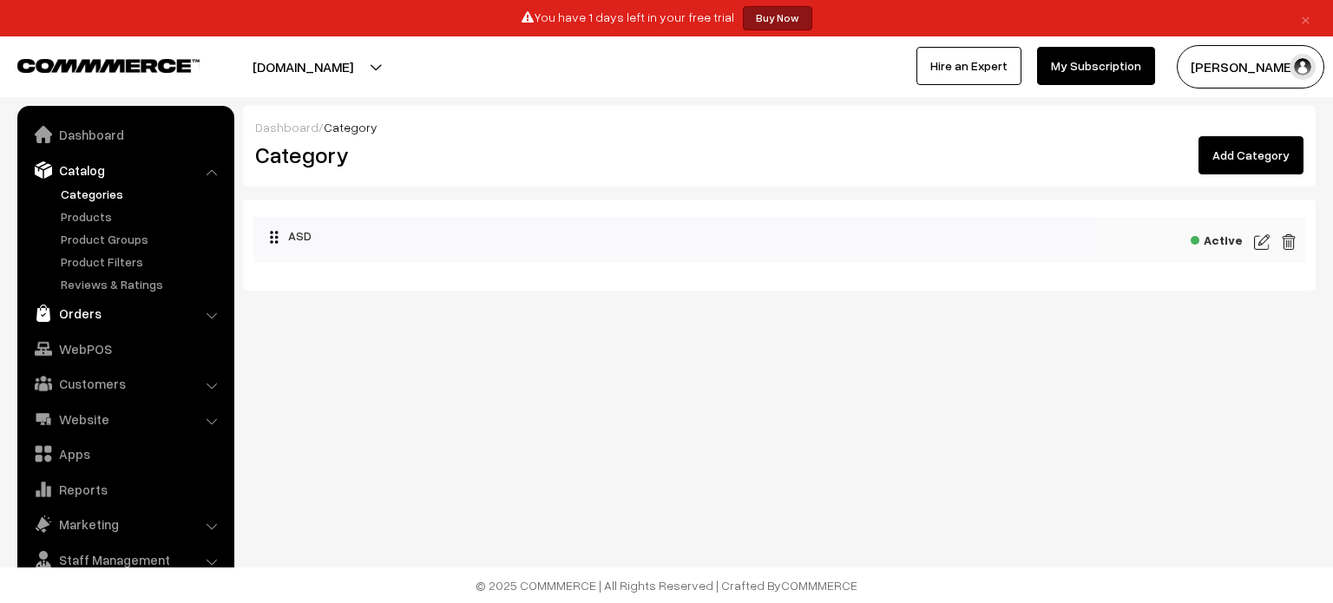
click at [144, 311] on link "Orders" at bounding box center [125, 313] width 207 height 31
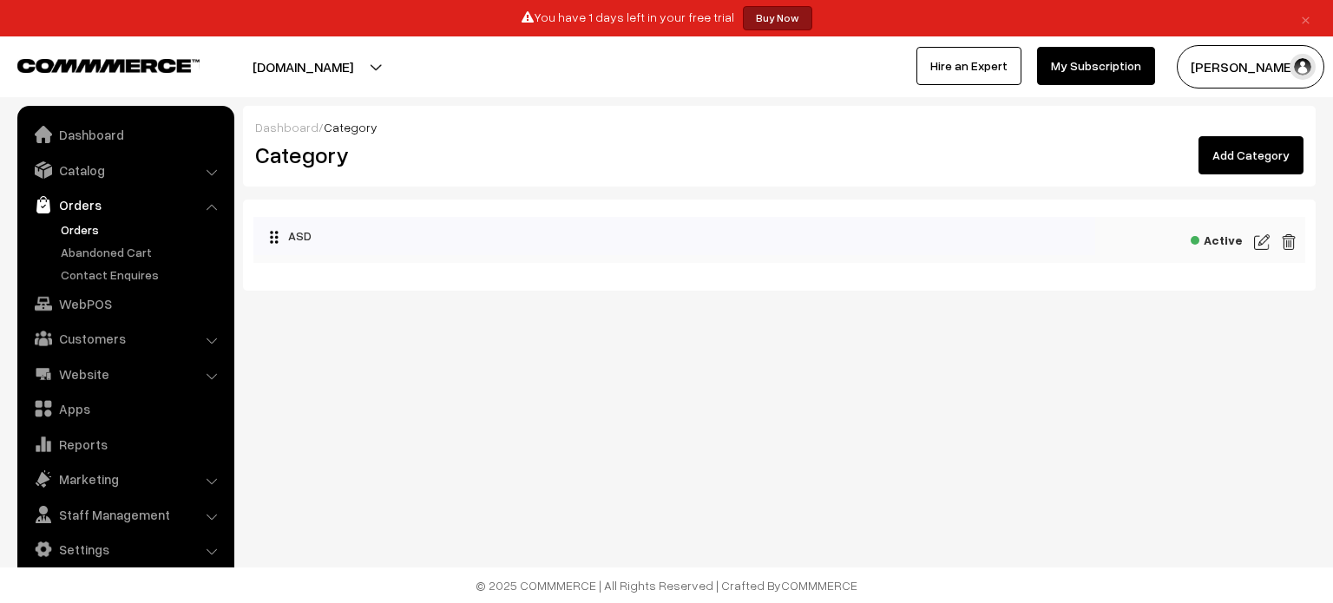
click at [102, 234] on link "Orders" at bounding box center [142, 229] width 172 height 18
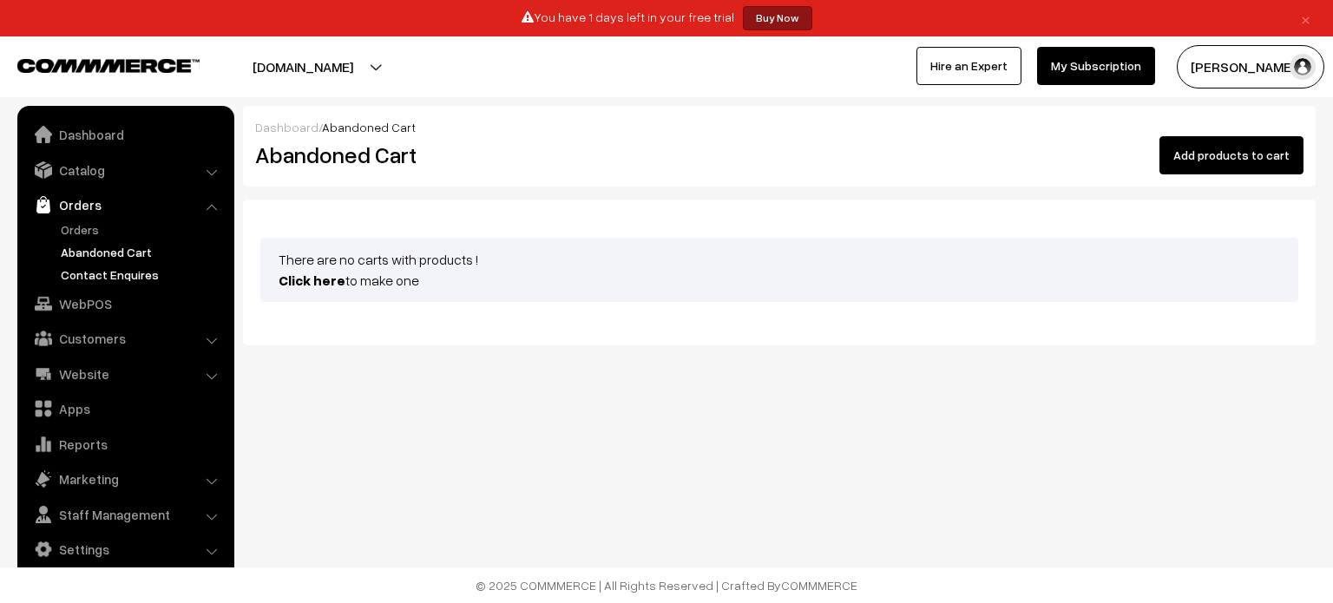
click at [111, 276] on link "Contact Enquires" at bounding box center [142, 275] width 172 height 18
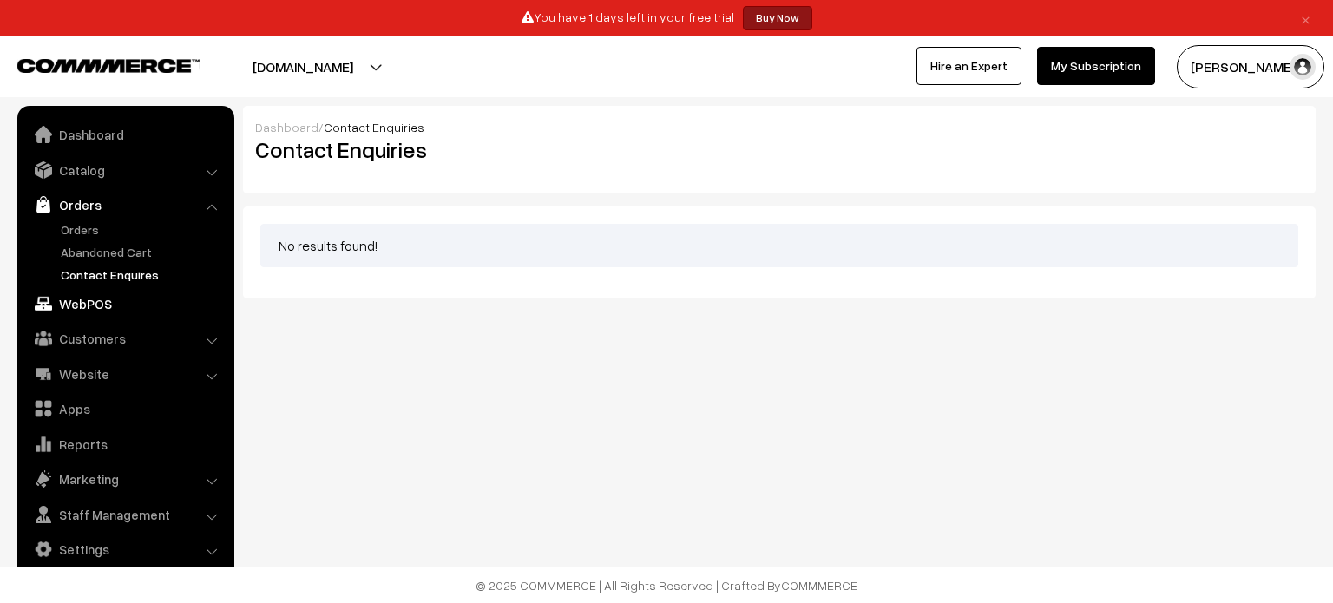
click at [91, 310] on link "WebPOS" at bounding box center [125, 303] width 207 height 31
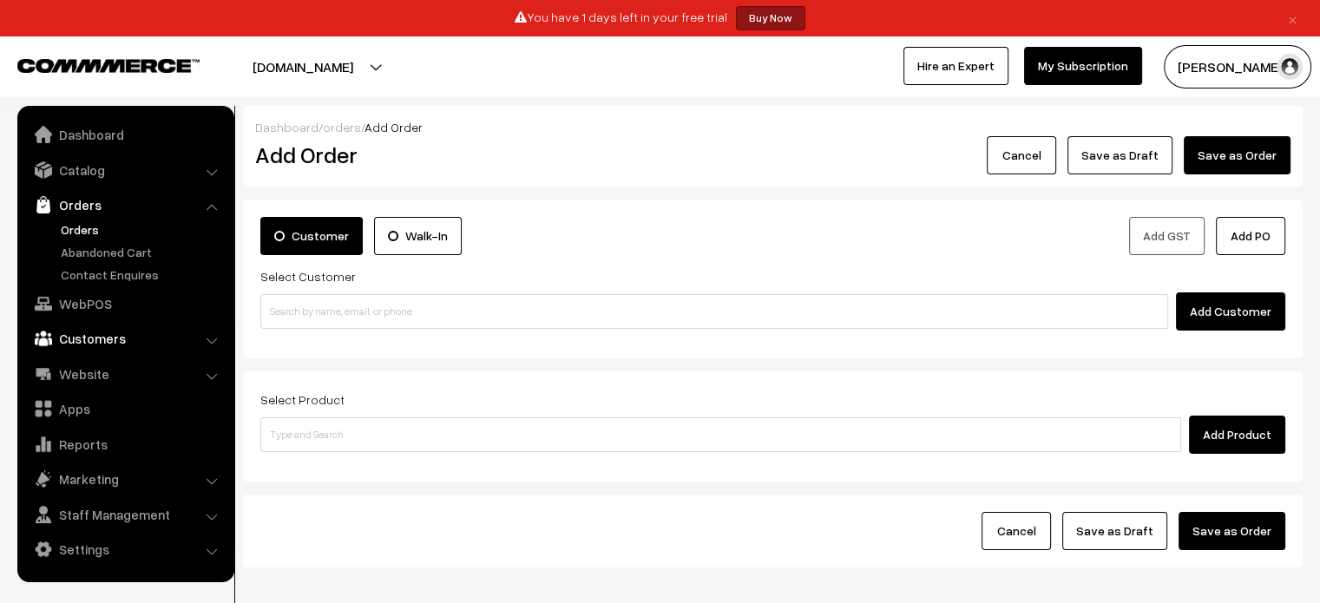
click at [141, 336] on link "Customers" at bounding box center [125, 338] width 207 height 31
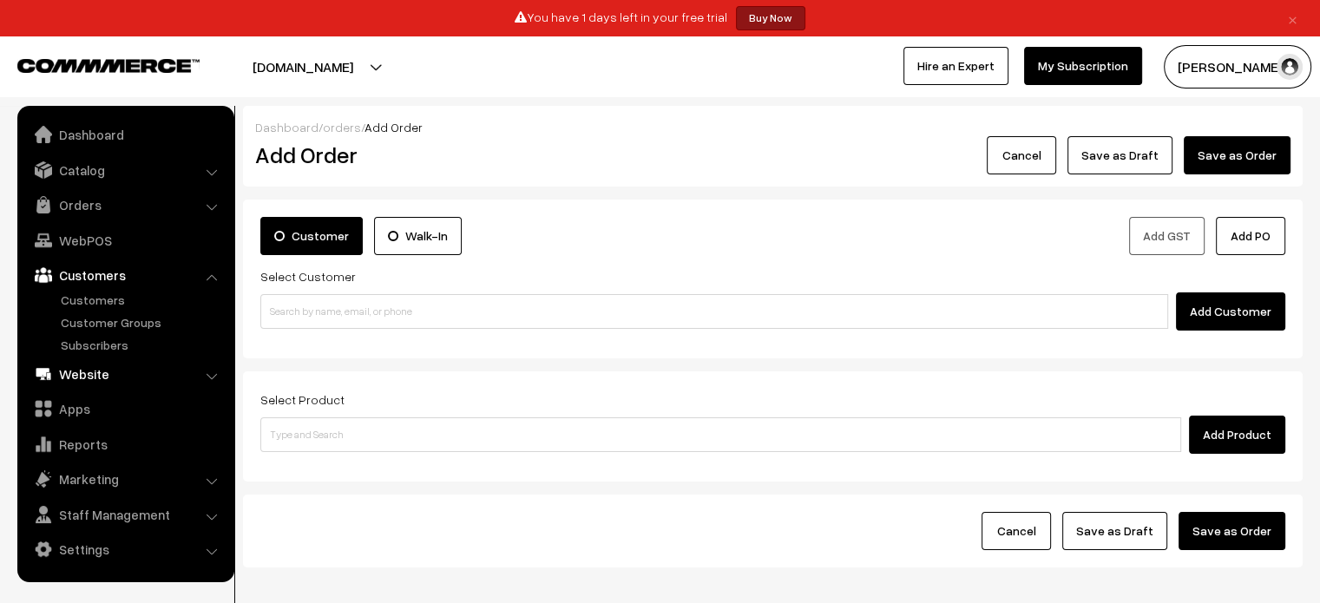
click at [140, 372] on link "Website" at bounding box center [125, 374] width 207 height 31
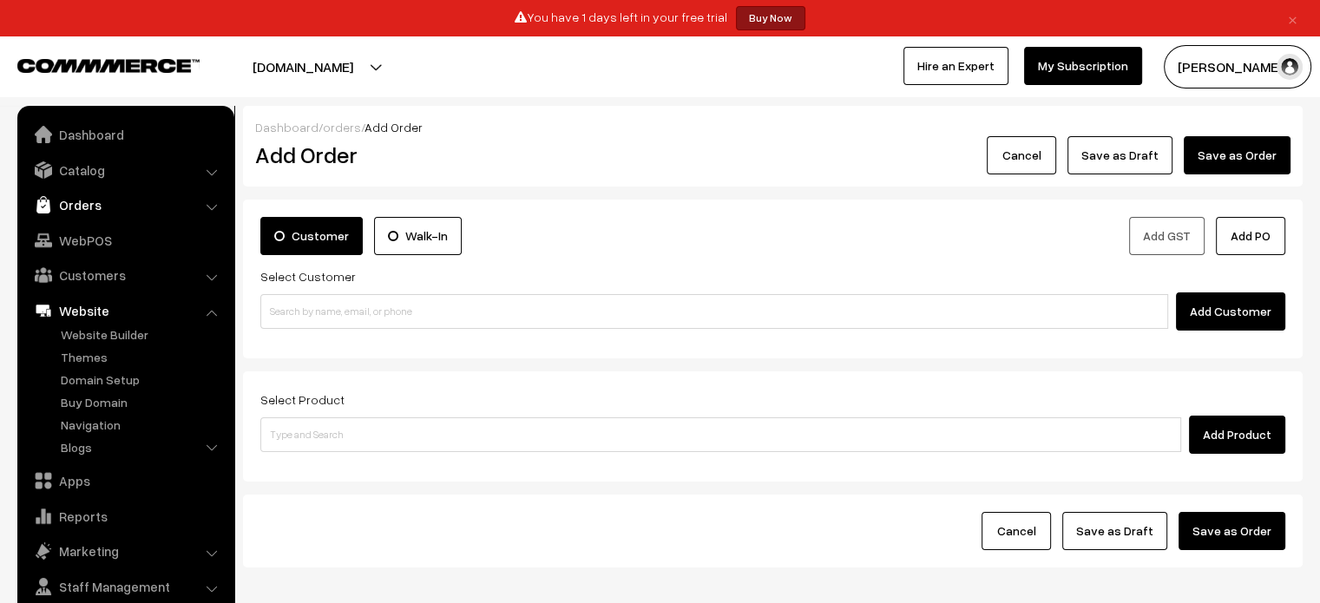
click at [129, 201] on link "Orders" at bounding box center [125, 204] width 207 height 31
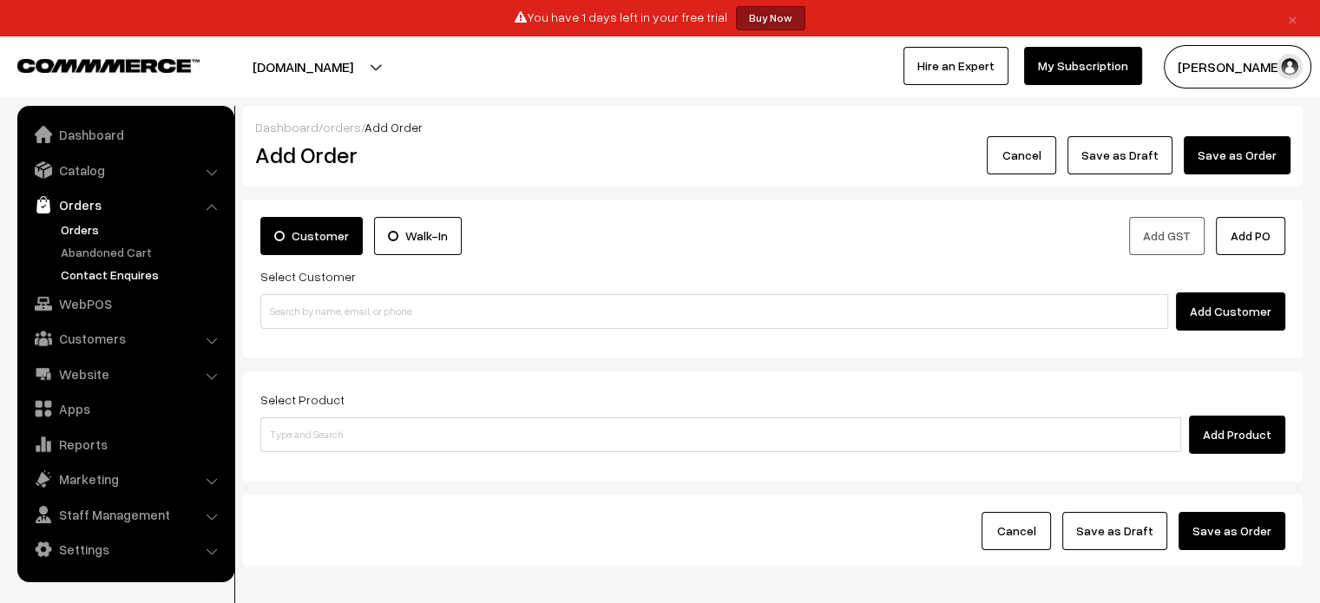
click at [125, 268] on link "Contact Enquires" at bounding box center [142, 275] width 172 height 18
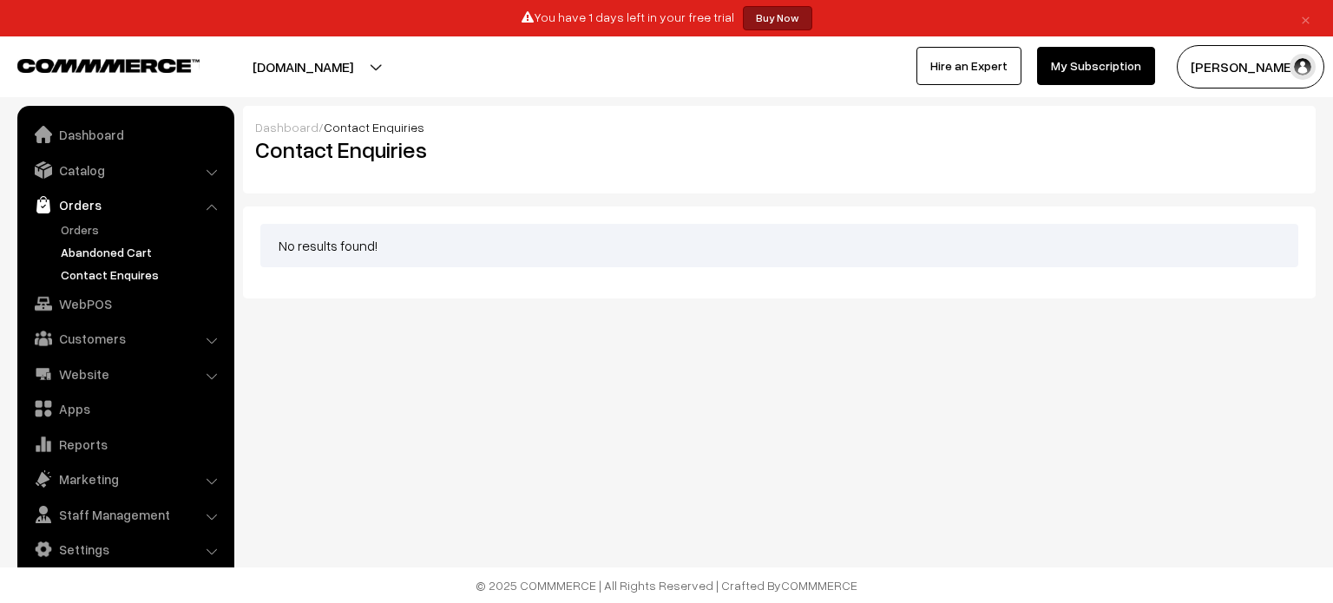
click at [132, 243] on link "Abandoned Cart" at bounding box center [142, 252] width 172 height 18
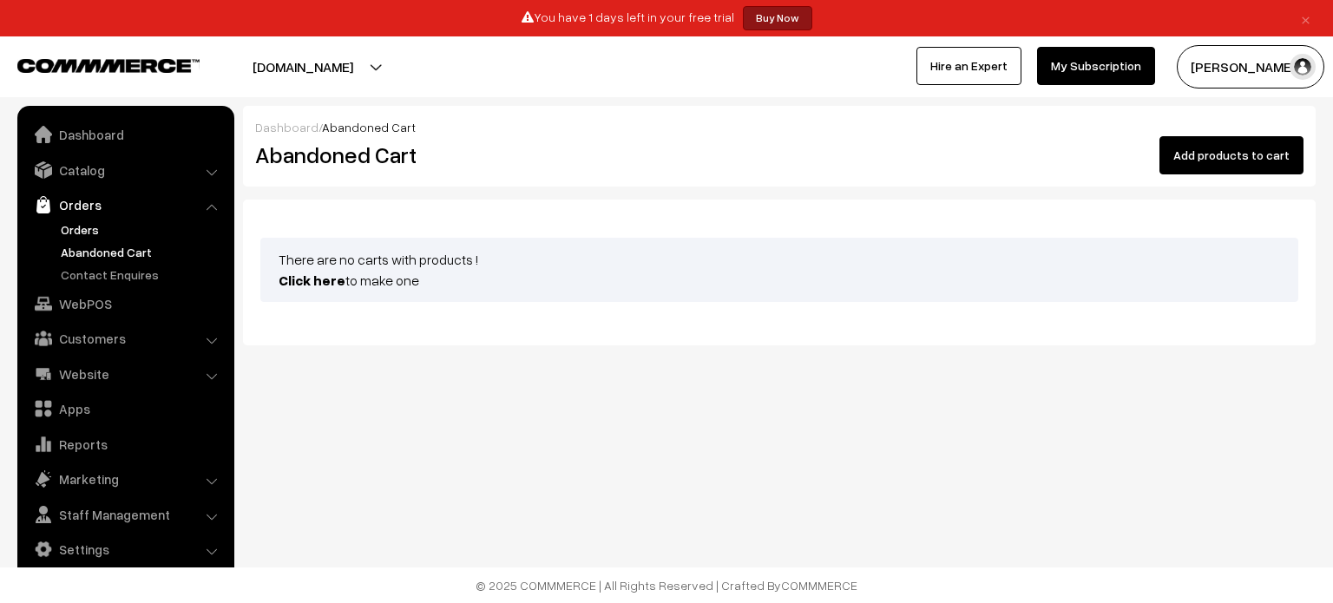
click at [104, 229] on link "Orders" at bounding box center [142, 229] width 172 height 18
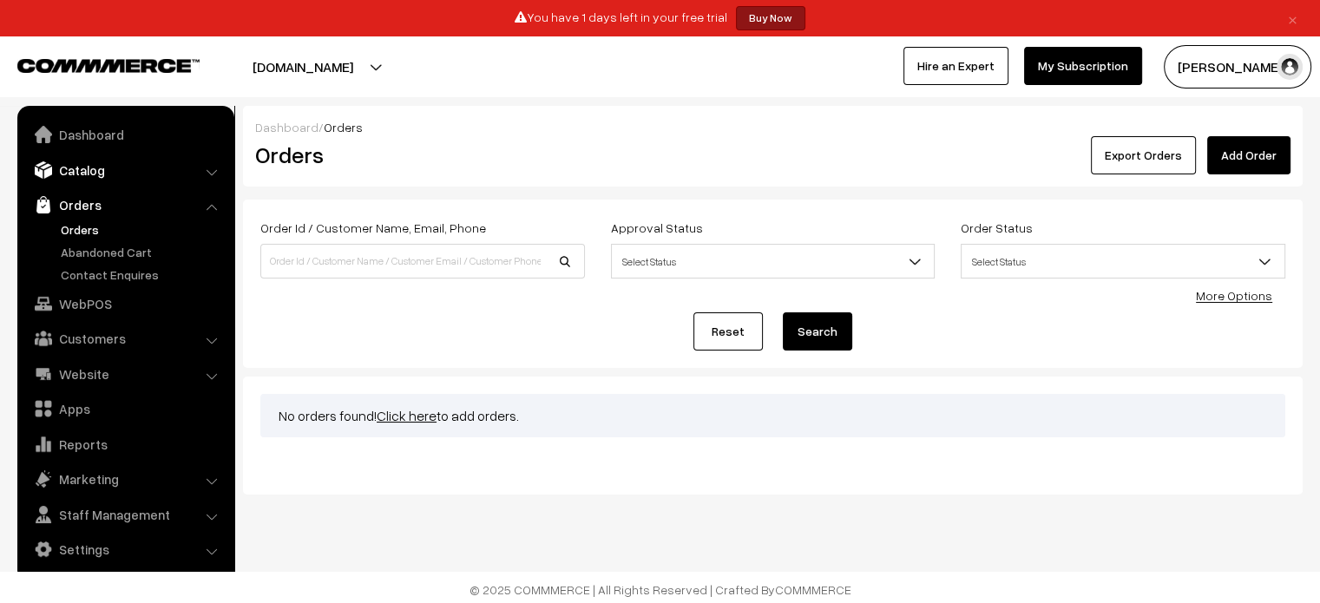
click at [189, 182] on link "Catalog" at bounding box center [125, 170] width 207 height 31
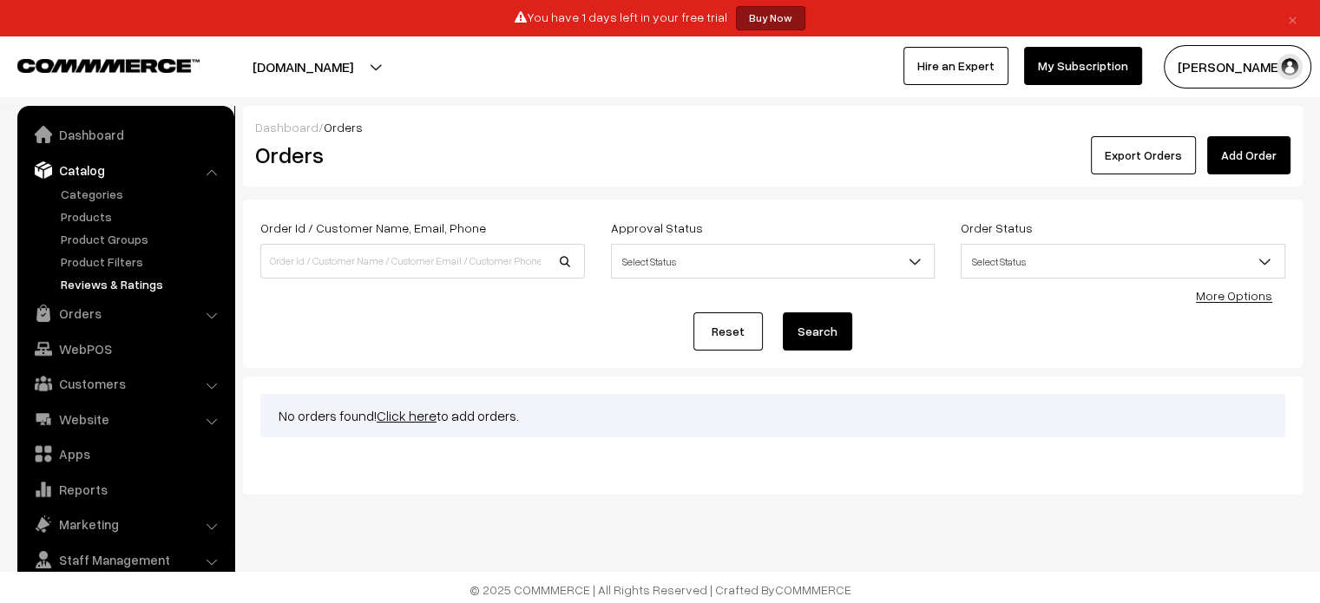
click at [160, 286] on link "Reviews & Ratings" at bounding box center [142, 284] width 172 height 18
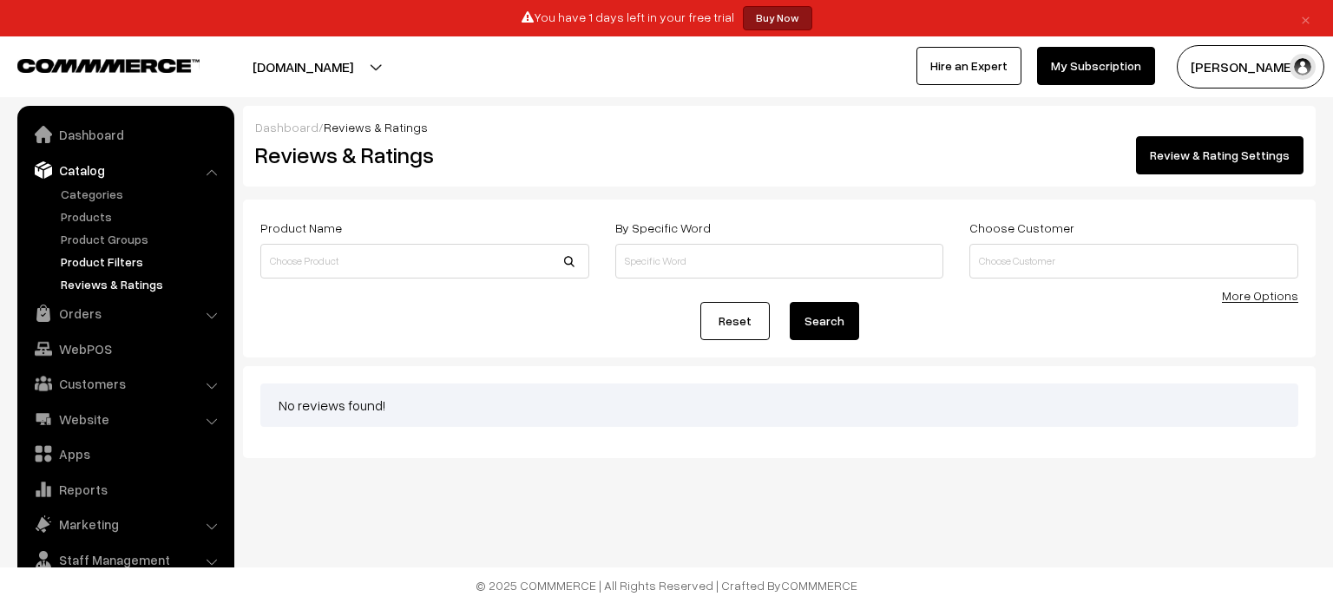
click at [147, 267] on link "Product Filters" at bounding box center [142, 262] width 172 height 18
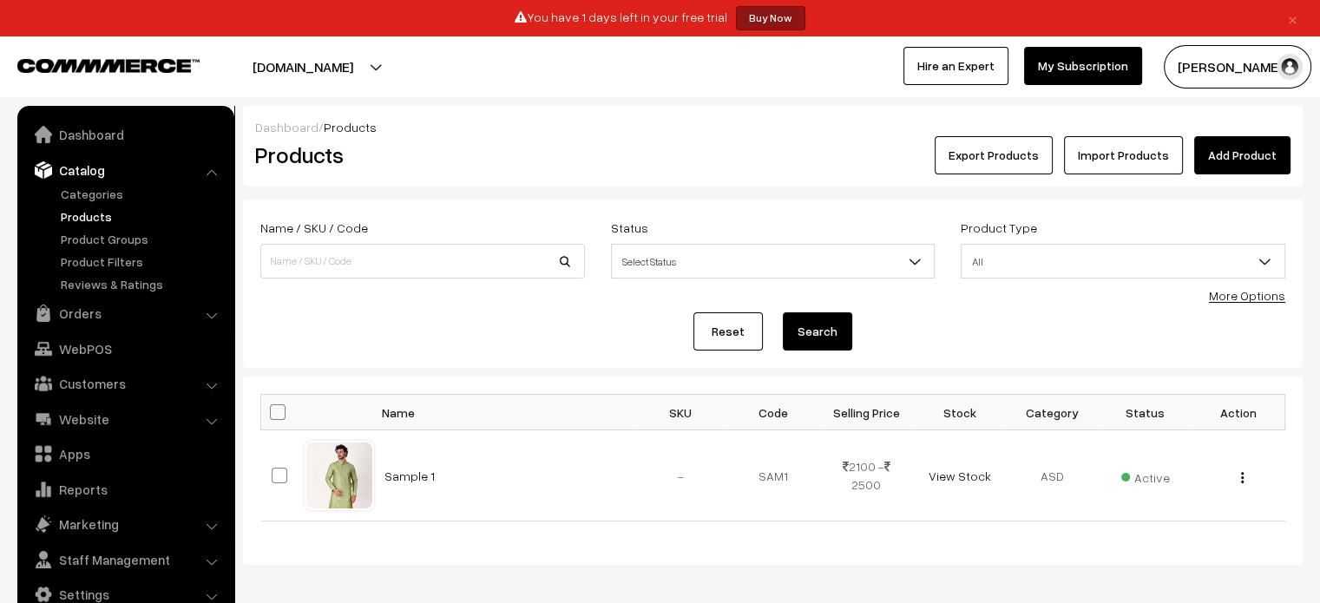
click at [122, 192] on link "Categories" at bounding box center [142, 194] width 172 height 18
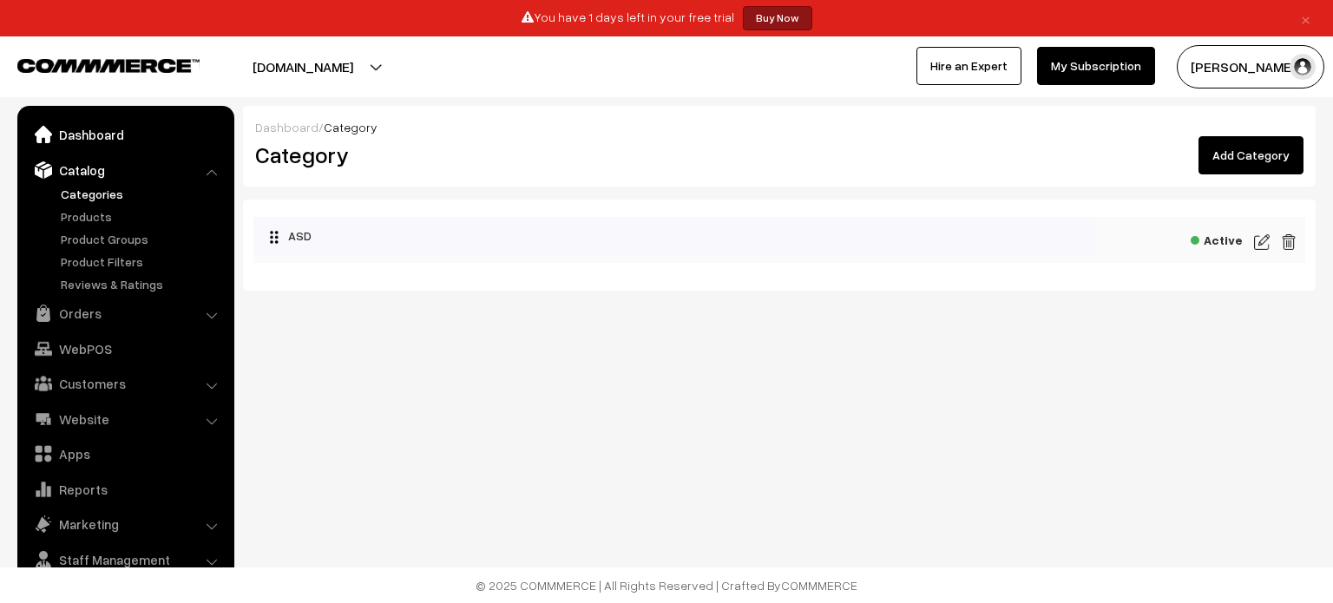
click at [73, 126] on link "Dashboard" at bounding box center [125, 134] width 207 height 31
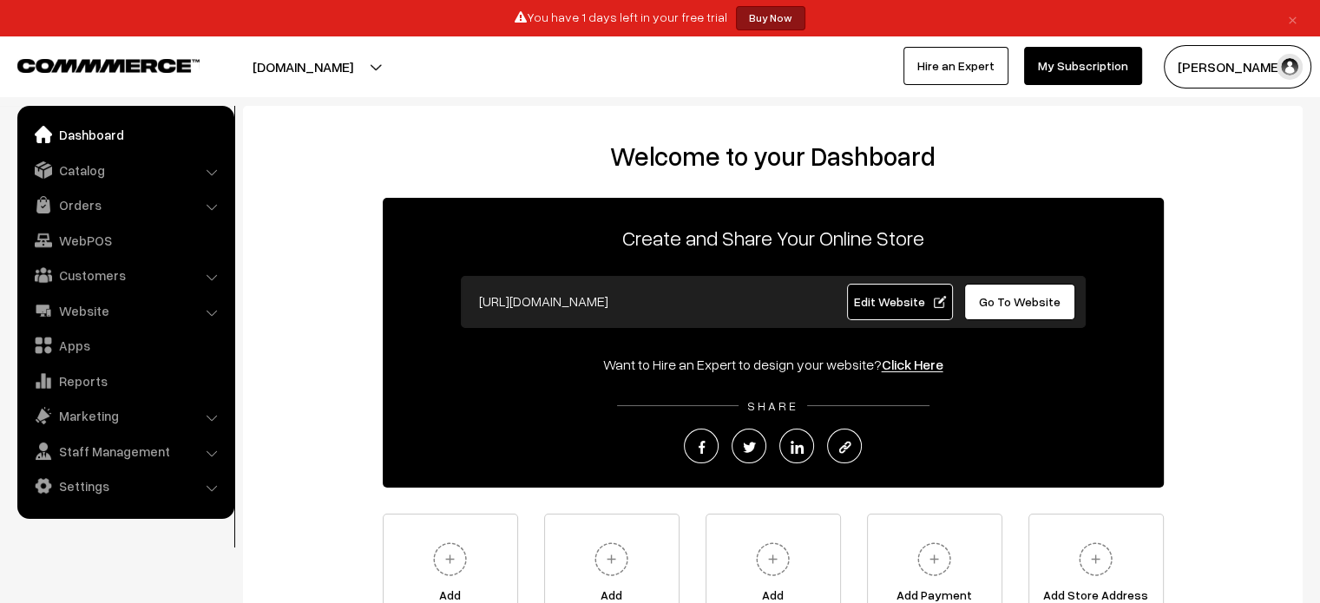
scroll to position [196, 0]
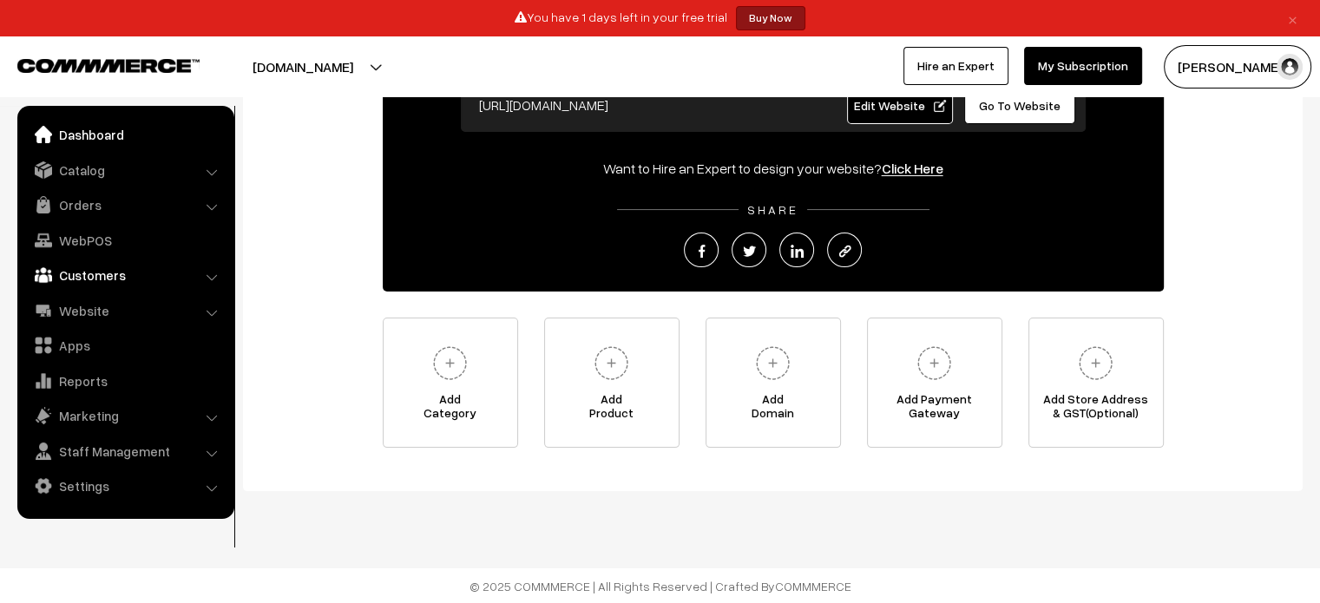
click at [109, 271] on link "Customers" at bounding box center [125, 275] width 207 height 31
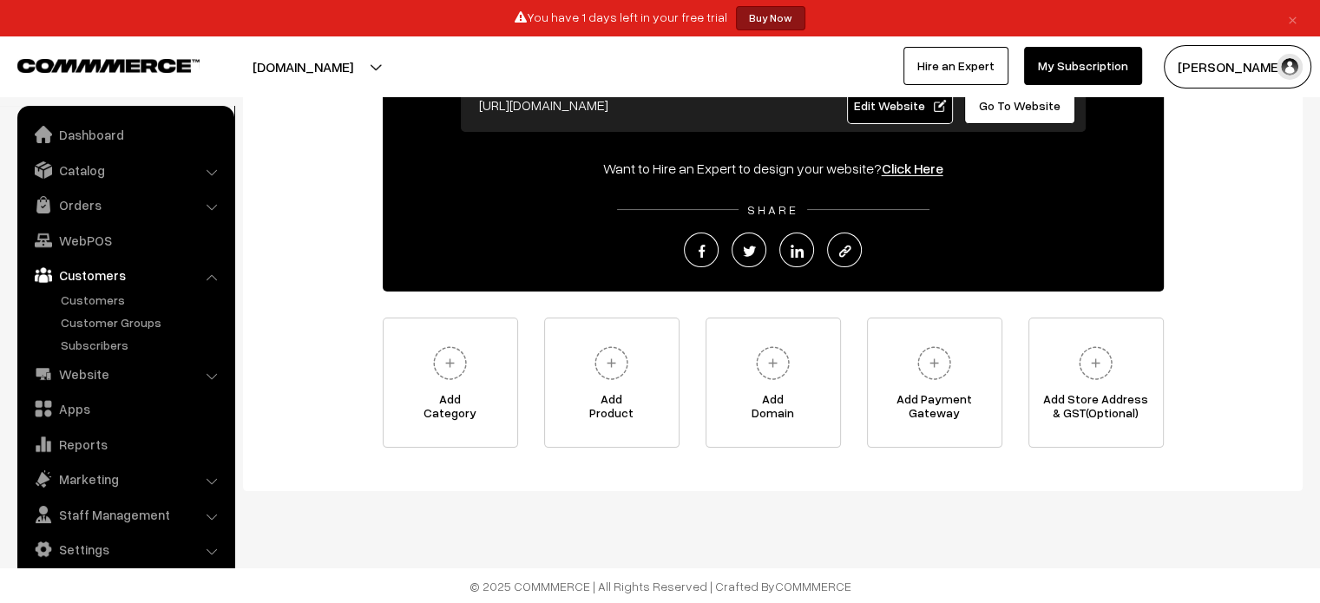
click at [109, 271] on link "Customers" at bounding box center [125, 275] width 207 height 31
click at [157, 374] on link "Website" at bounding box center [125, 374] width 207 height 31
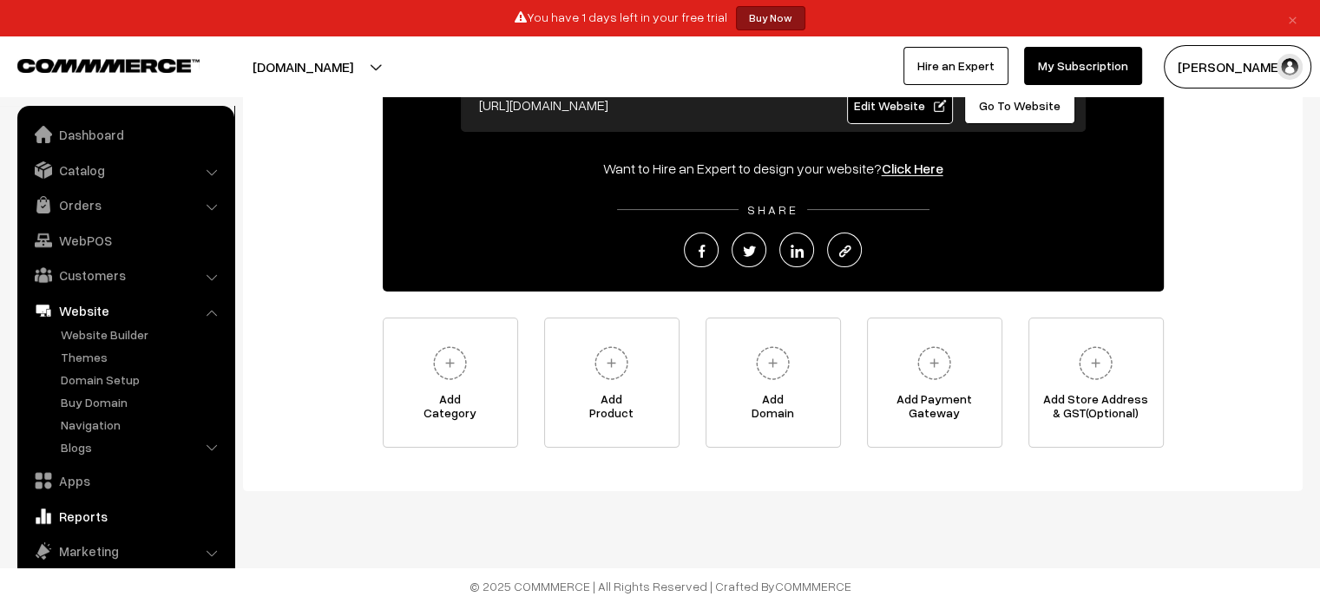
click at [160, 522] on link "Reports" at bounding box center [125, 516] width 207 height 31
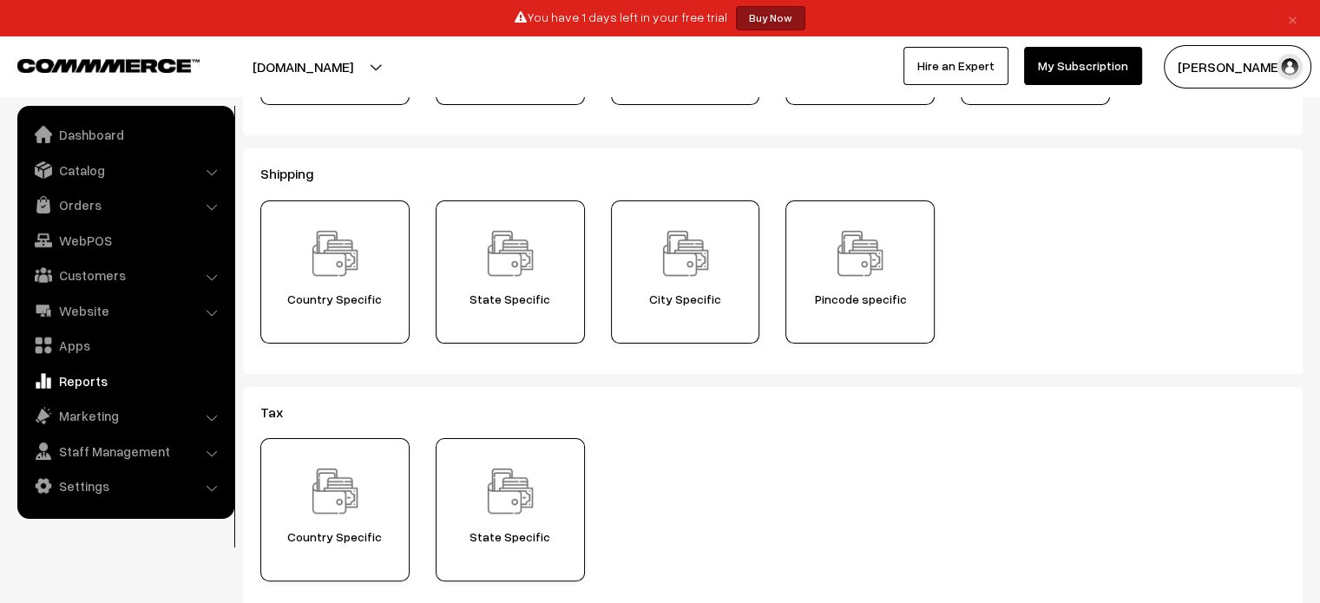
scroll to position [306, 0]
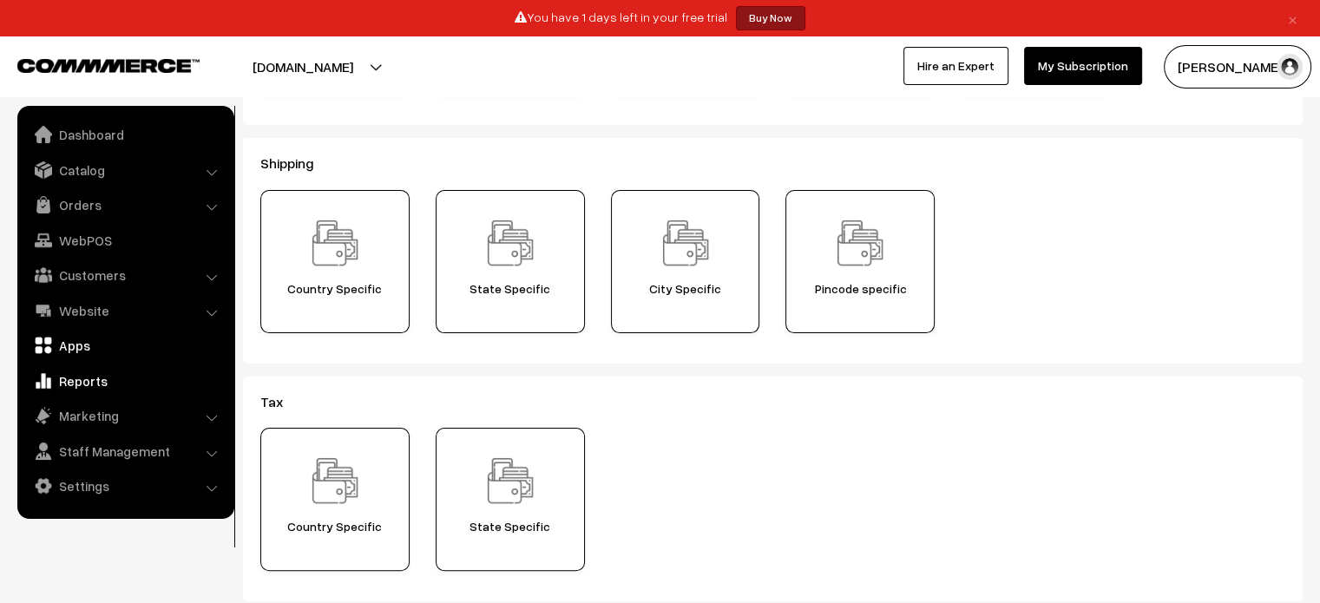
click at [170, 348] on link "Apps" at bounding box center [125, 345] width 207 height 31
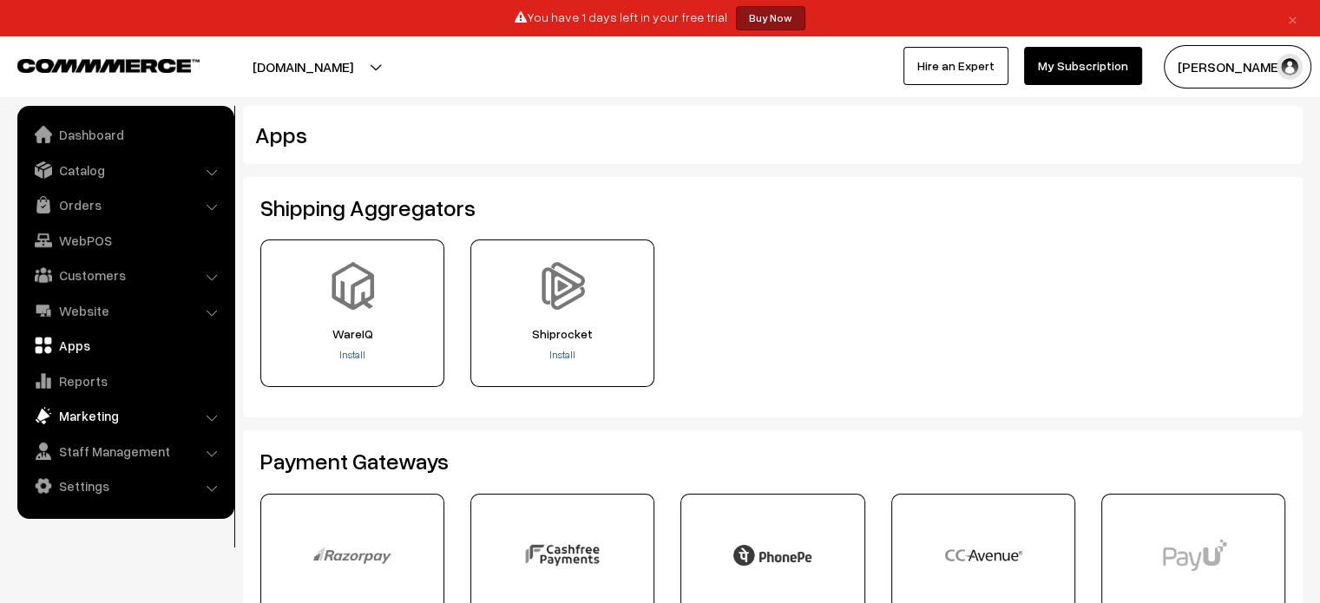
click at [199, 419] on link "Marketing" at bounding box center [125, 415] width 207 height 31
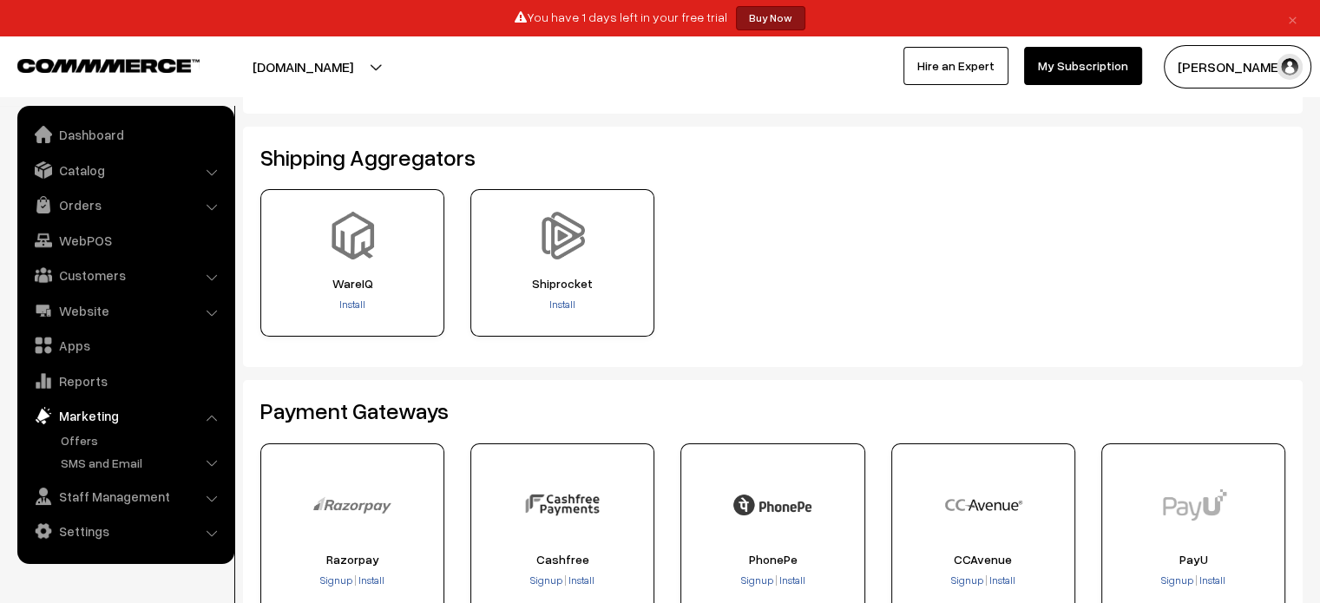
scroll to position [51, 0]
click at [219, 509] on link "Staff Management" at bounding box center [125, 496] width 207 height 31
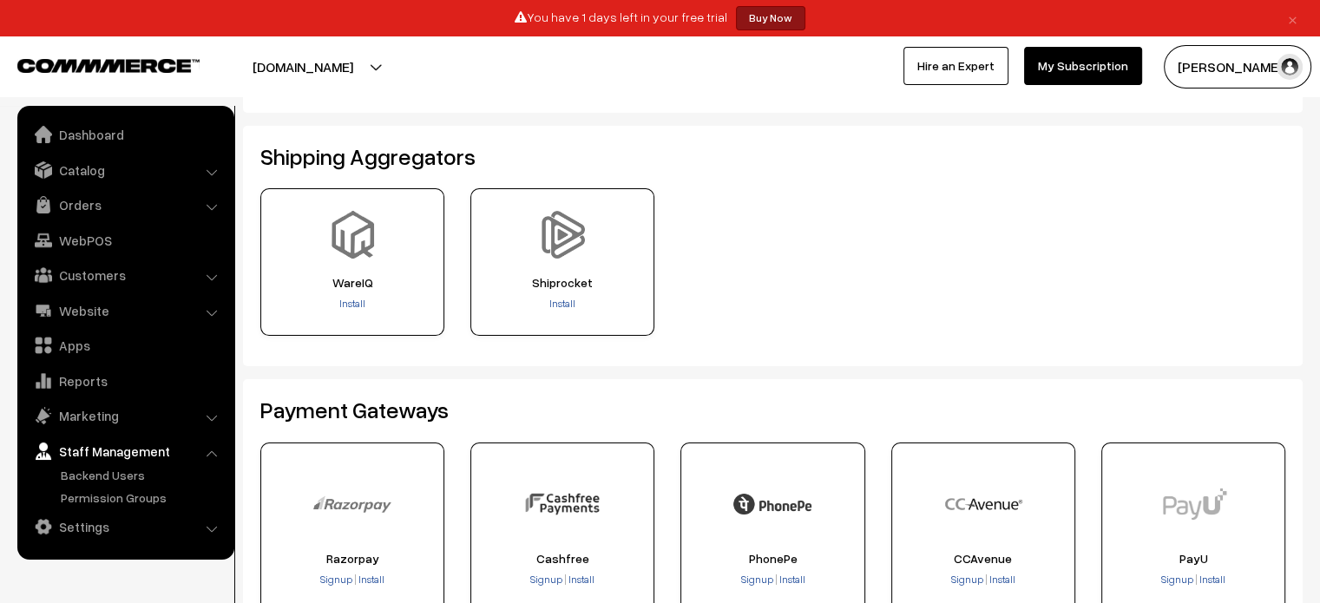
click at [214, 533] on li "Settings Shipping" at bounding box center [126, 526] width 208 height 31
click at [171, 530] on link "Settings" at bounding box center [125, 526] width 207 height 31
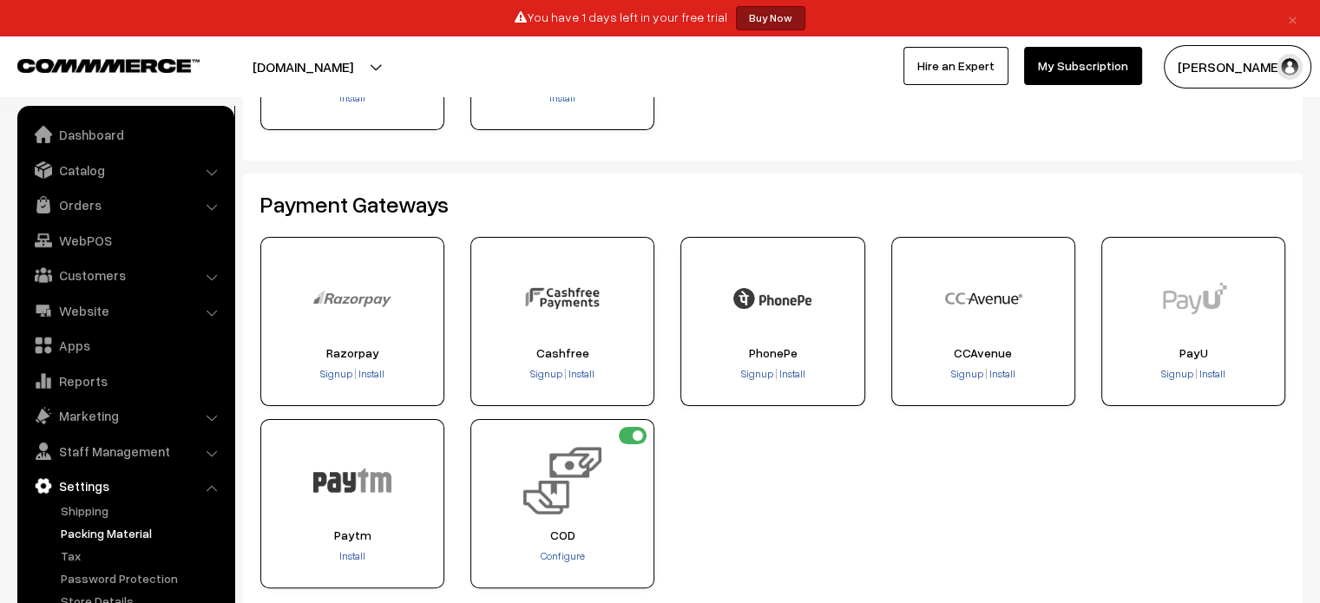
scroll to position [257, 0]
click at [94, 517] on link "Shipping" at bounding box center [142, 511] width 172 height 18
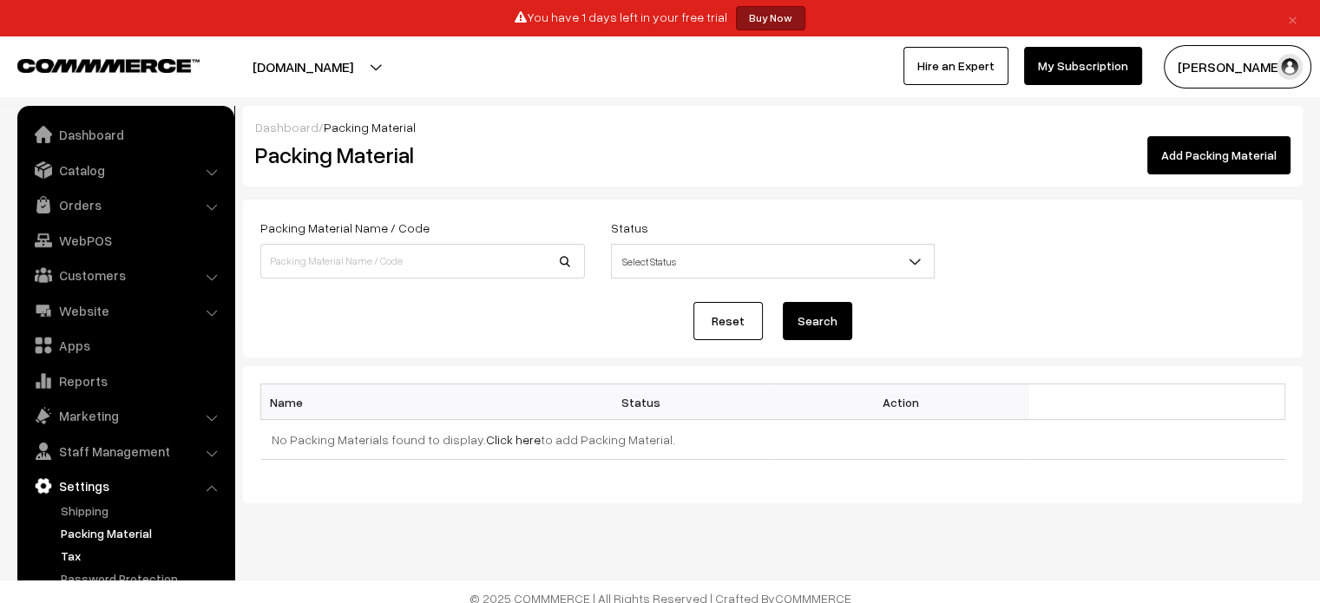
click at [87, 548] on link "Tax" at bounding box center [142, 556] width 172 height 18
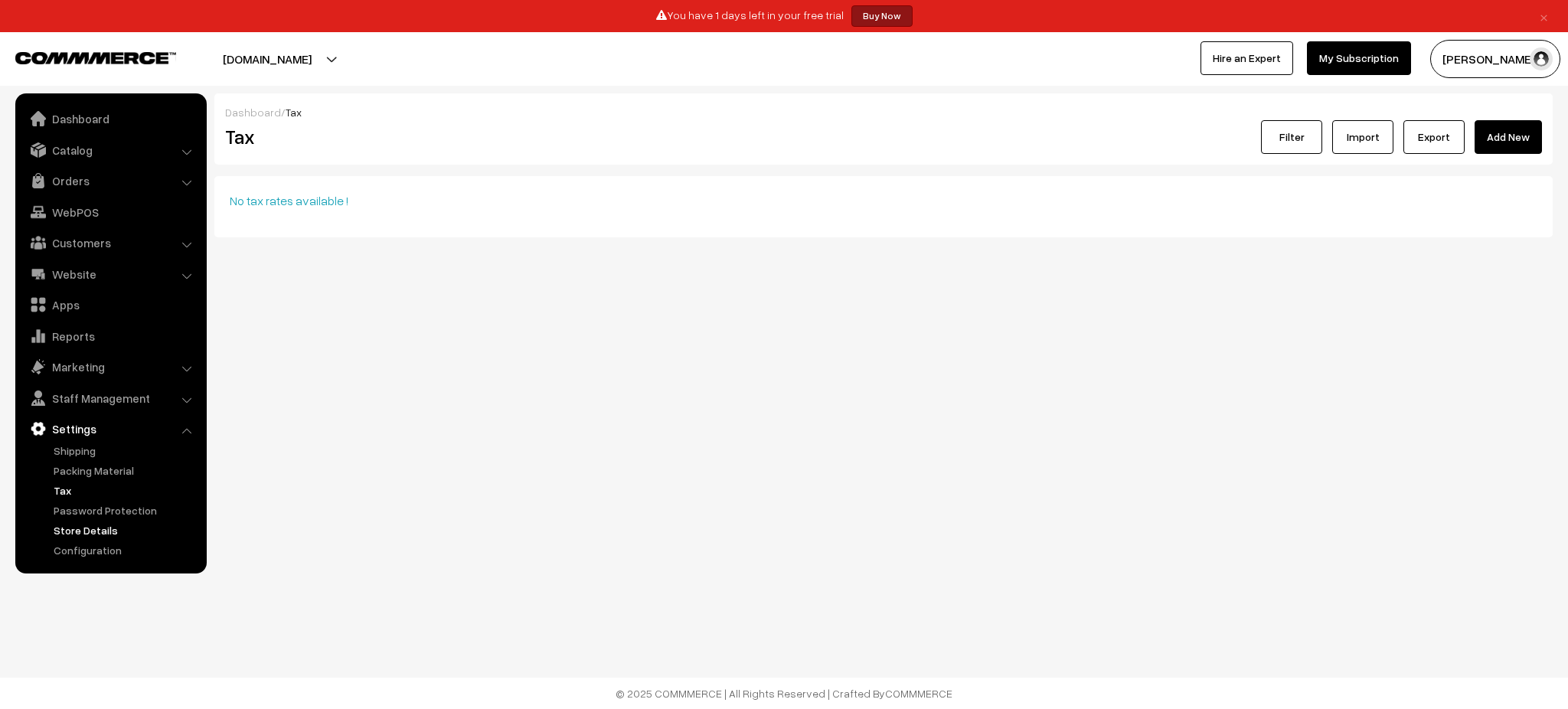
click at [88, 531] on link "Store Details" at bounding box center [125, 530] width 152 height 16
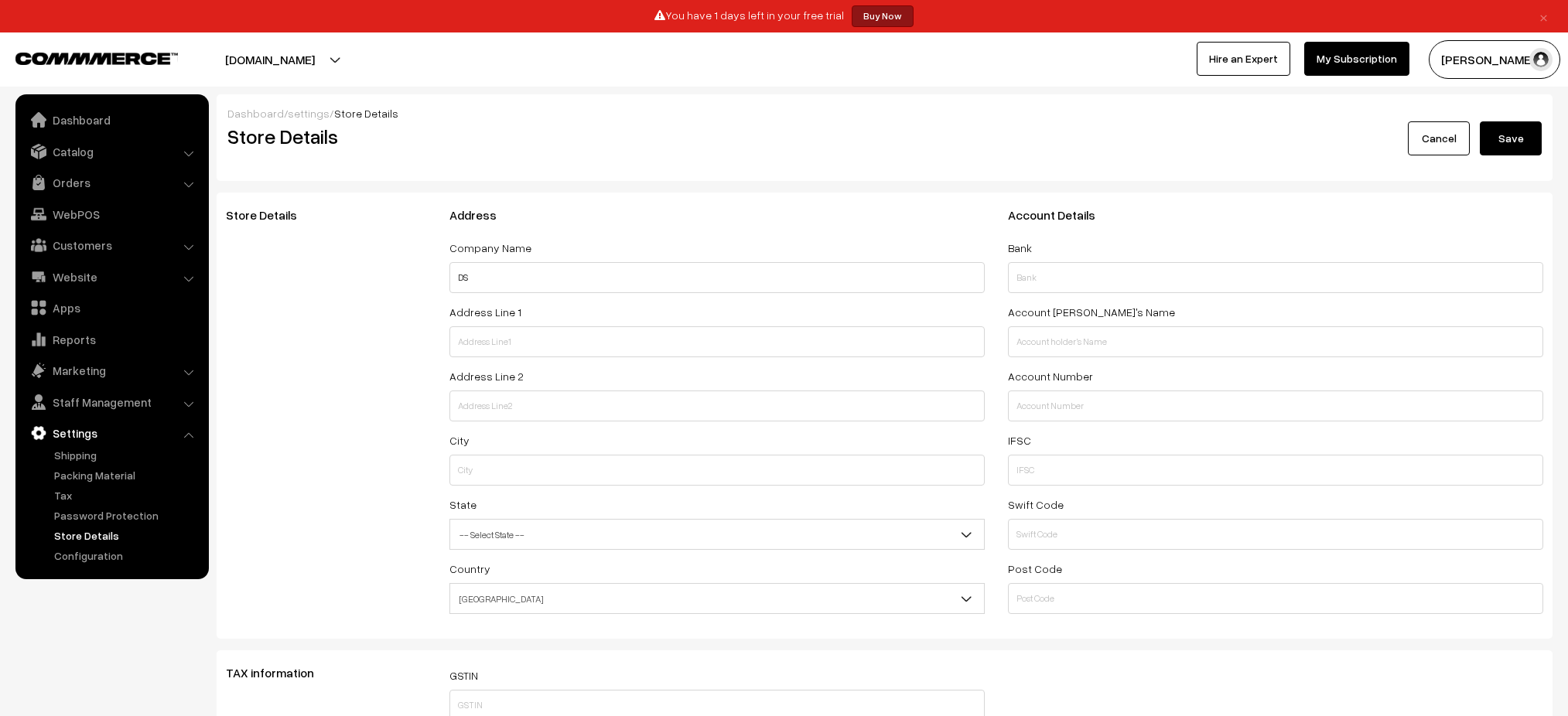
select select "99"
click at [665, 346] on input "text" at bounding box center [716, 341] width 535 height 31
type input "India"
click at [687, 468] on input "text" at bounding box center [716, 469] width 535 height 31
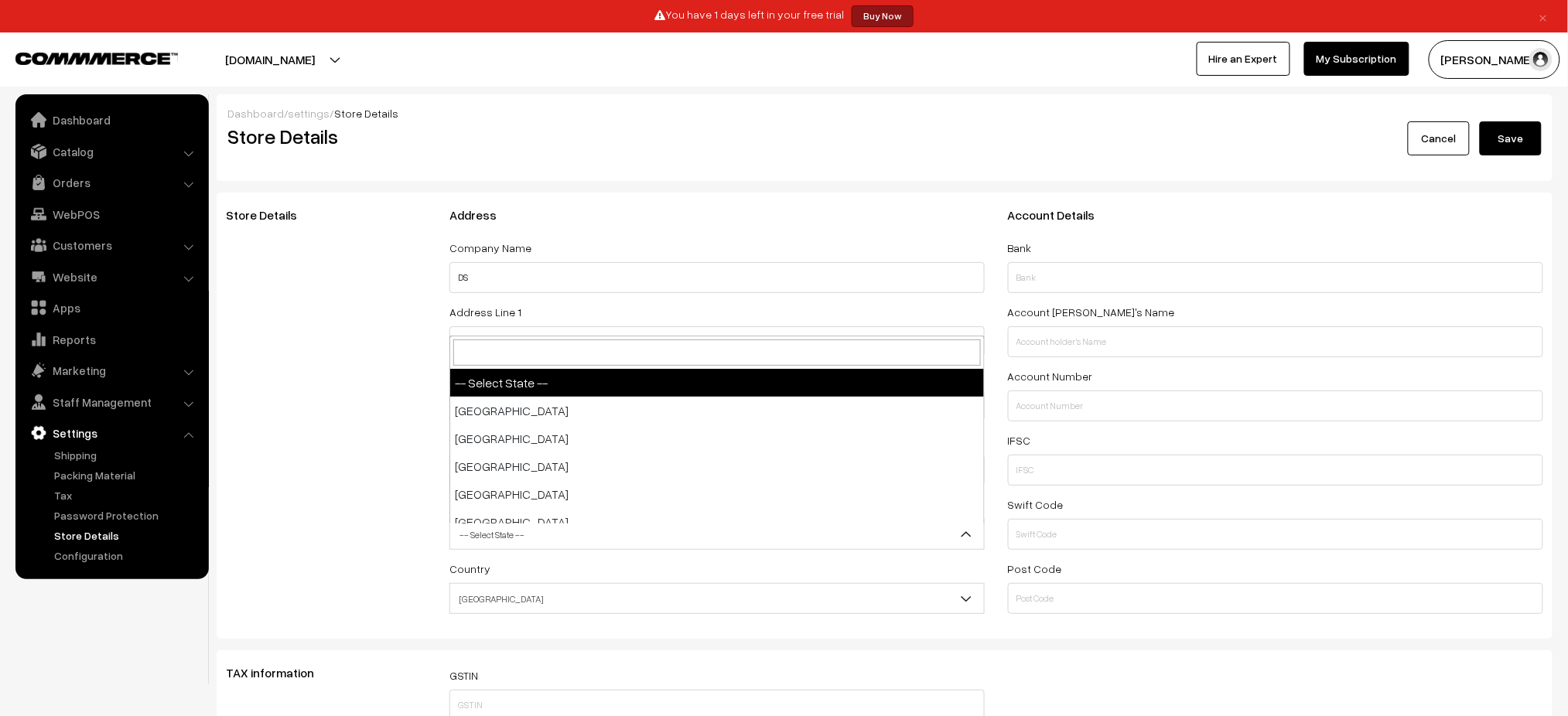
click at [722, 548] on span "-- Select State --" at bounding box center [716, 534] width 534 height 27
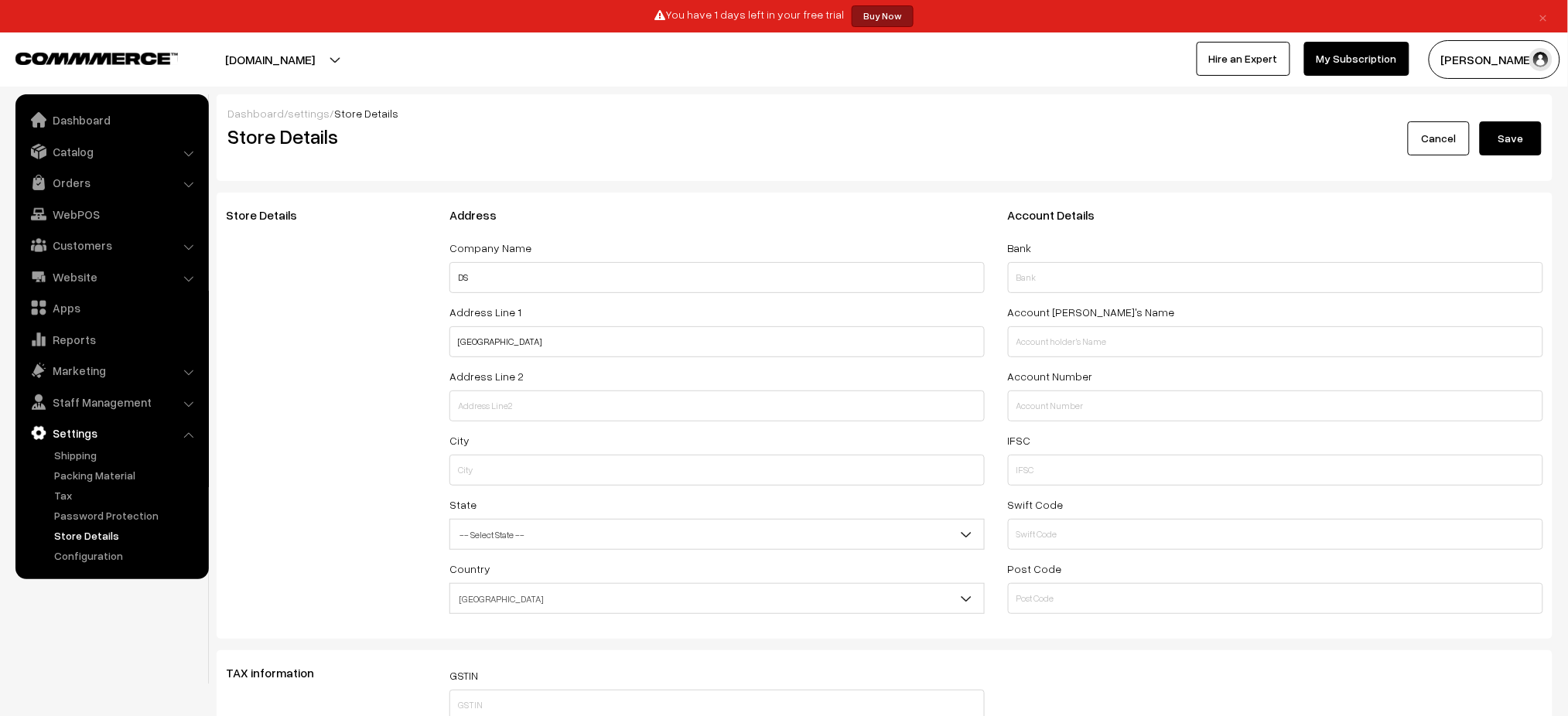
click at [722, 548] on span "-- Select State --" at bounding box center [716, 534] width 534 height 27
click at [1529, 144] on button "Save" at bounding box center [1510, 137] width 61 height 34
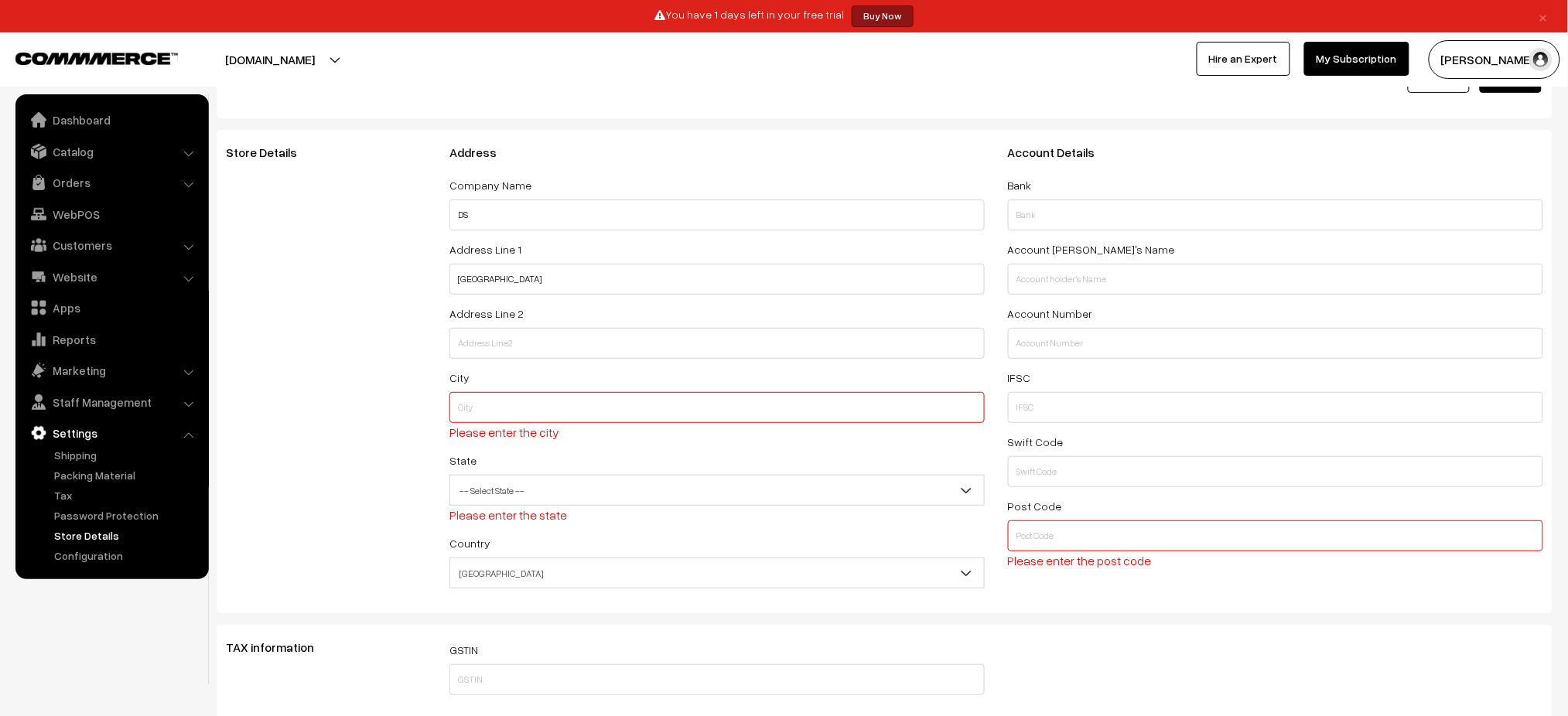
scroll to position [173, 0]
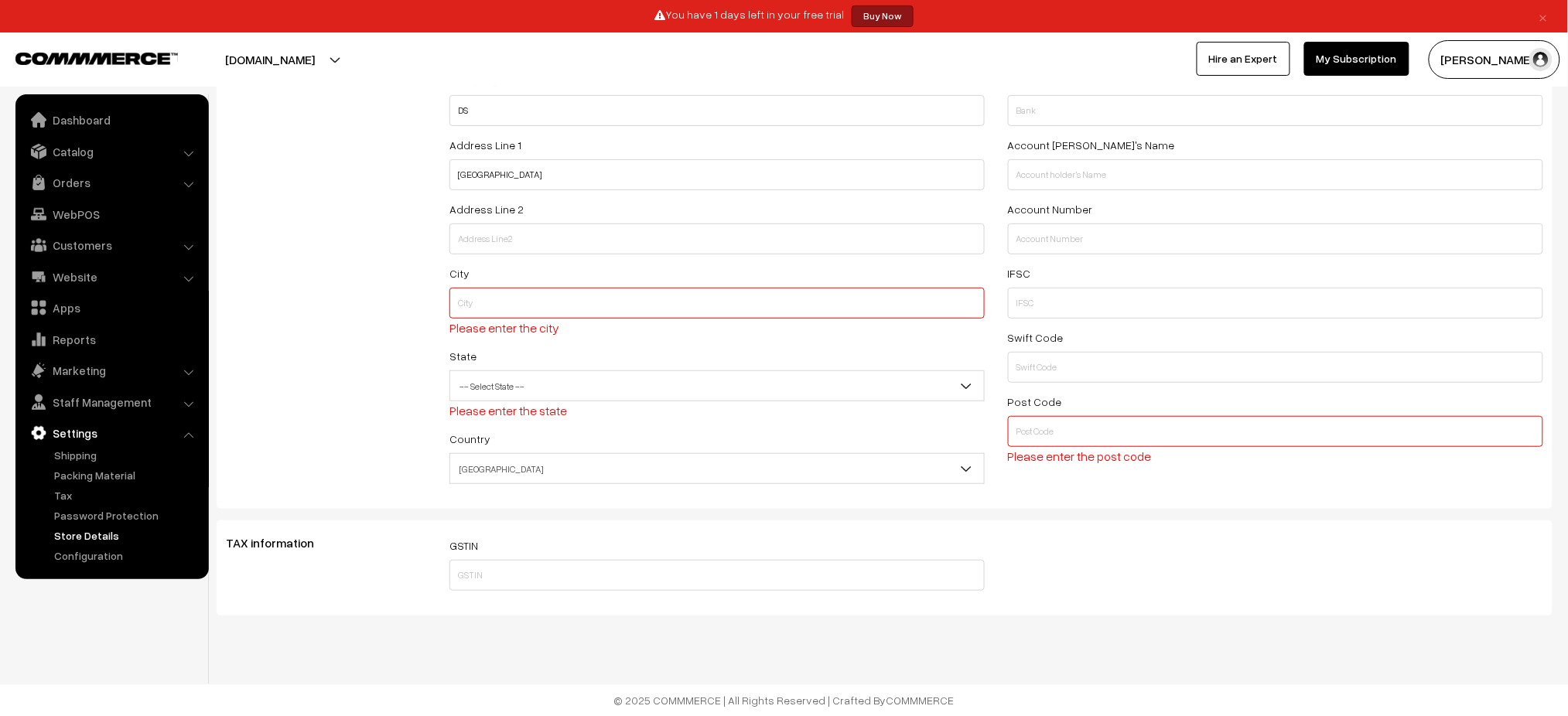
click at [1311, 437] on input "text" at bounding box center [1275, 431] width 535 height 31
type input "440008"
drag, startPoint x: 943, startPoint y: 280, endPoint x: 942, endPoint y: 296, distance: 16.0
click at [942, 296] on div "City Please enter the city" at bounding box center [716, 300] width 535 height 73
click at [942, 296] on input "text" at bounding box center [716, 303] width 535 height 31
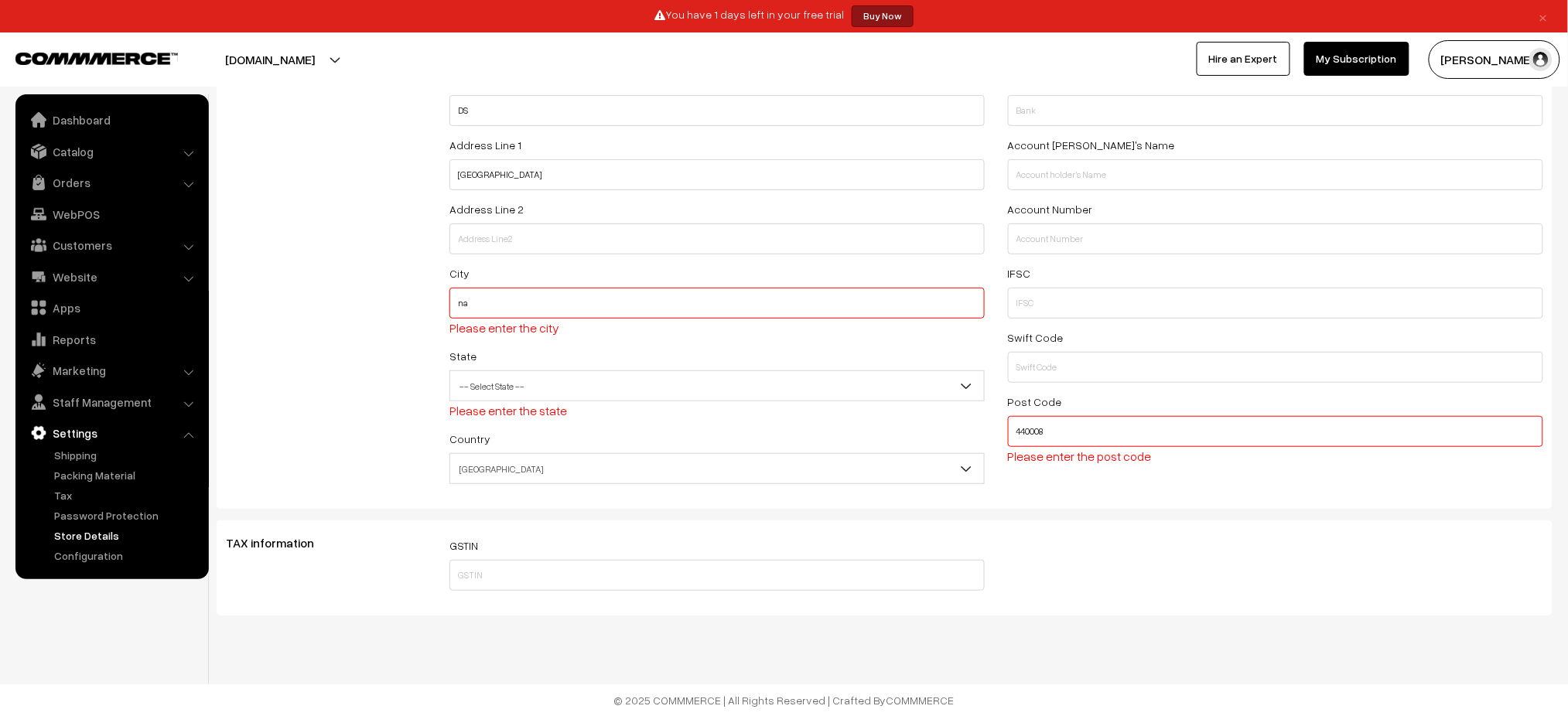
type input "n"
type input "[GEOGRAPHIC_DATA]"
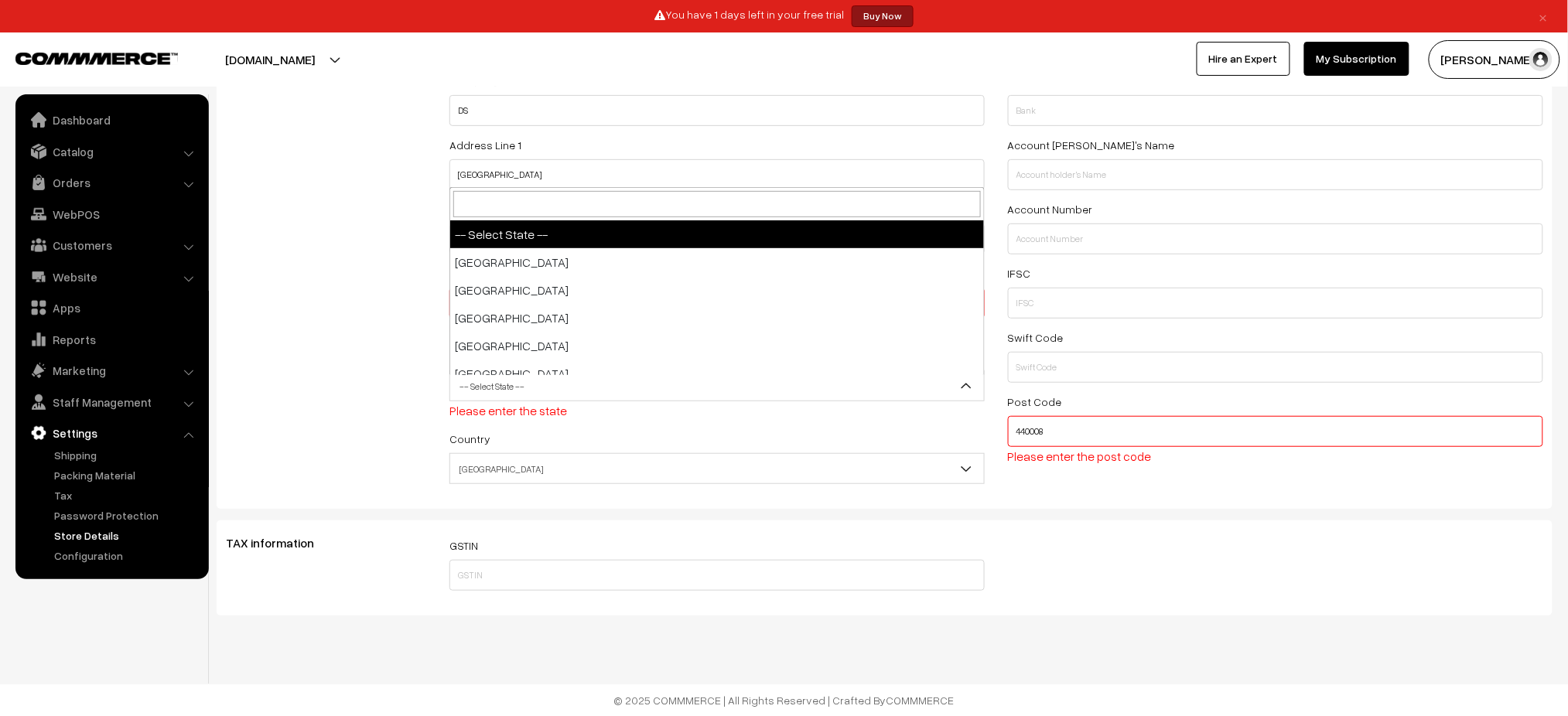
click at [924, 376] on span "-- Select State --" at bounding box center [716, 386] width 534 height 27
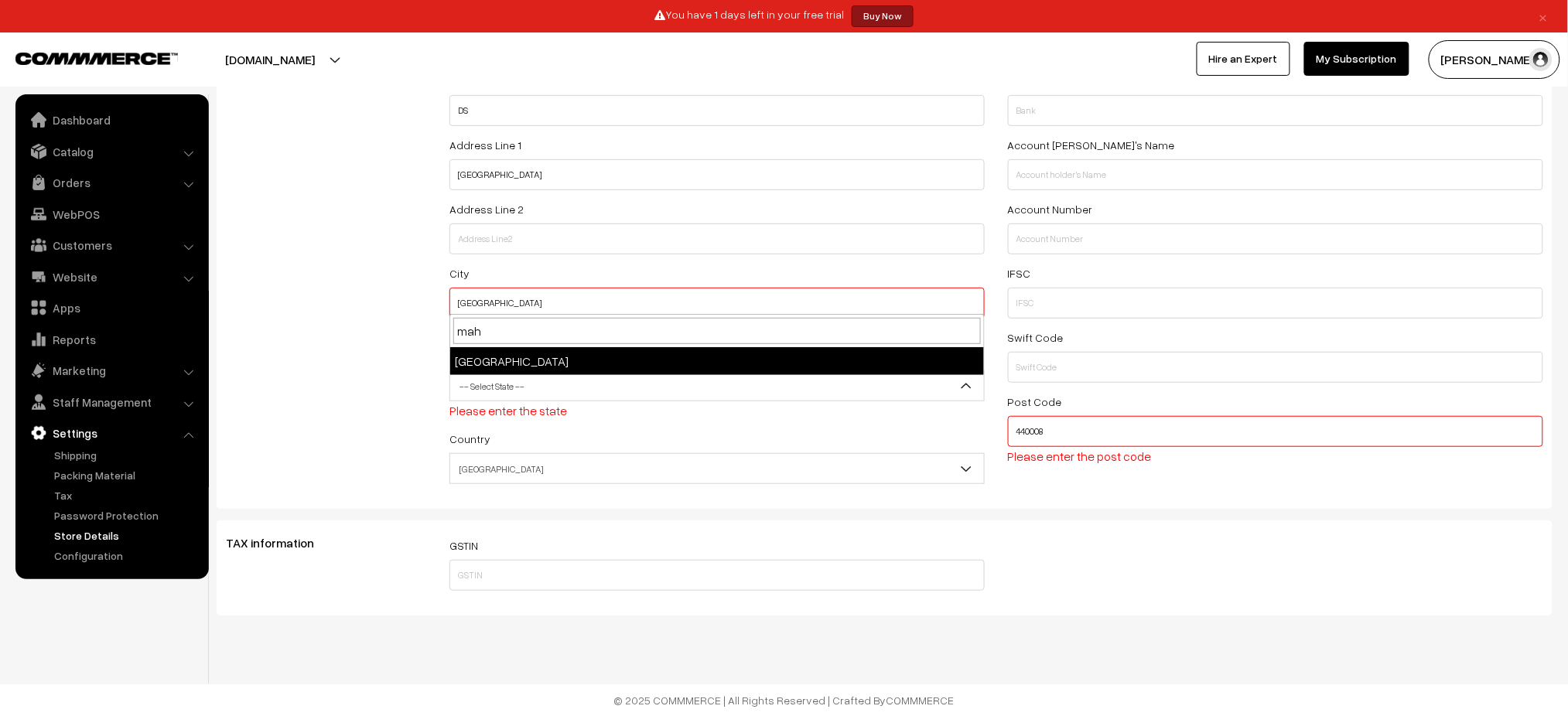
type input "maha"
select select "[GEOGRAPHIC_DATA]"
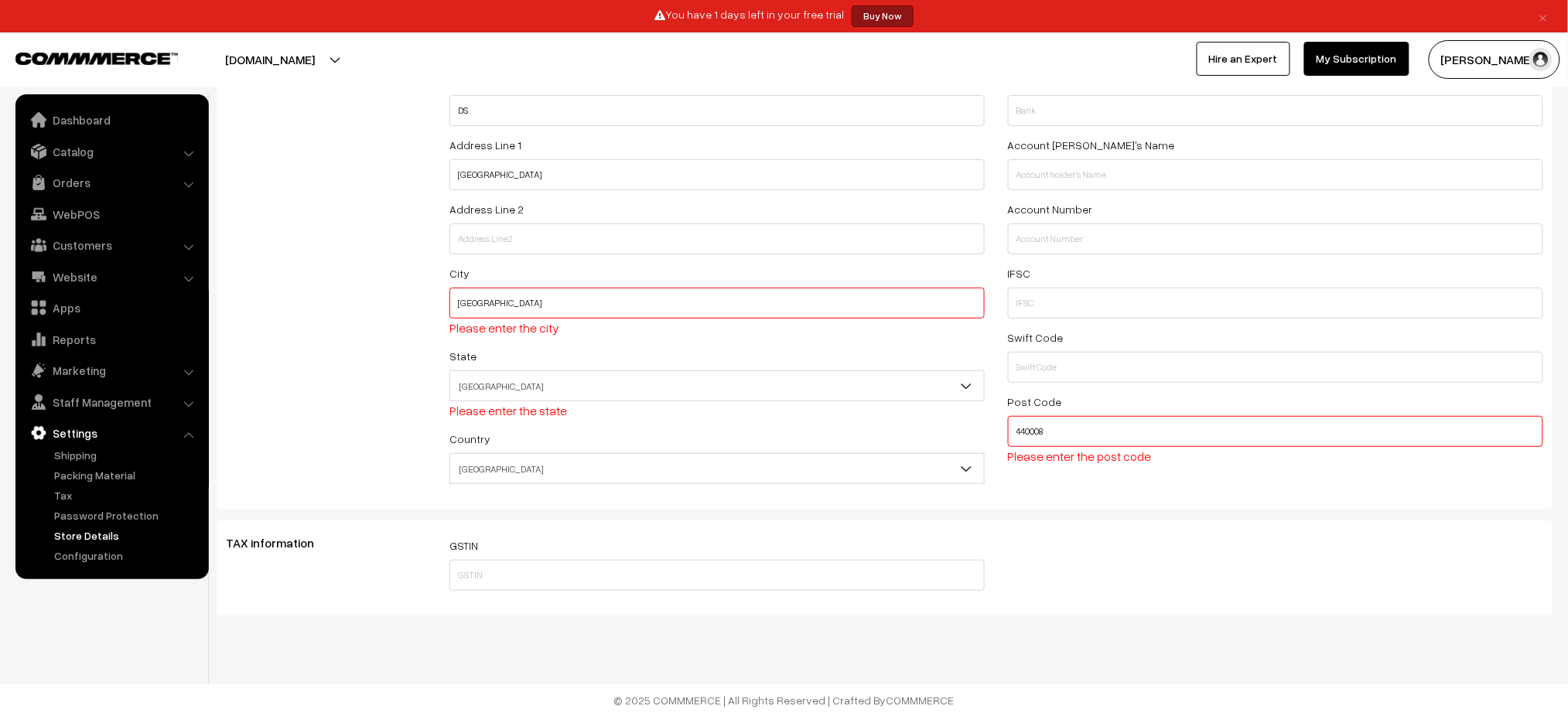
scroll to position [0, 0]
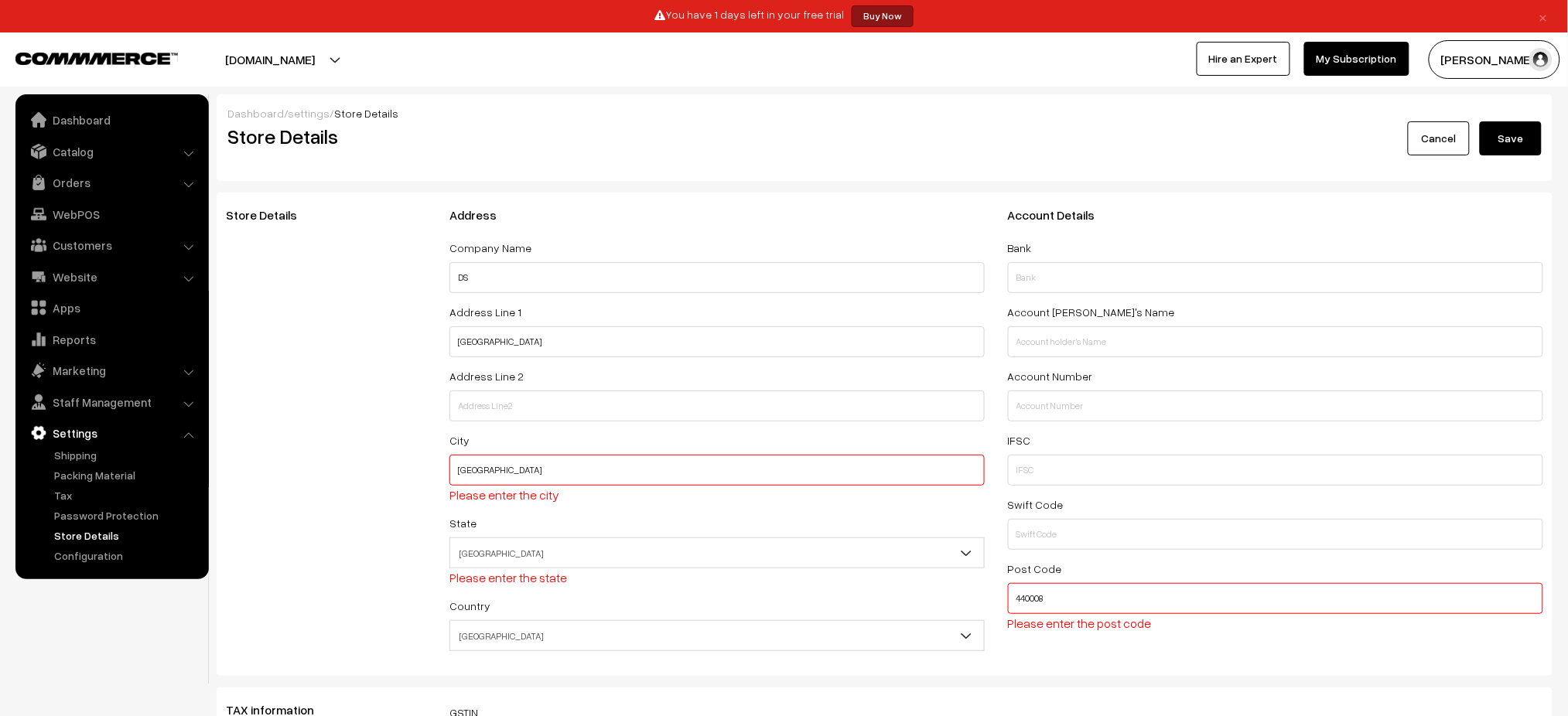
click at [1516, 129] on button "Save" at bounding box center [1510, 138] width 61 height 34
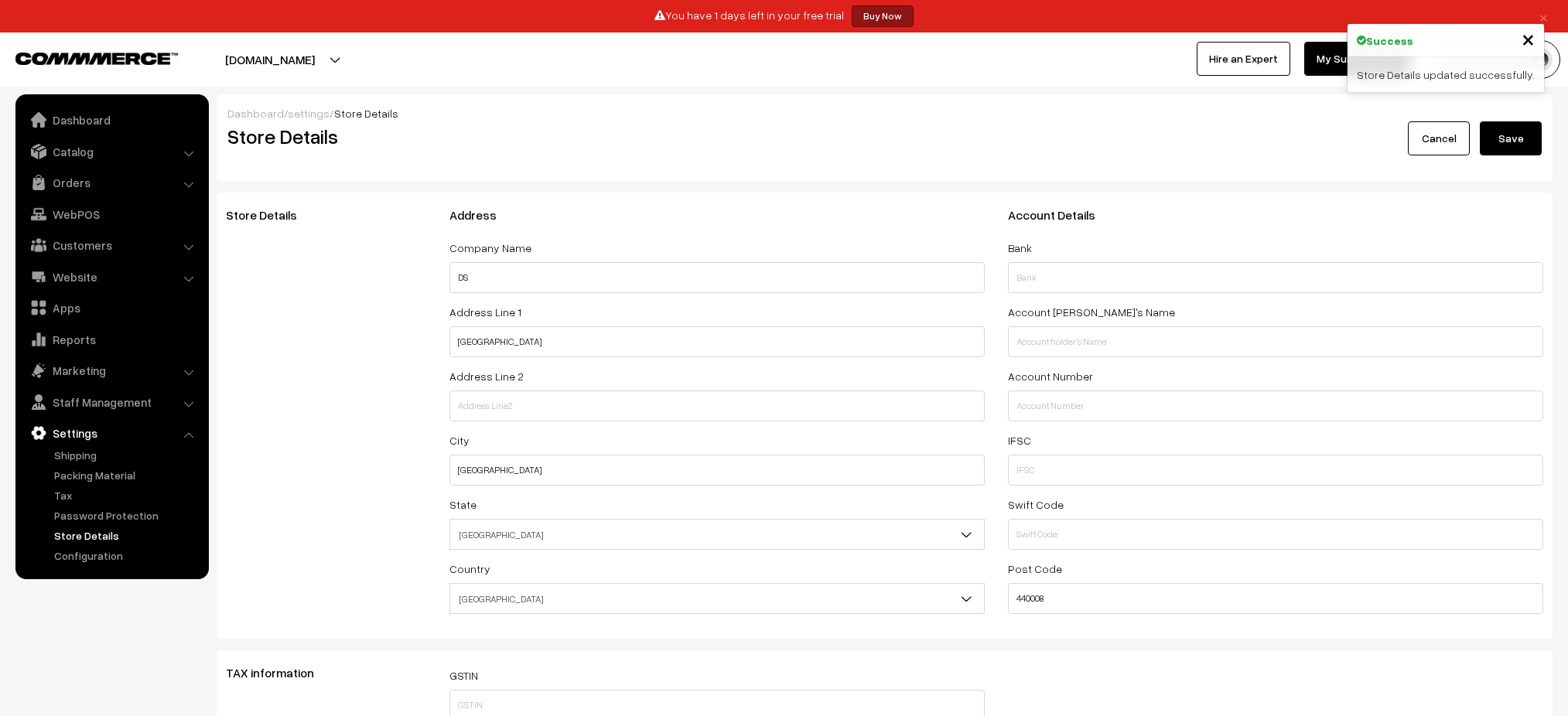
select select "99"
click at [1529, 32] on span "×" at bounding box center [1528, 38] width 13 height 28
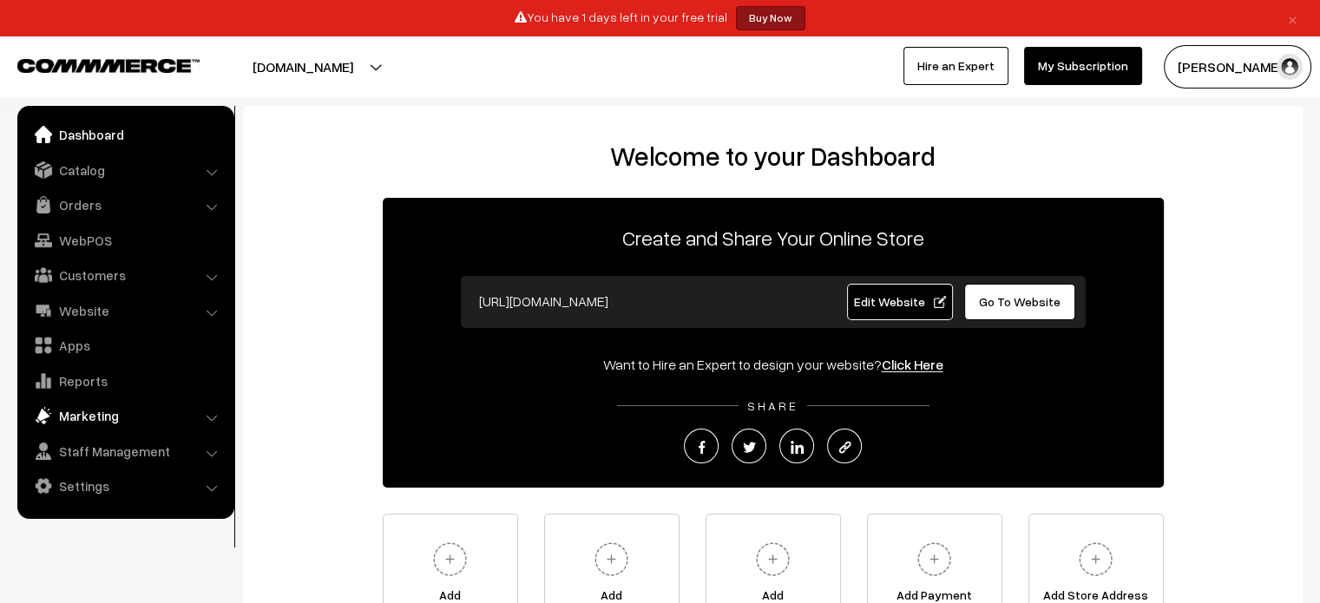
drag, startPoint x: 210, startPoint y: 176, endPoint x: 191, endPoint y: 402, distance: 226.5
click at [191, 402] on ul "Dashboard Catalog" at bounding box center [125, 312] width 217 height 413
click at [191, 402] on link "Marketing" at bounding box center [125, 415] width 207 height 31
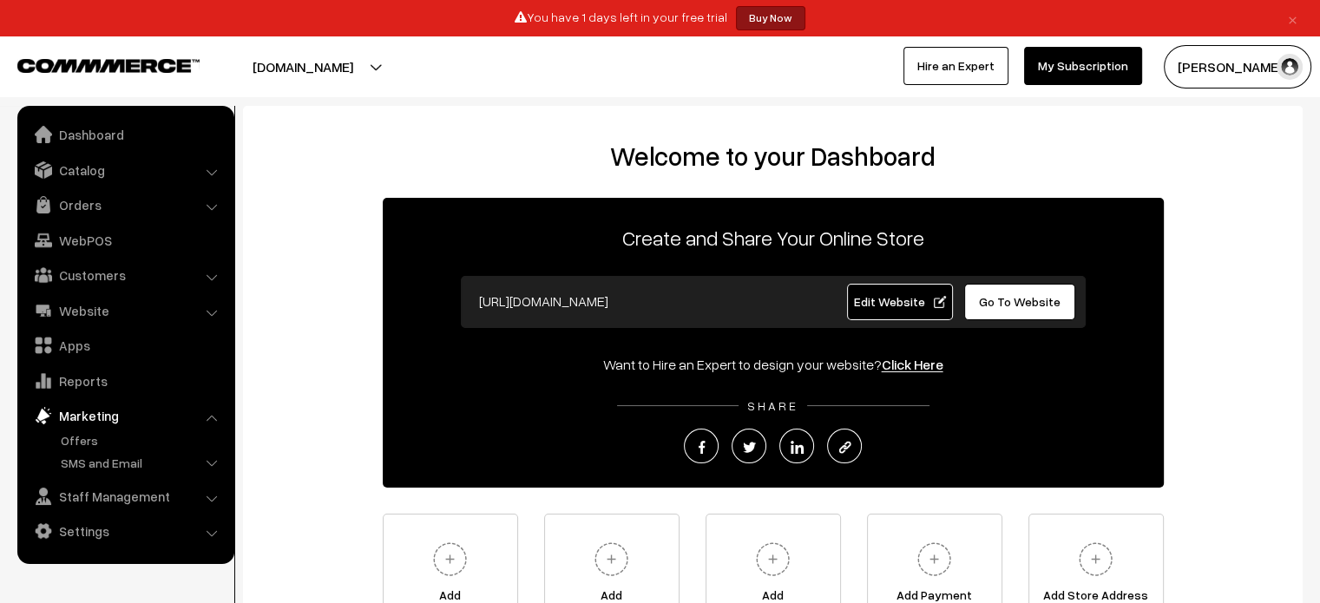
click at [360, 142] on h2 "Welcome to your Dashboard" at bounding box center [772, 156] width 1025 height 31
click at [370, 73] on button "[DOMAIN_NAME]" at bounding box center [303, 66] width 222 height 43
